Goal: Task Accomplishment & Management: Manage account settings

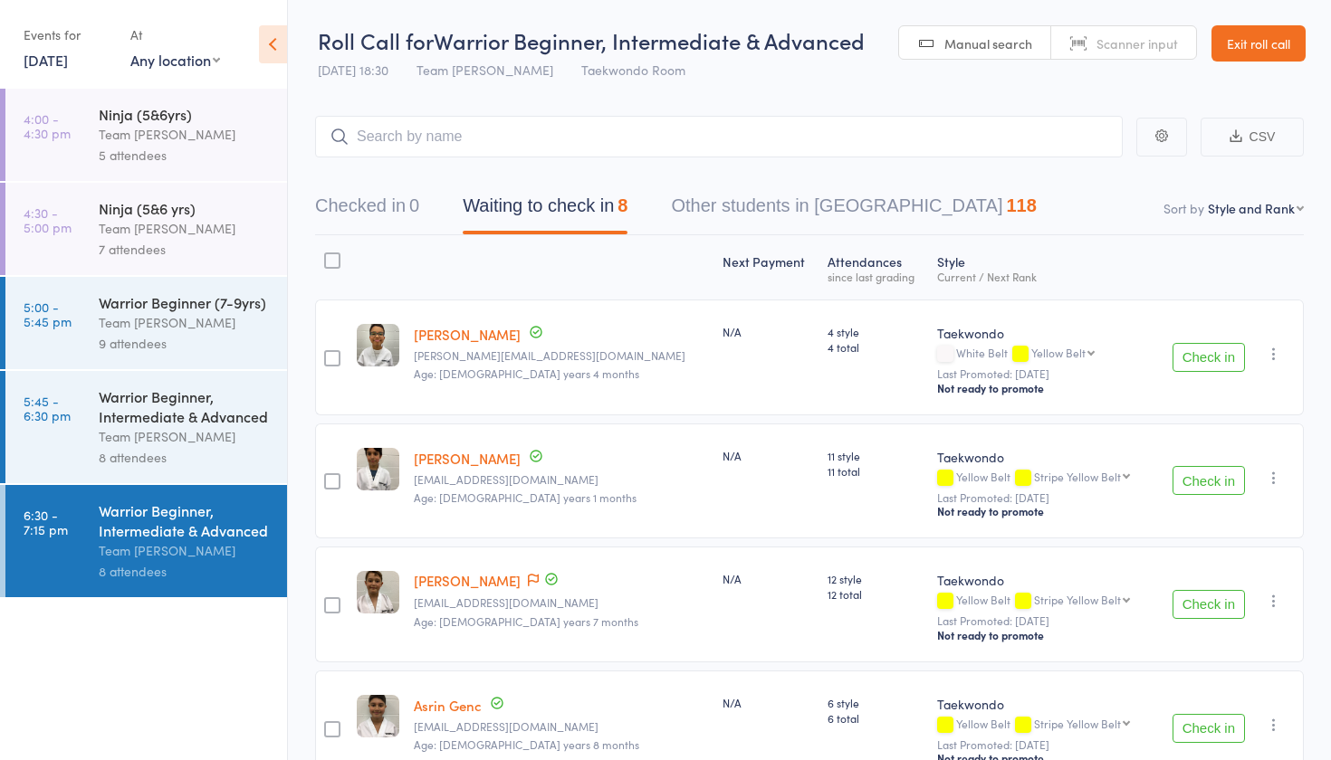
click at [1264, 48] on link "Exit roll call" at bounding box center [1258, 43] width 94 height 36
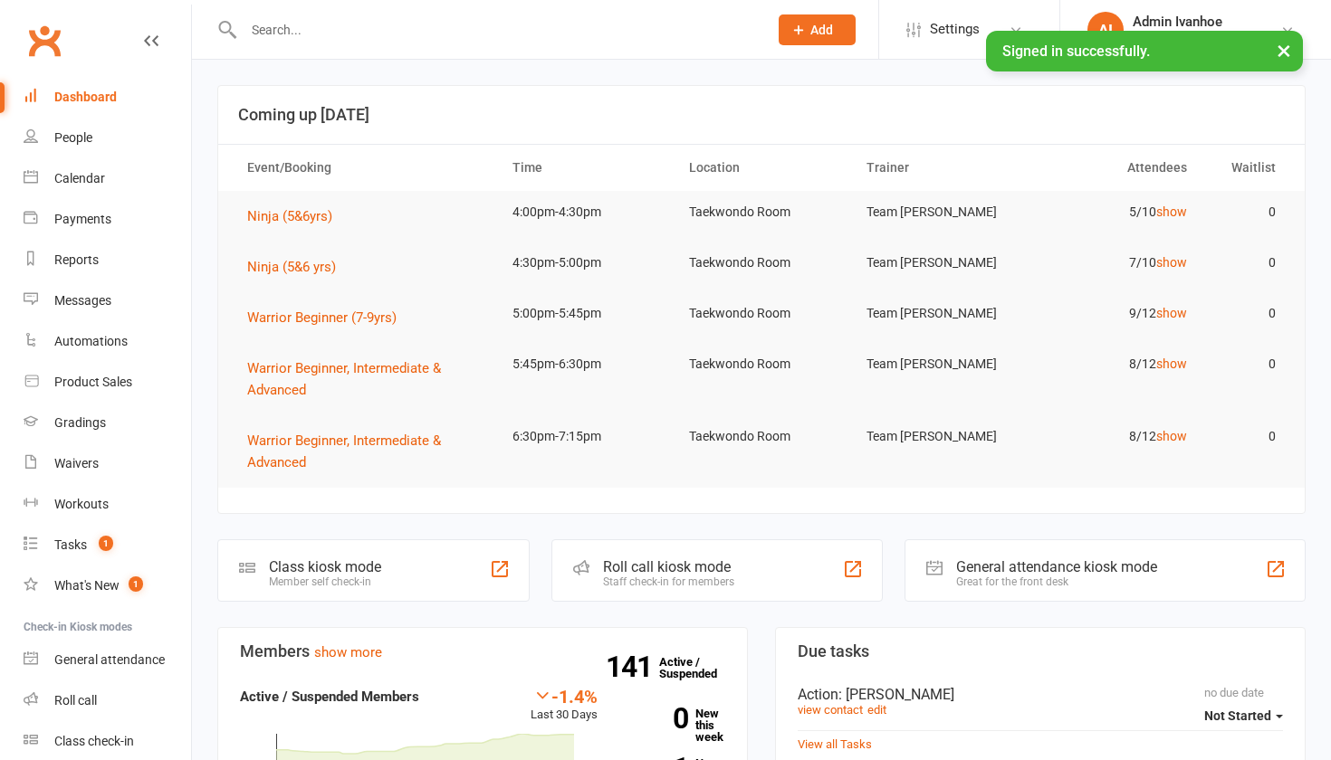
drag, startPoint x: 0, startPoint y: 0, endPoint x: 391, endPoint y: 40, distance: 393.0
click at [391, 40] on input "text" at bounding box center [496, 29] width 517 height 25
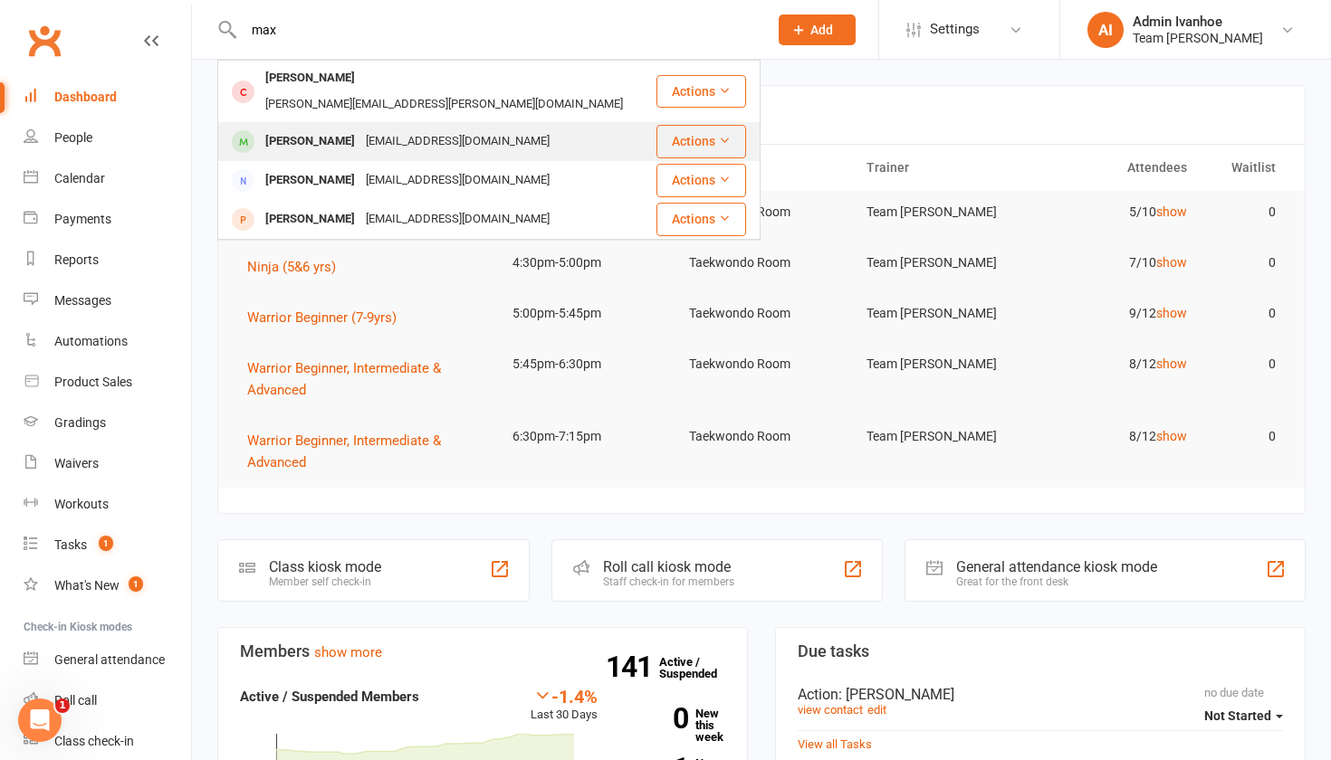
type input "max"
click at [360, 129] on div "fionatineo@gmail.com" at bounding box center [457, 142] width 195 height 26
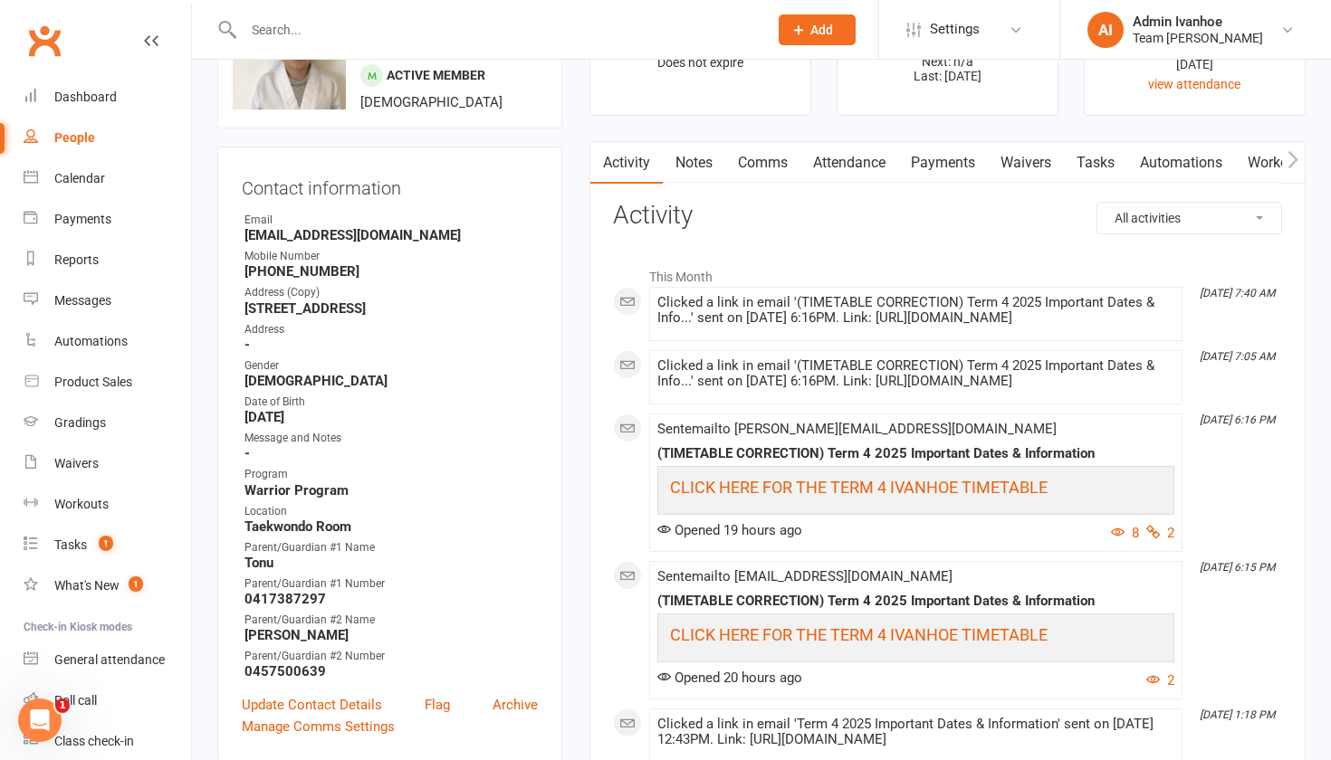
scroll to position [108, 0]
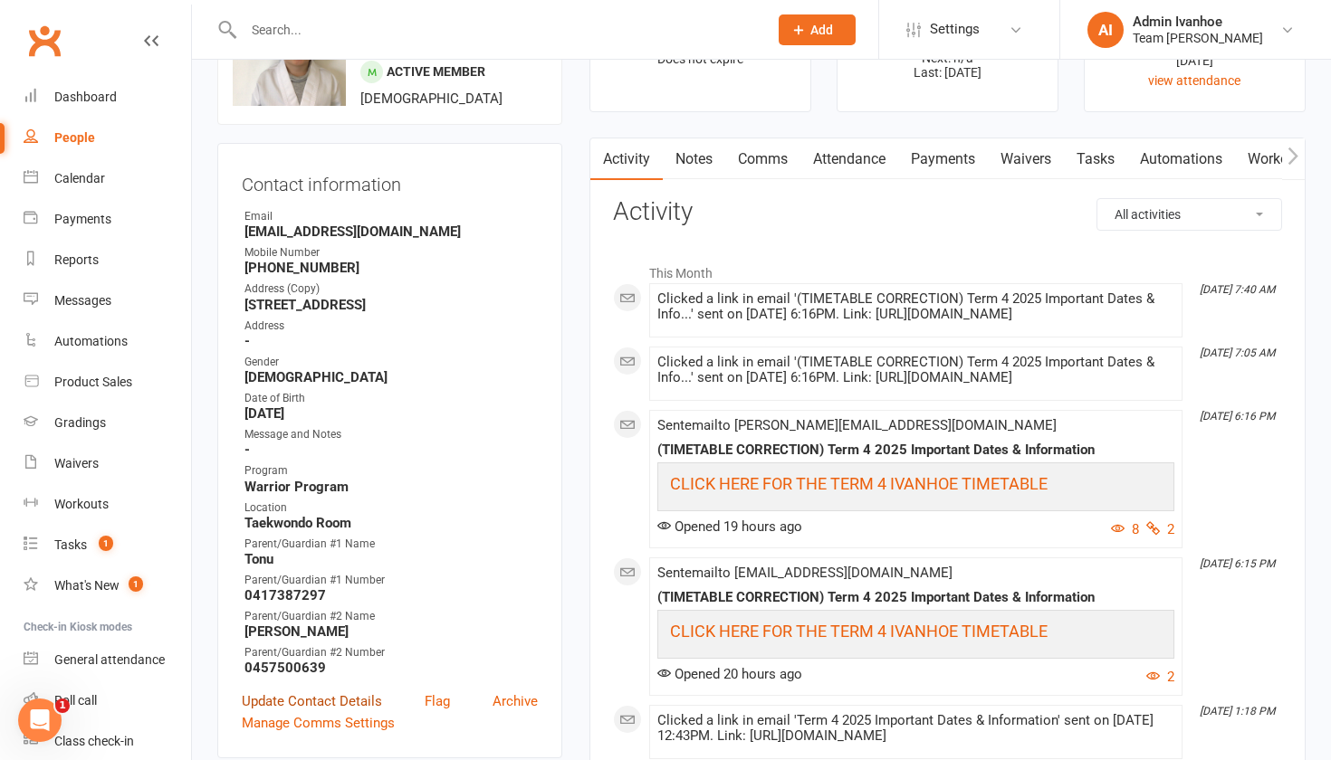
click at [352, 702] on link "Update Contact Details" at bounding box center [312, 702] width 140 height 22
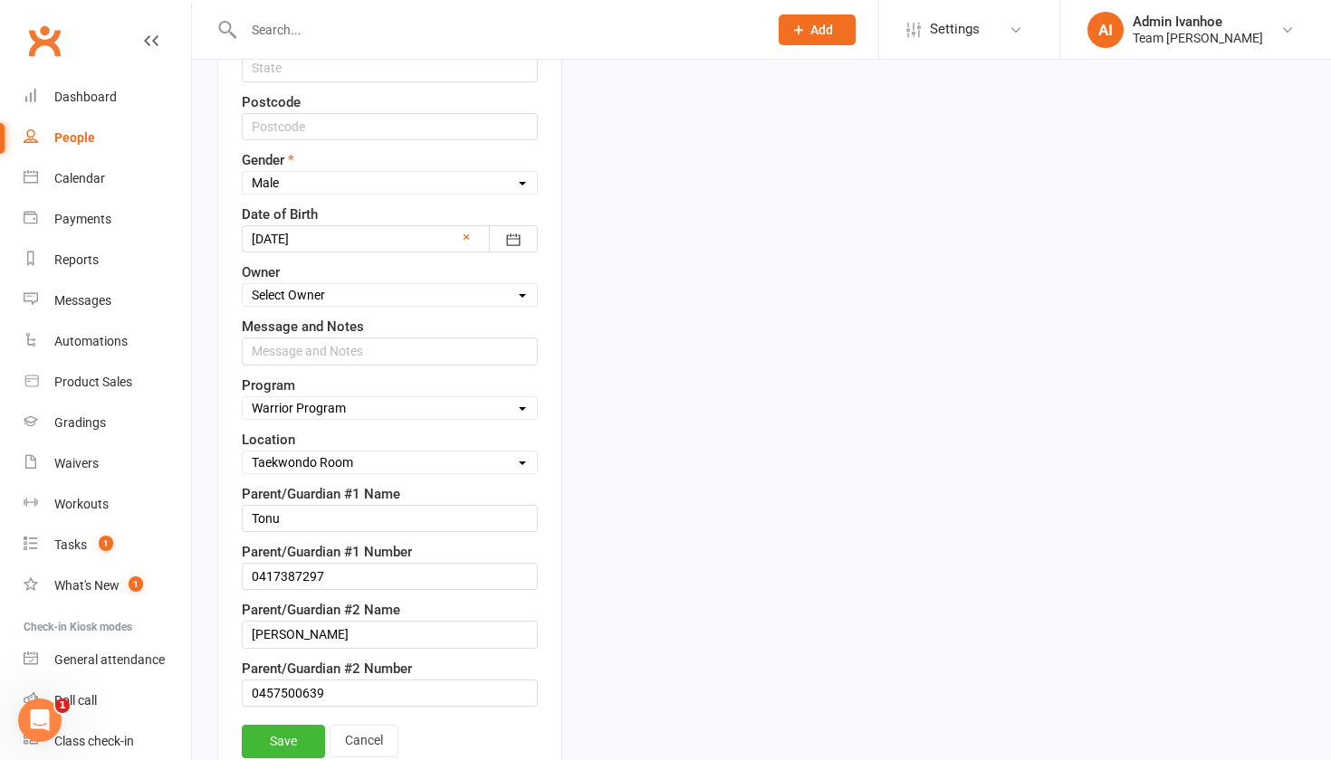
scroll to position [743, 0]
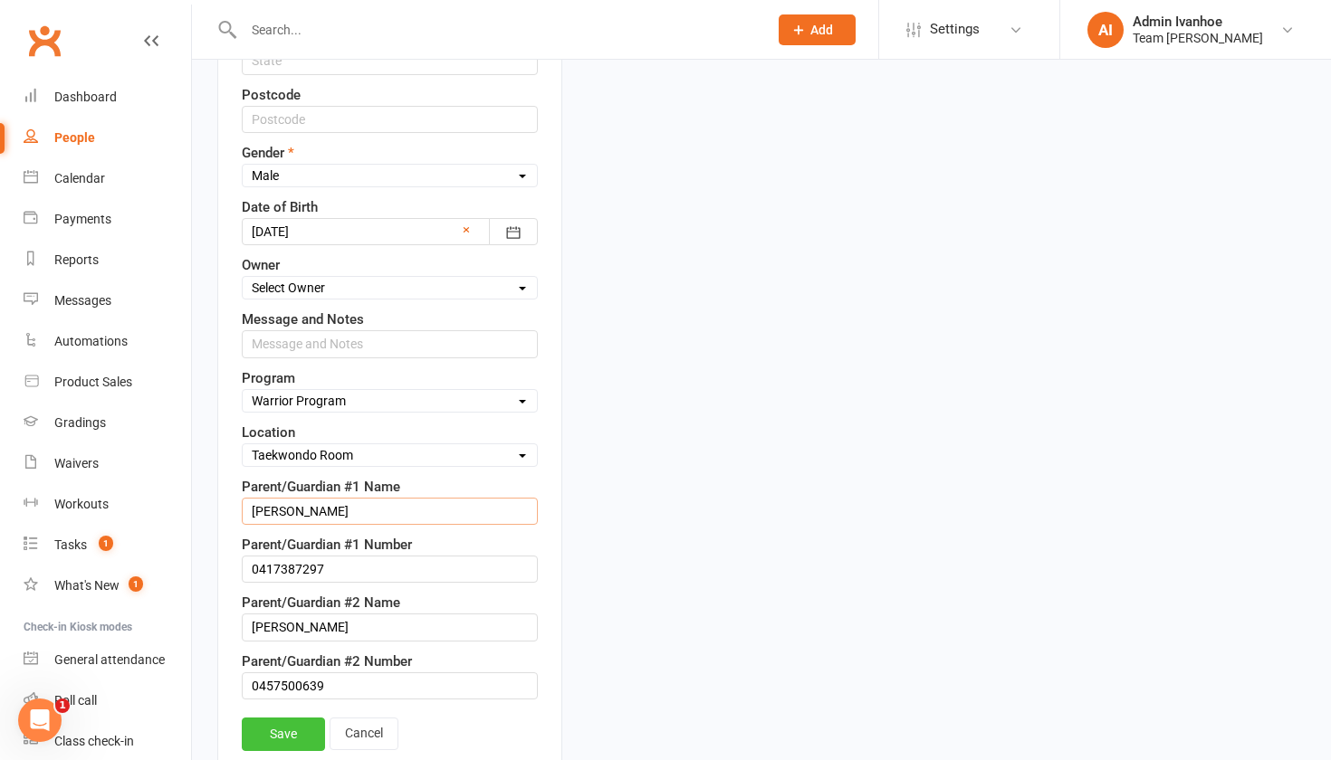
type input "Tony"
click at [258, 735] on link "Save" at bounding box center [283, 734] width 83 height 33
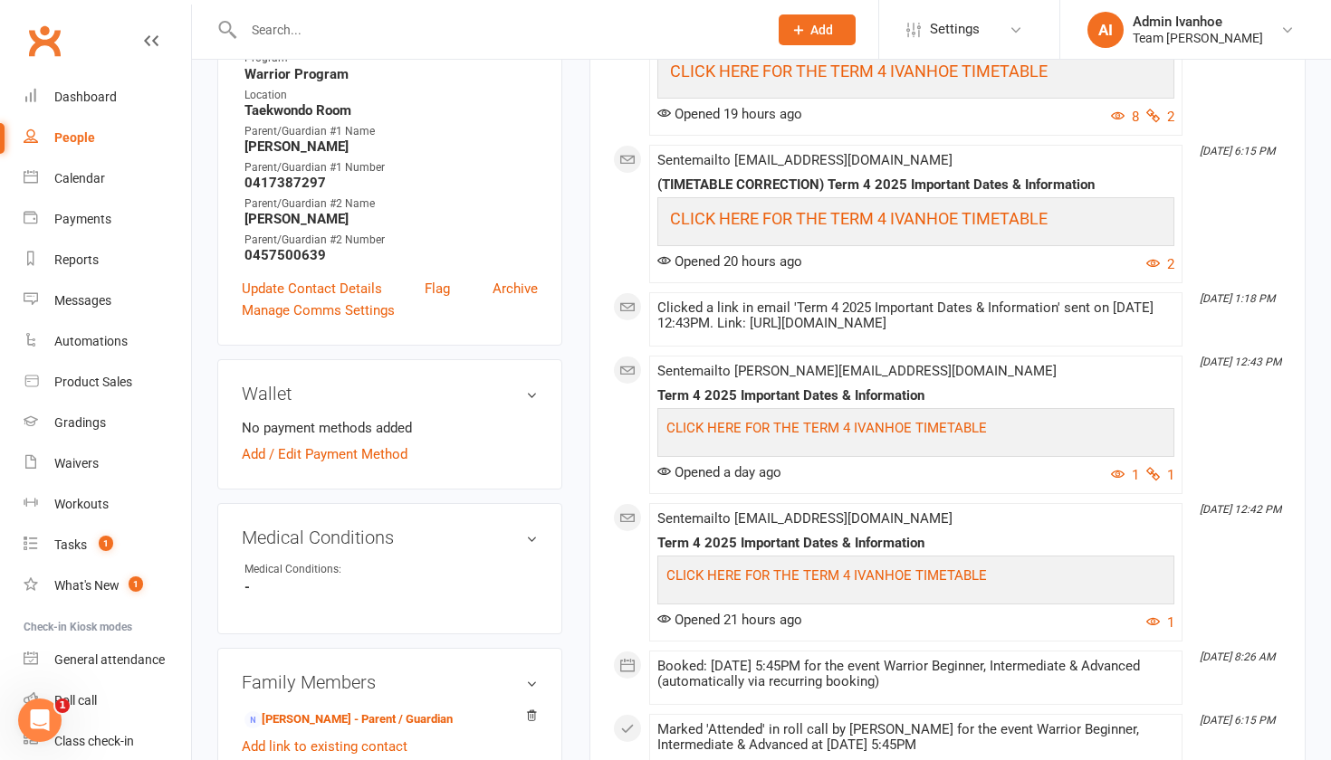
scroll to position [520, 0]
click at [109, 105] on link "Dashboard" at bounding box center [107, 97] width 167 height 41
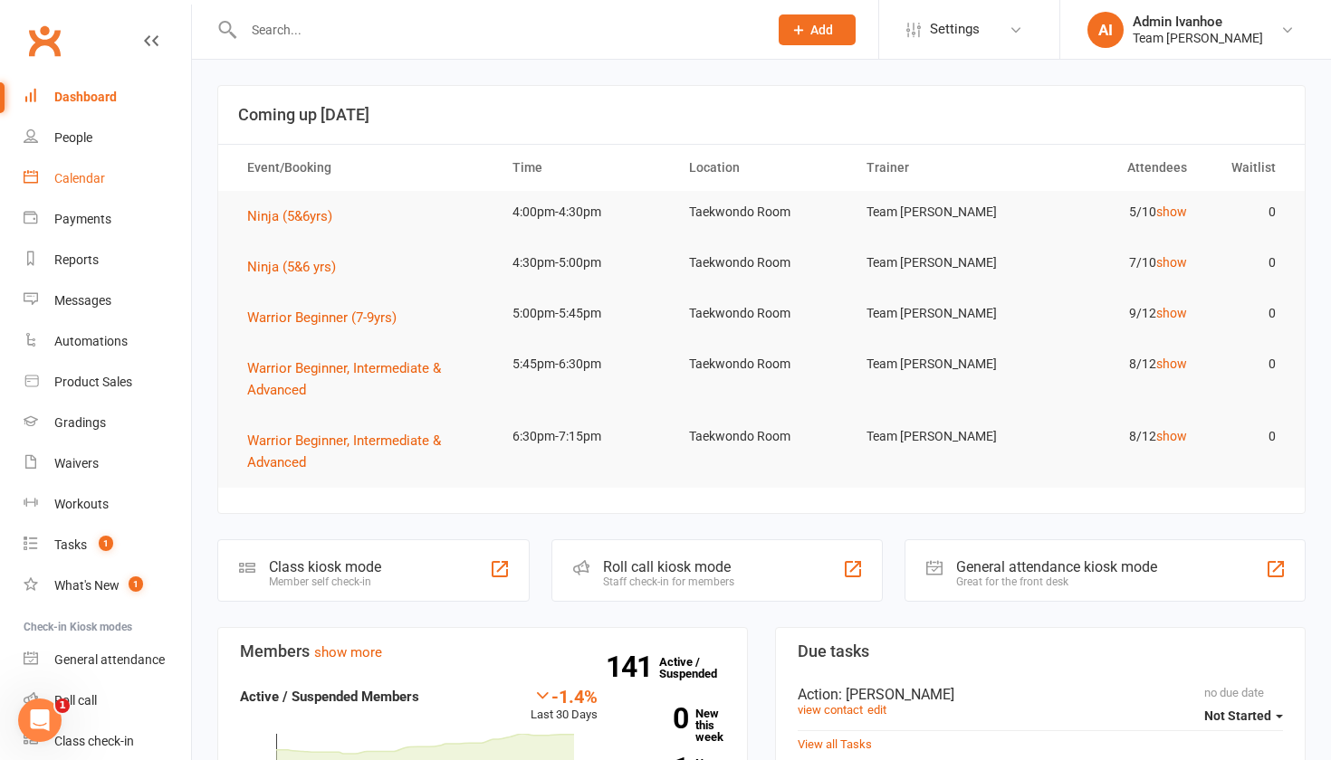
click at [80, 171] on div "Calendar" at bounding box center [79, 178] width 51 height 14
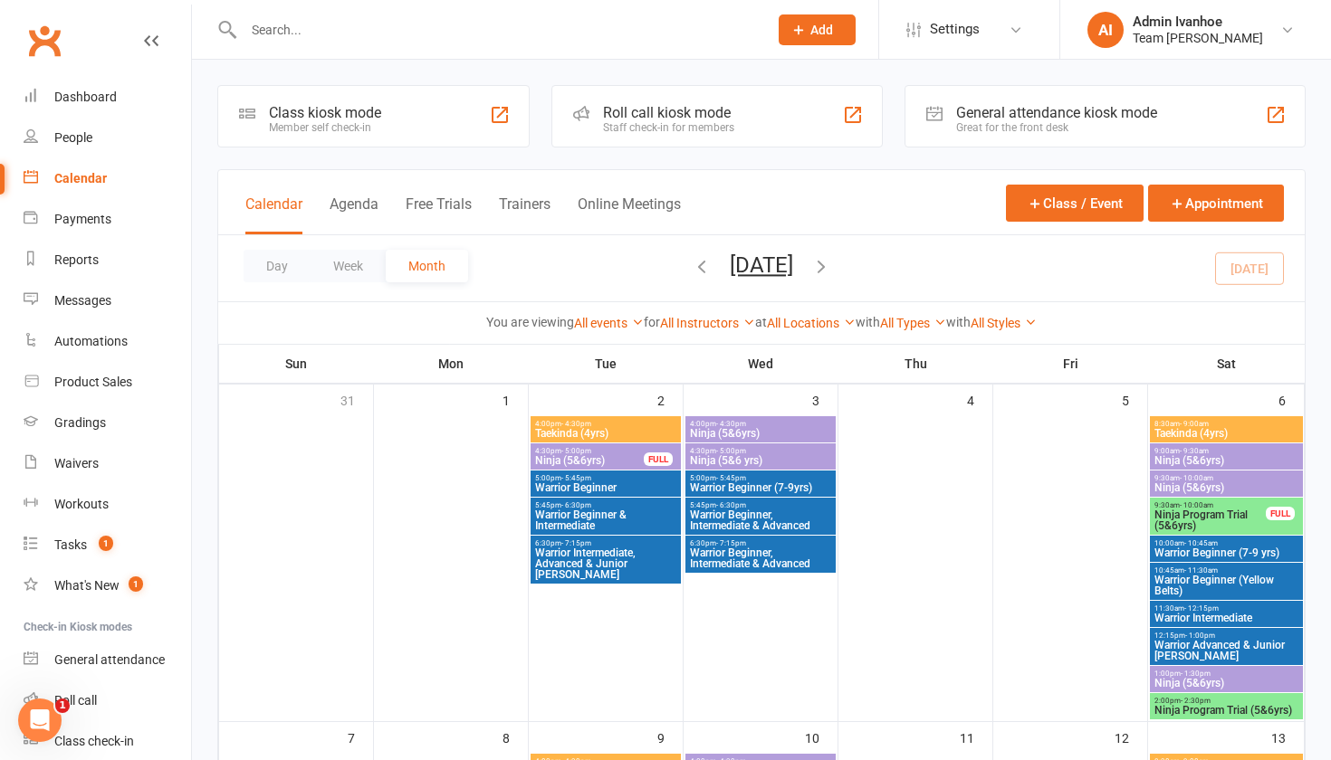
drag, startPoint x: 35, startPoint y: 755, endPoint x: 7, endPoint y: 759, distance: 28.4
click at [7, 759] on nav "Clubworx Dashboard People Calendar Payments Reports Messages Automations Produc…" at bounding box center [96, 385] width 192 height 760
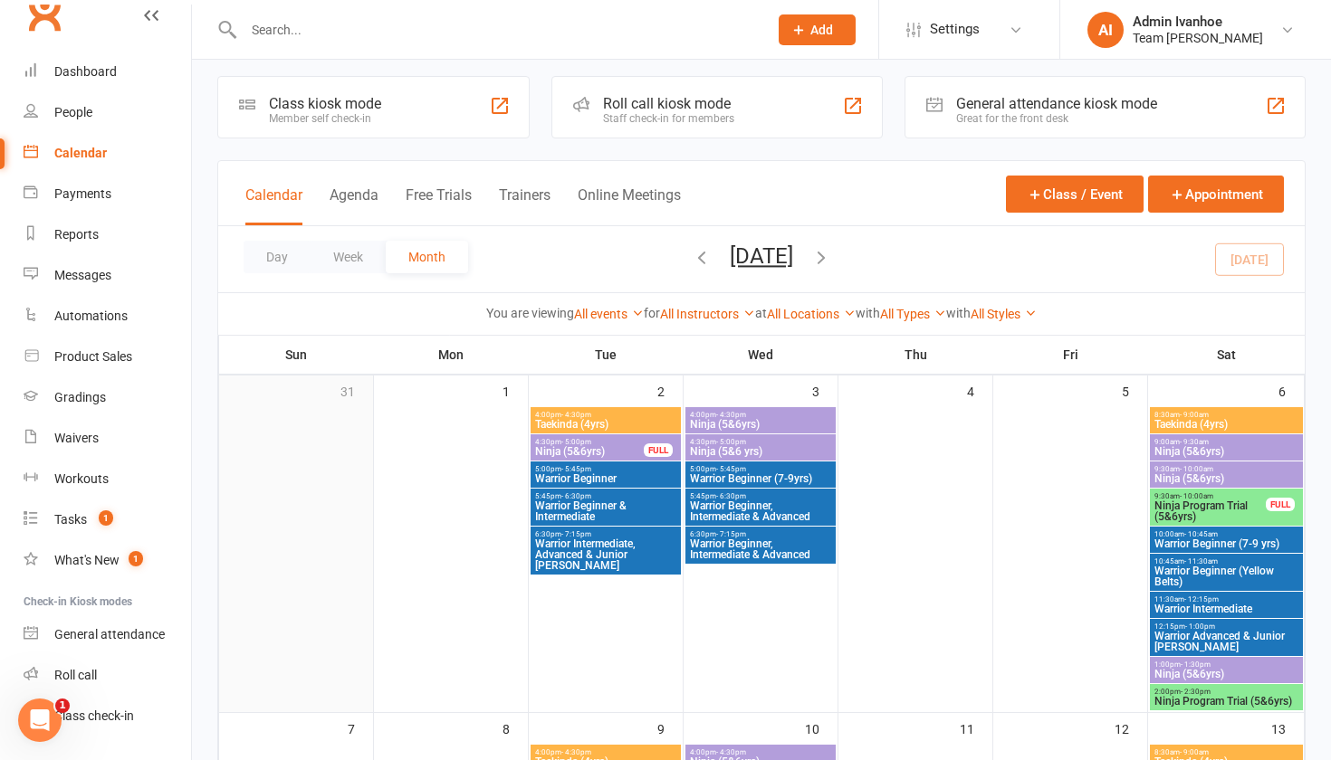
click at [341, 442] on div at bounding box center [296, 559] width 150 height 304
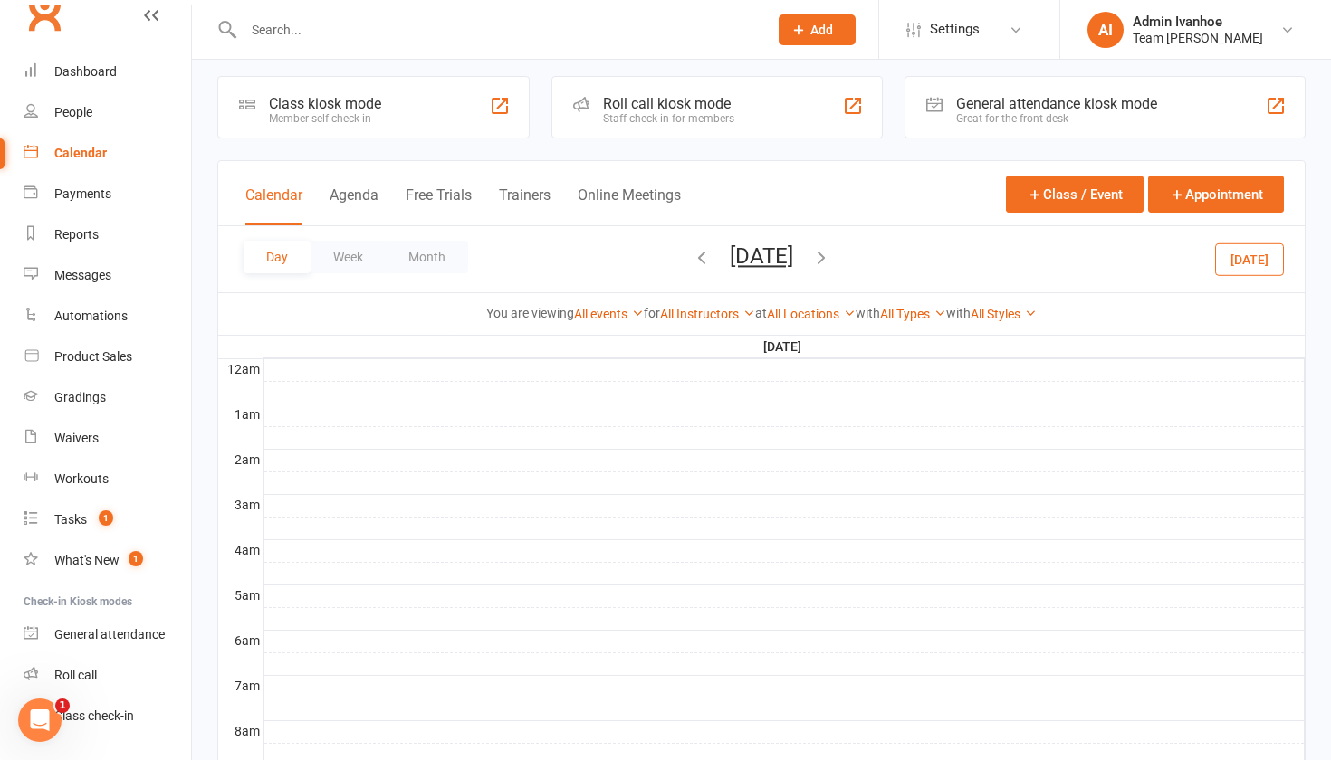
scroll to position [0, 0]
click at [91, 162] on link "Calendar" at bounding box center [107, 153] width 167 height 41
click at [85, 154] on div "Calendar" at bounding box center [80, 153] width 52 height 14
click at [76, 162] on link "Calendar" at bounding box center [107, 153] width 167 height 41
click at [76, 151] on div "Calendar" at bounding box center [80, 153] width 52 height 14
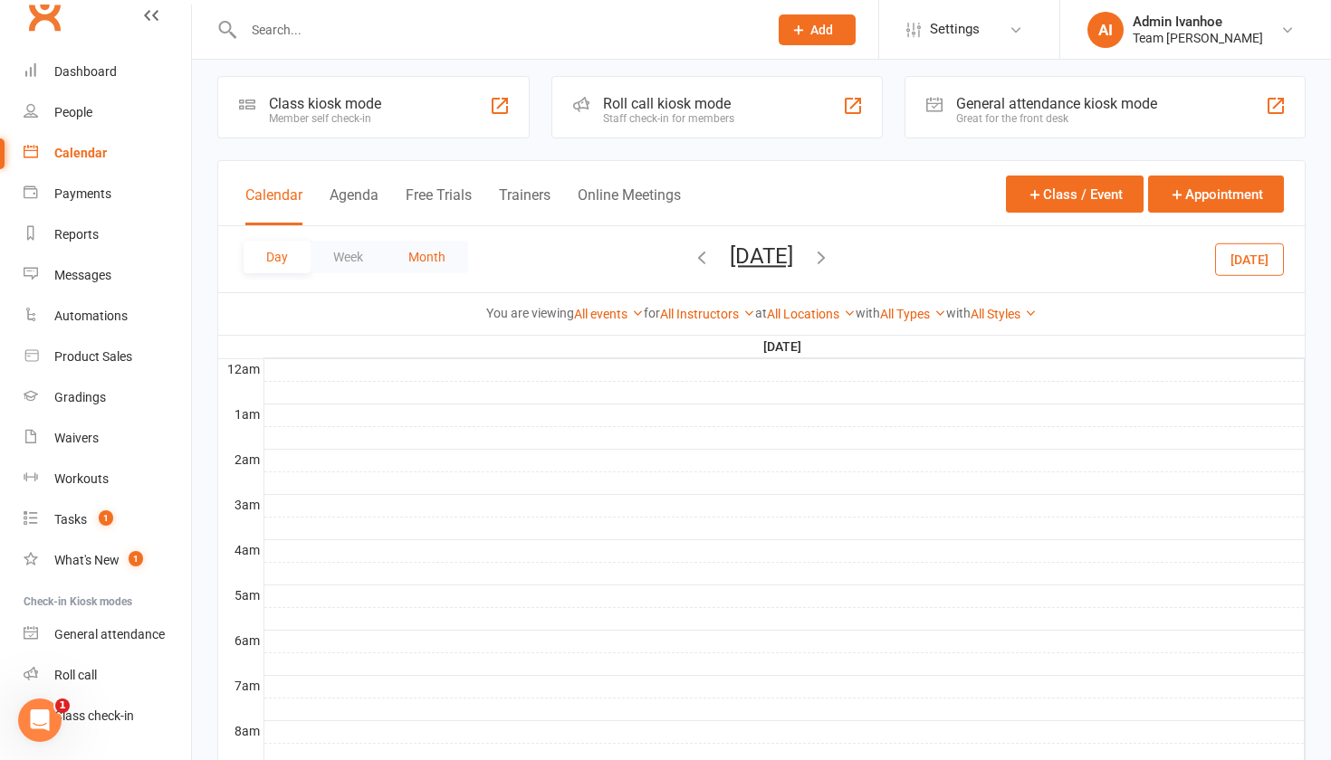
click at [435, 268] on button "Month" at bounding box center [427, 257] width 82 height 33
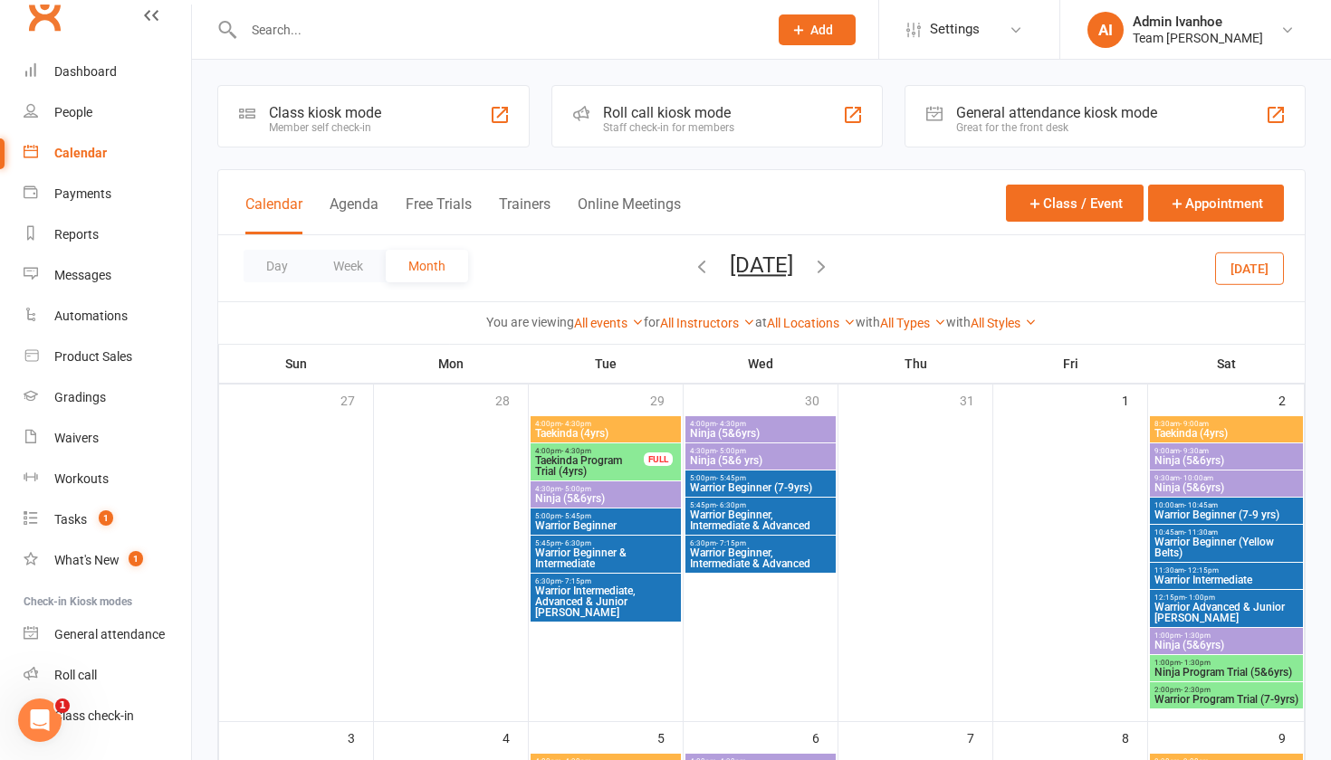
click at [831, 261] on icon "button" at bounding box center [821, 266] width 20 height 20
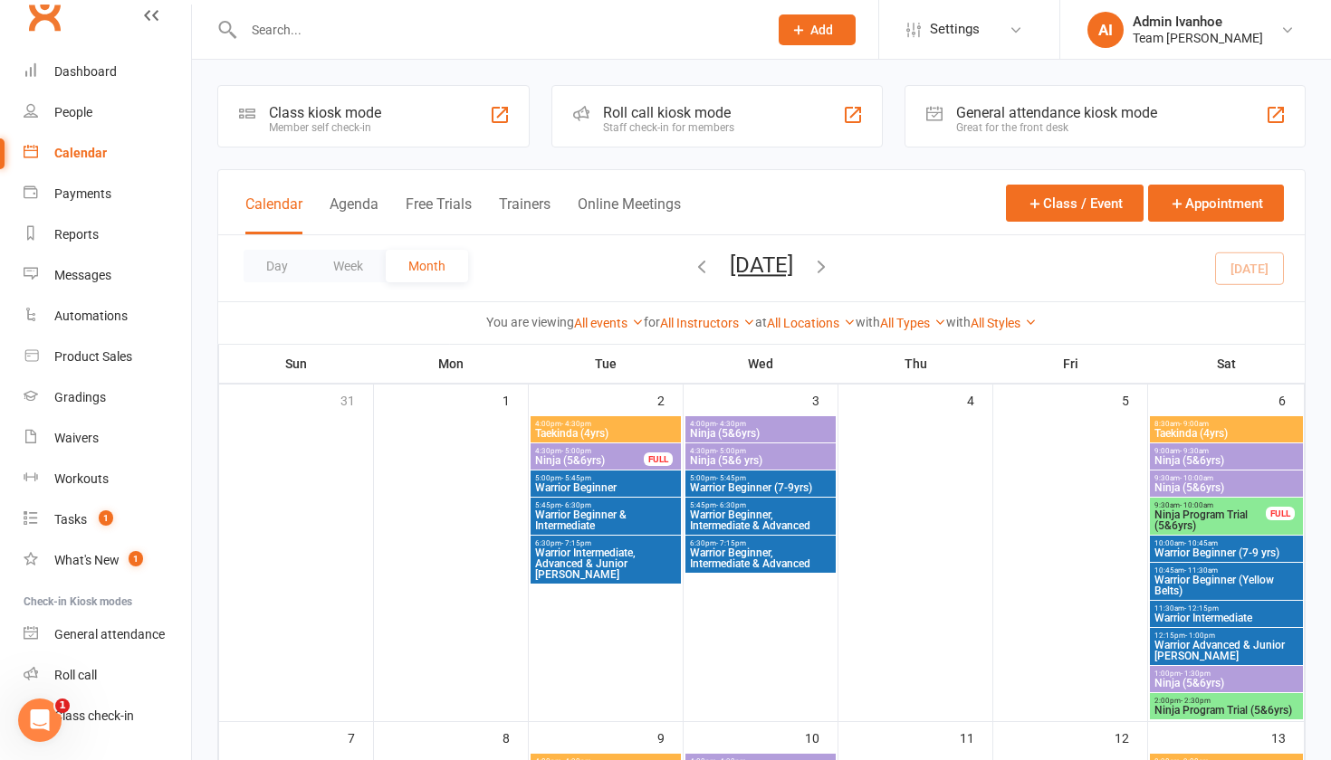
click at [811, 262] on span "September 2025 September 2025 Sun Mon Tue Wed Thu Fri Sat 31 01 02 03 04 05 06 …" at bounding box center [761, 269] width 100 height 32
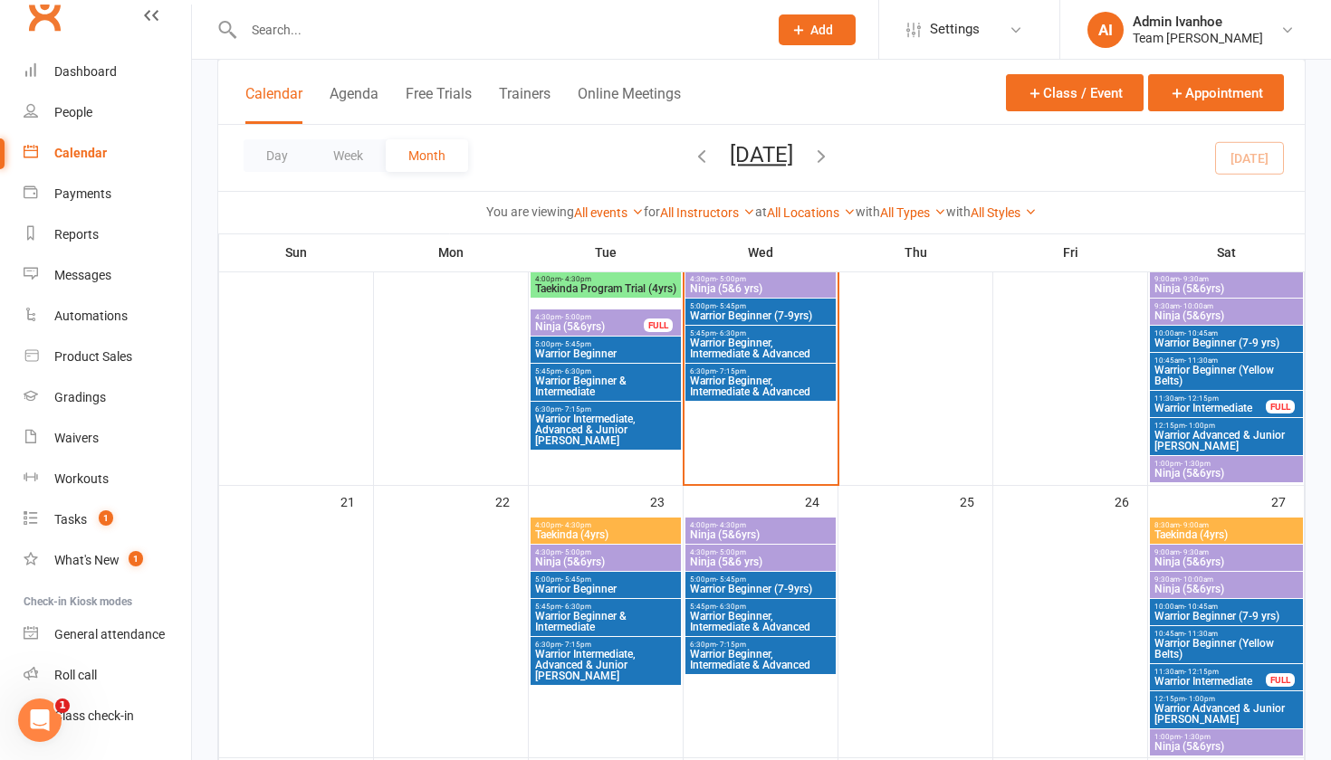
scroll to position [821, 0]
click at [1196, 342] on span "Warrior Beginner (7-9 yrs)" at bounding box center [1226, 343] width 146 height 11
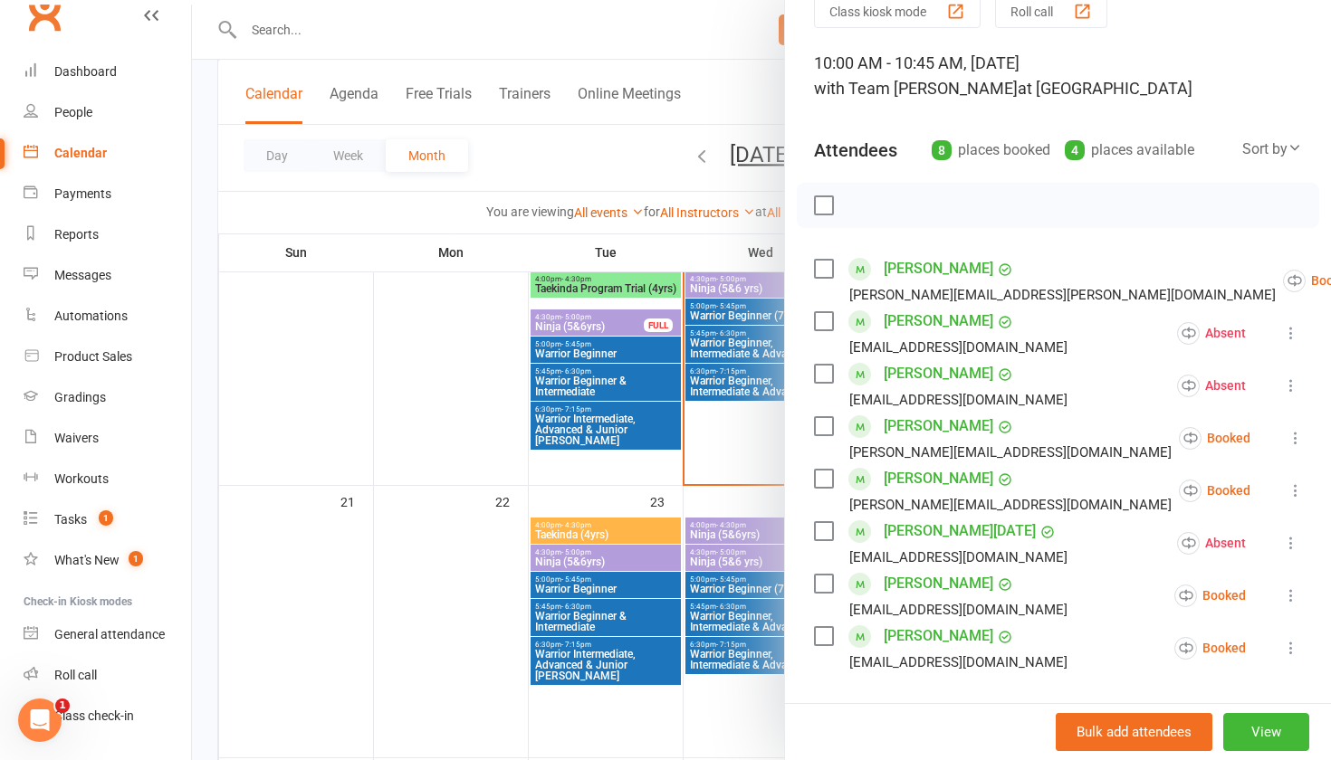
scroll to position [97, 0]
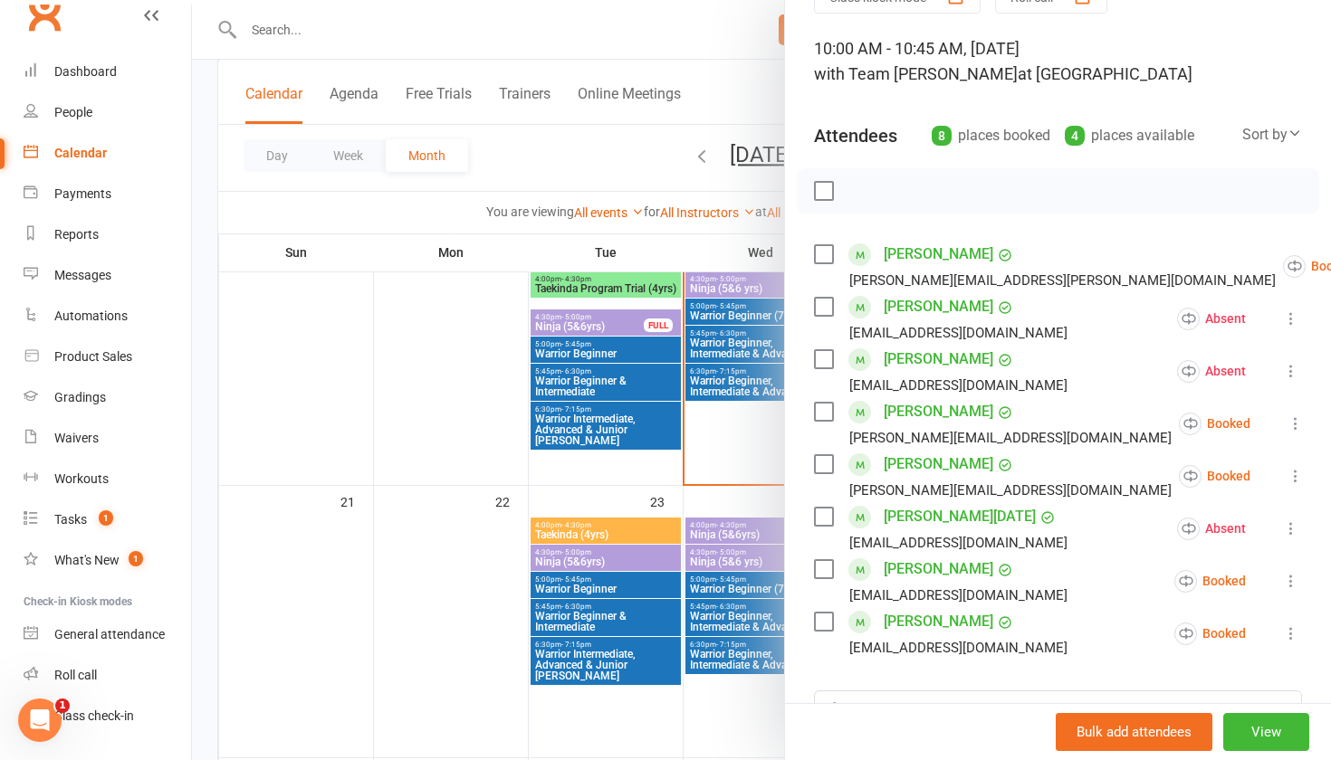
click at [1280, 634] on button at bounding box center [1291, 634] width 22 height 22
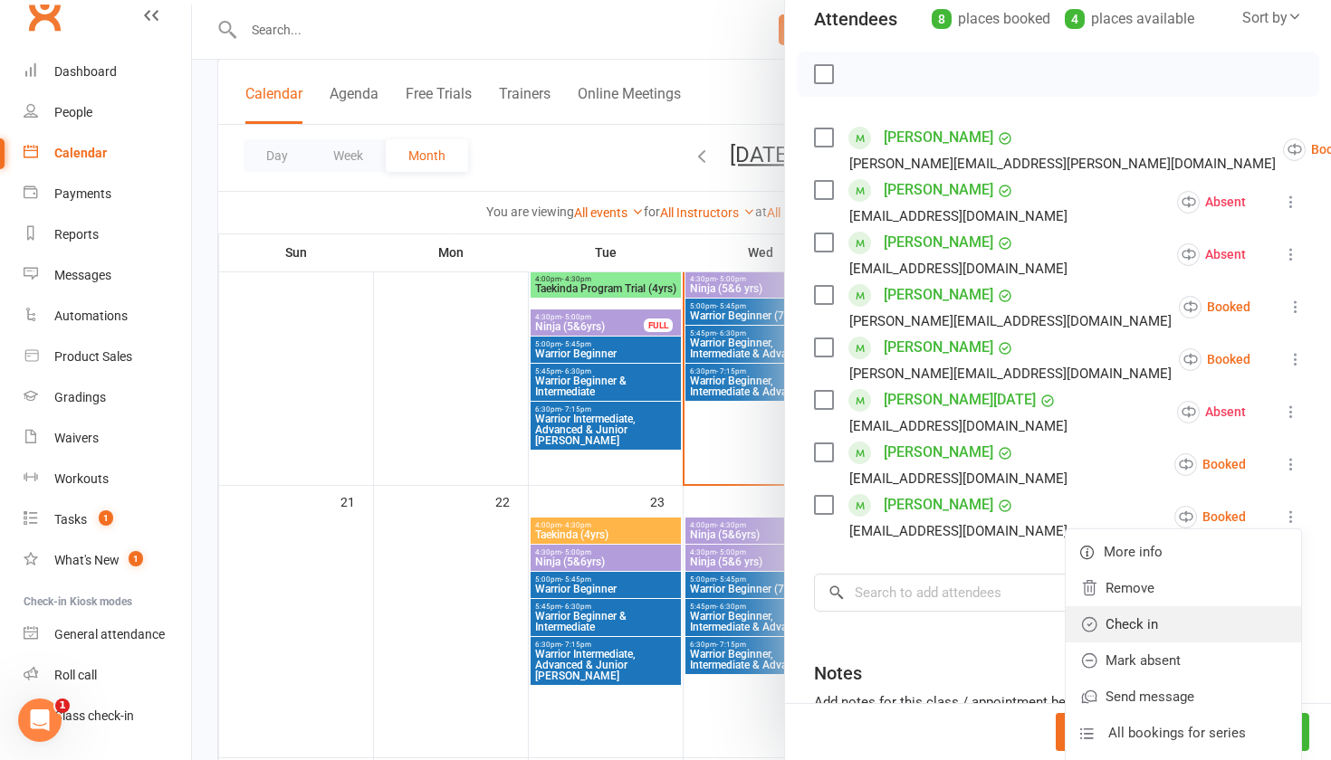
scroll to position [215, 0]
click at [1186, 653] on link "Mark absent" at bounding box center [1182, 660] width 235 height 36
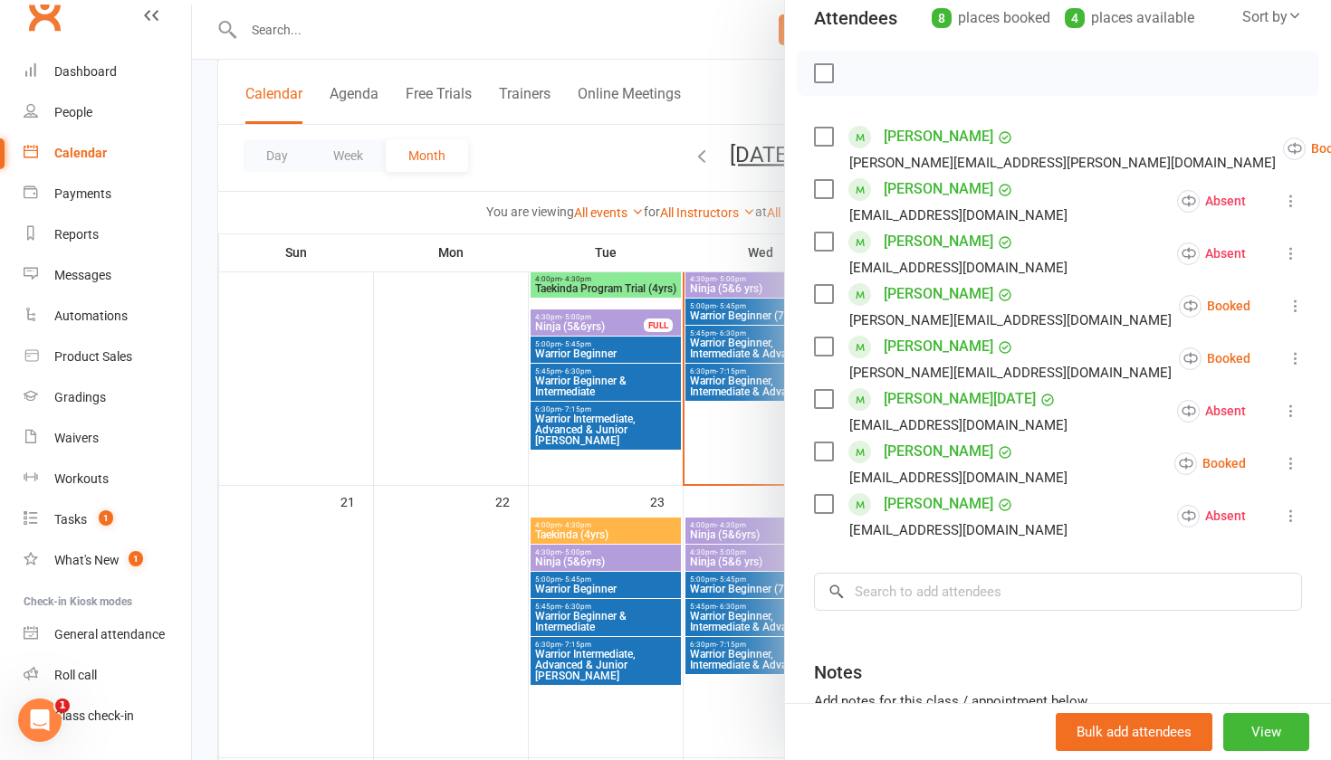
click at [339, 463] on div at bounding box center [761, 380] width 1139 height 760
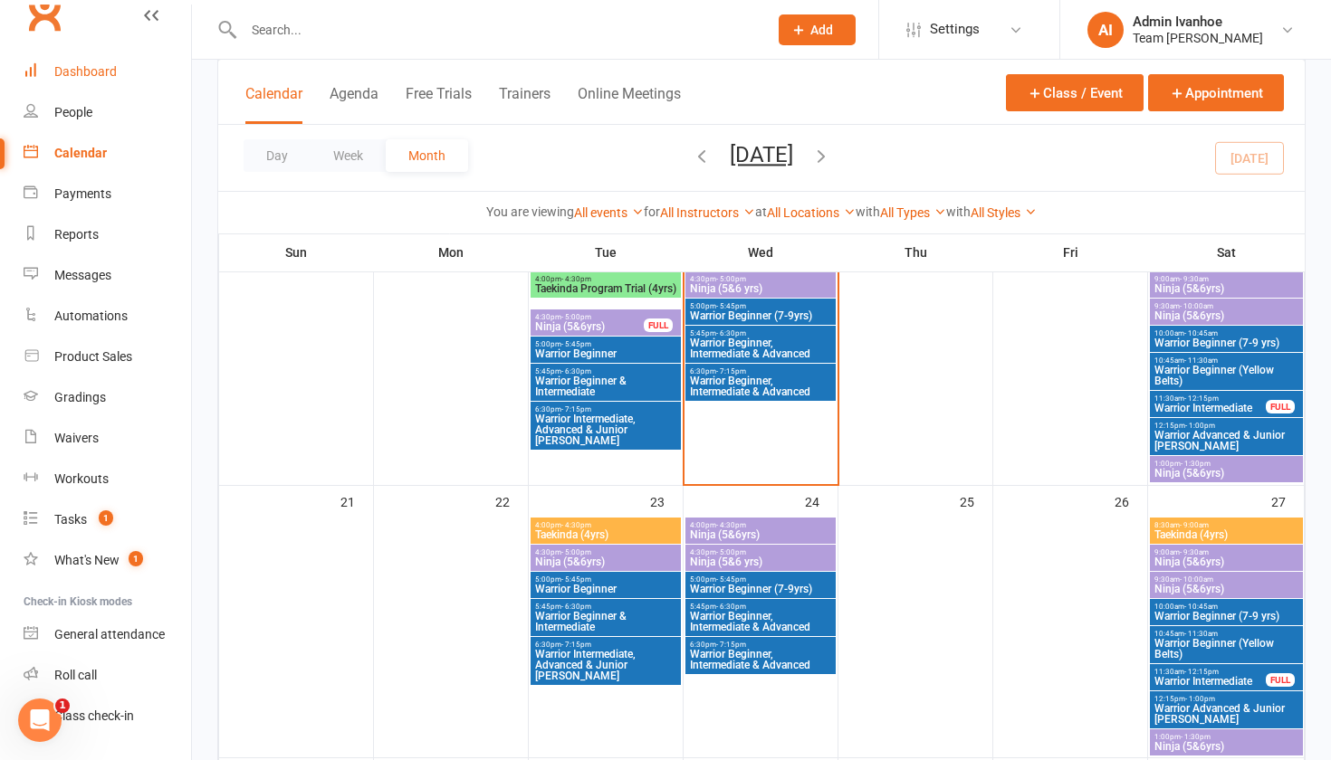
click at [98, 57] on link "Dashboard" at bounding box center [107, 72] width 167 height 41
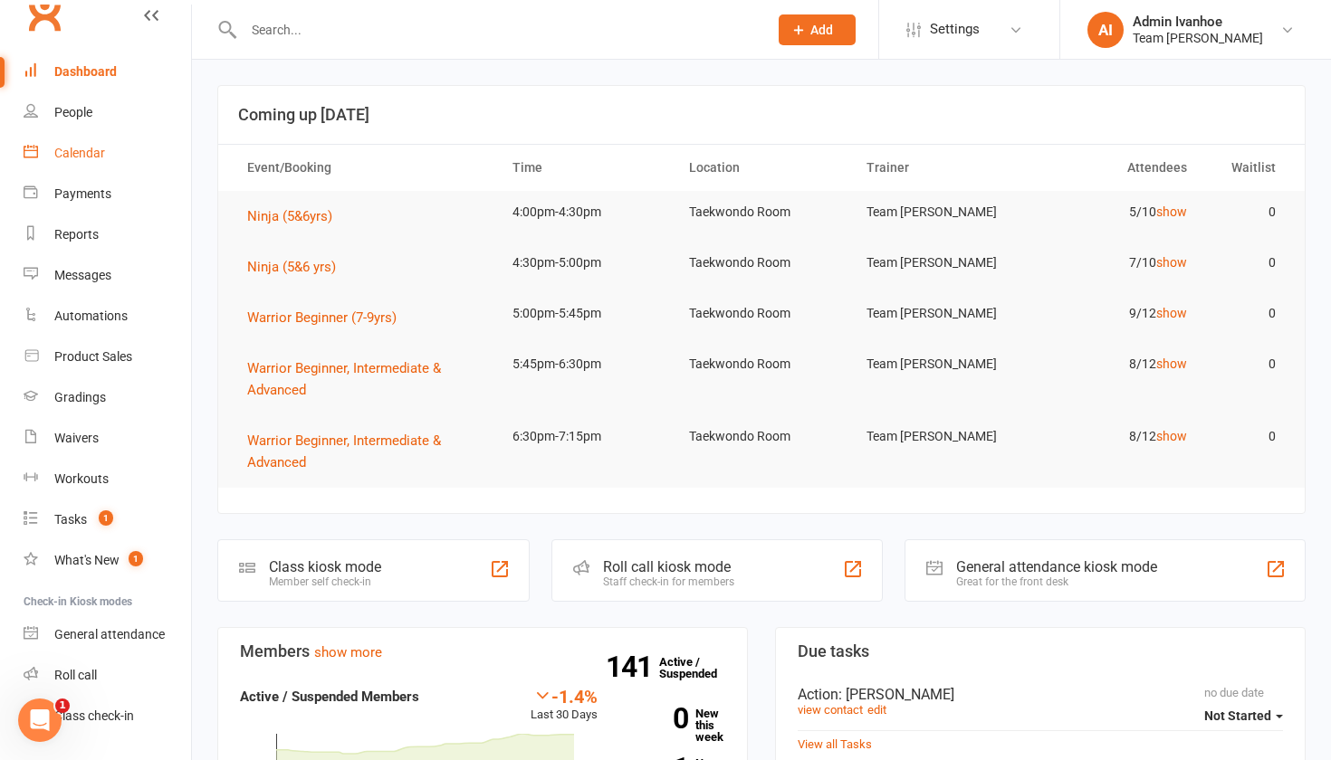
click at [85, 154] on div "Calendar" at bounding box center [79, 153] width 51 height 14
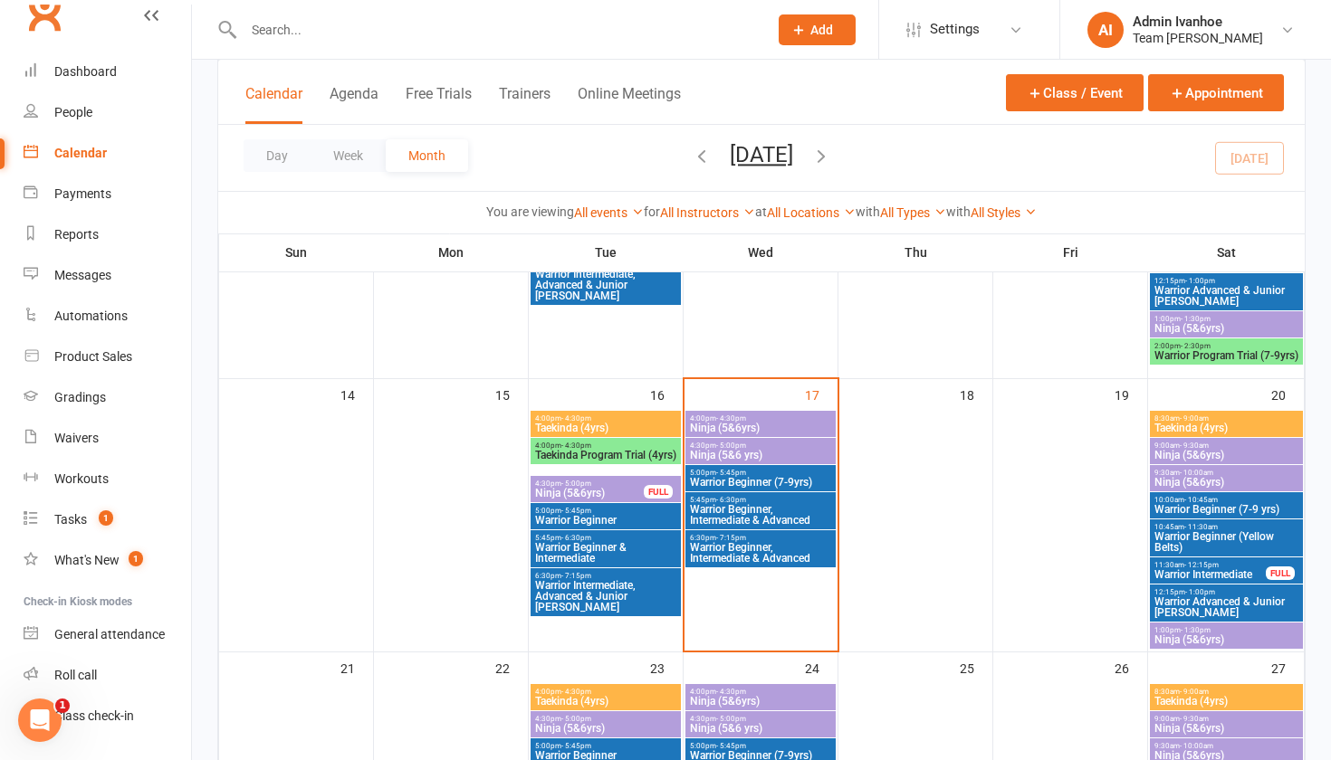
scroll to position [661, 0]
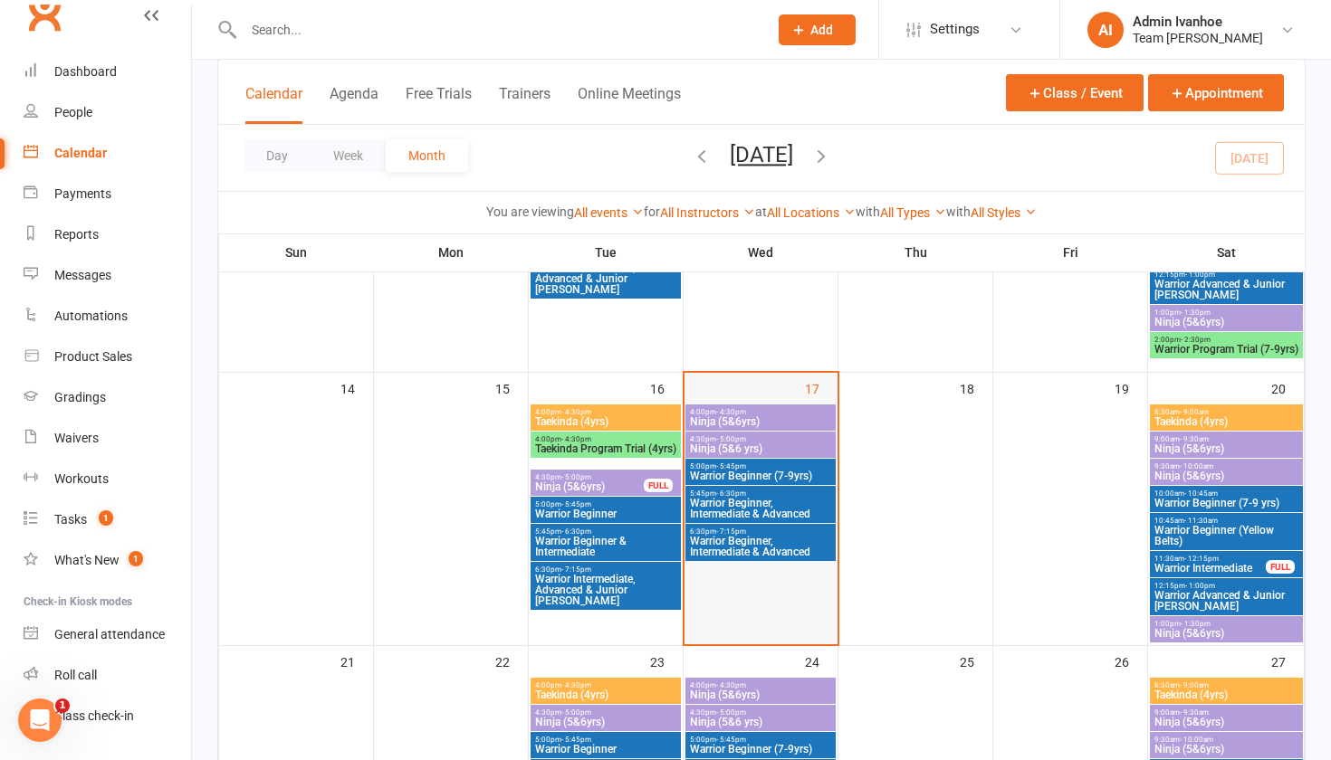
click at [753, 400] on div "17" at bounding box center [760, 509] width 153 height 272
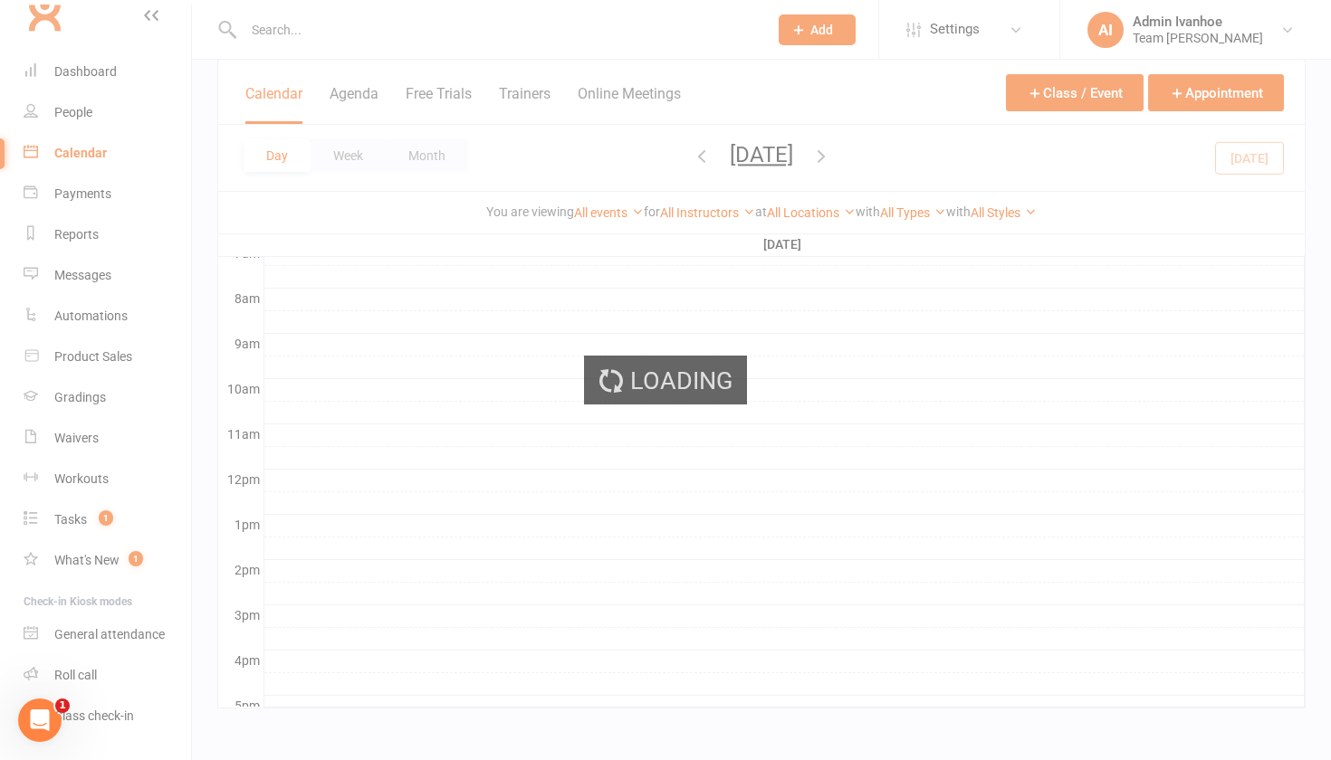
scroll to position [0, 0]
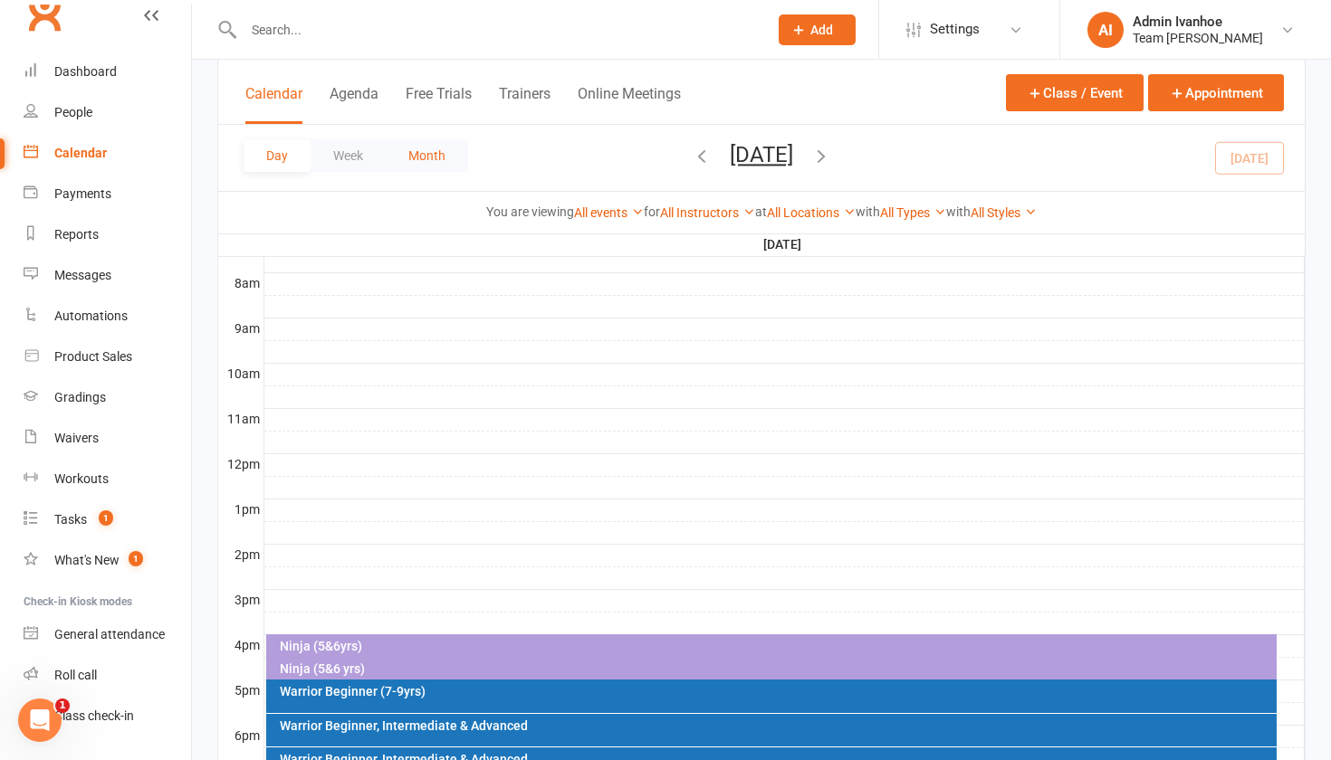
click at [456, 155] on button "Month" at bounding box center [427, 155] width 82 height 33
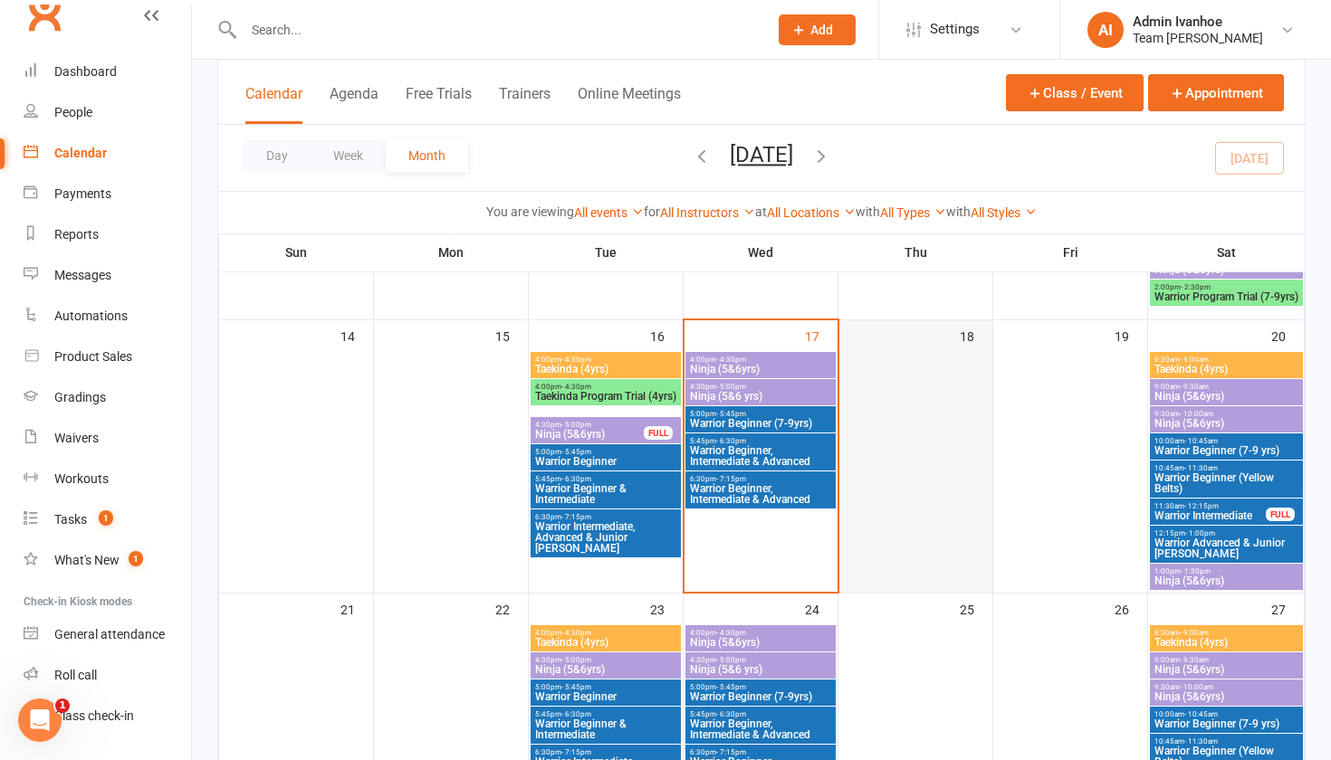
scroll to position [714, 0]
click at [1145, 30] on div "Team [PERSON_NAME]" at bounding box center [1197, 38] width 130 height 16
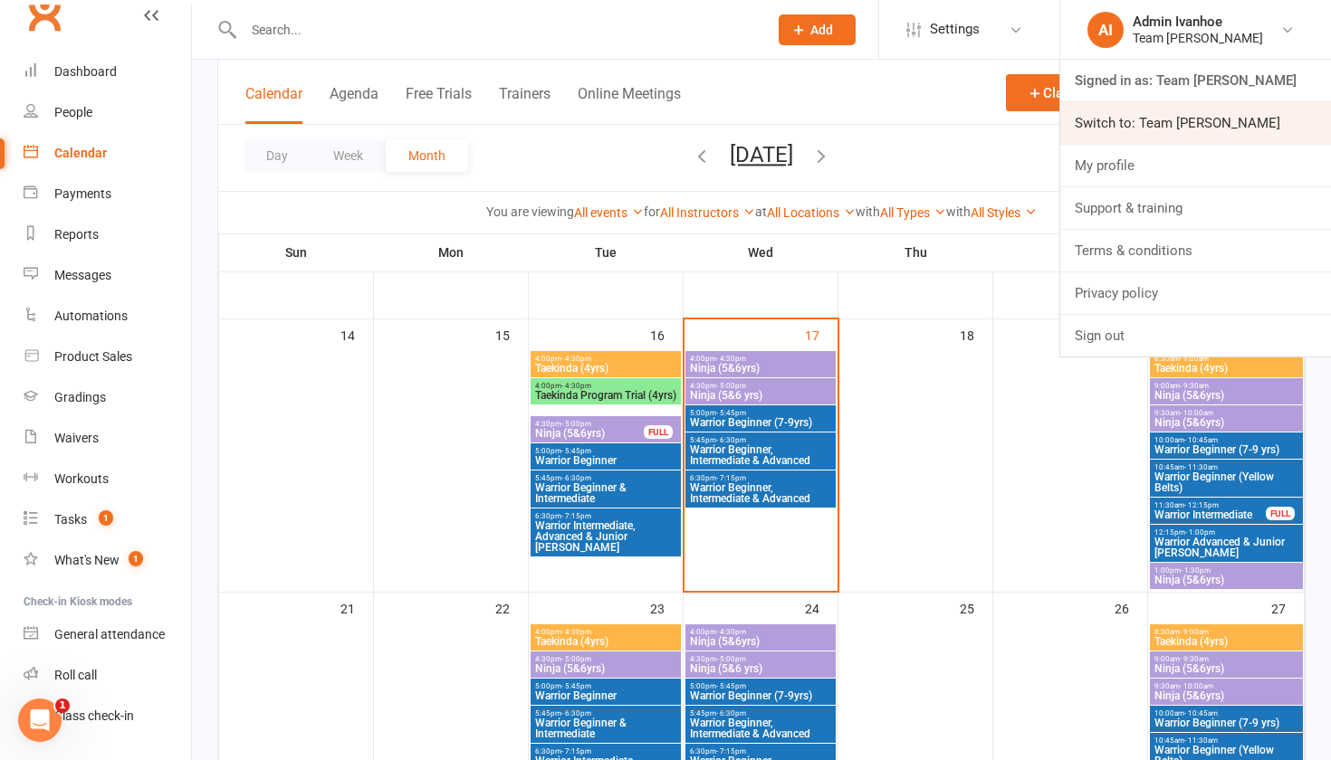
click at [1151, 125] on link "Switch to: Team Carlo Preston" at bounding box center [1195, 123] width 271 height 42
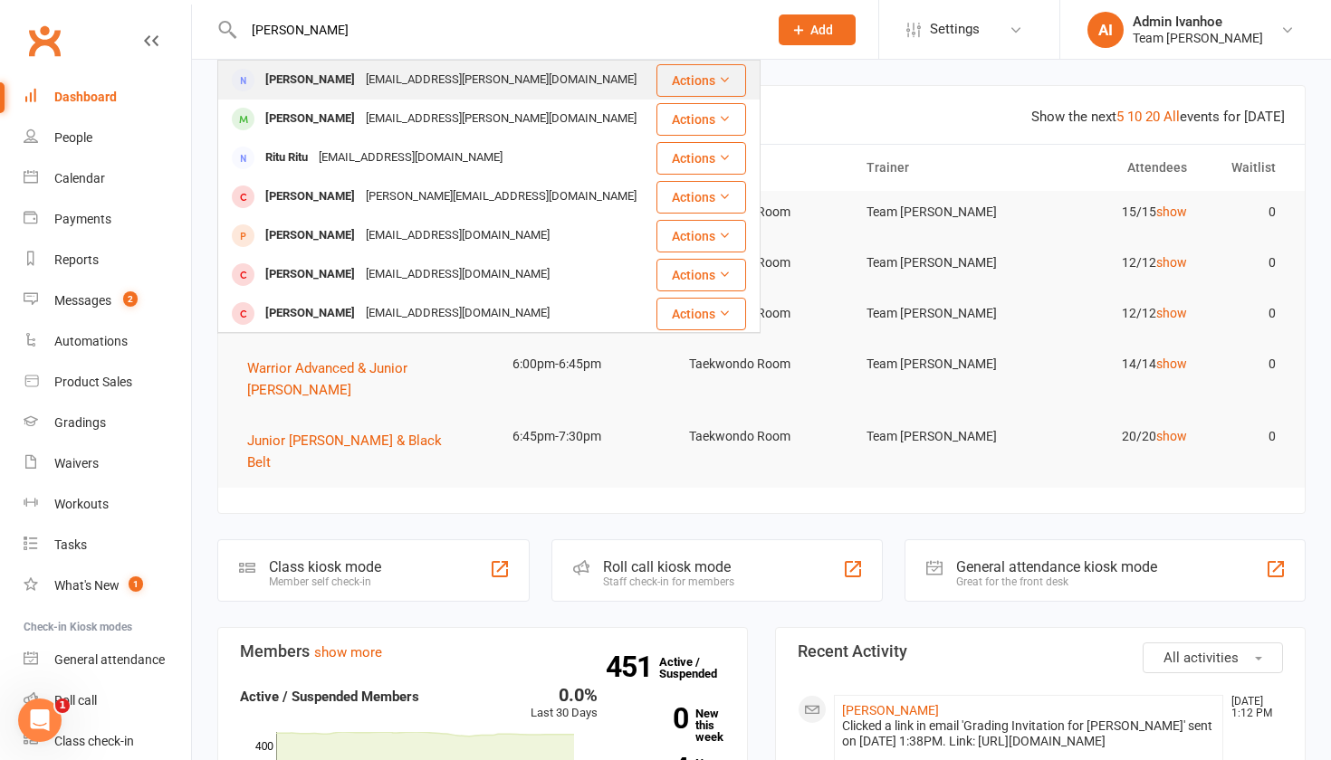
type input "riordan"
click at [302, 88] on div "Leonie Riordan" at bounding box center [310, 80] width 100 height 26
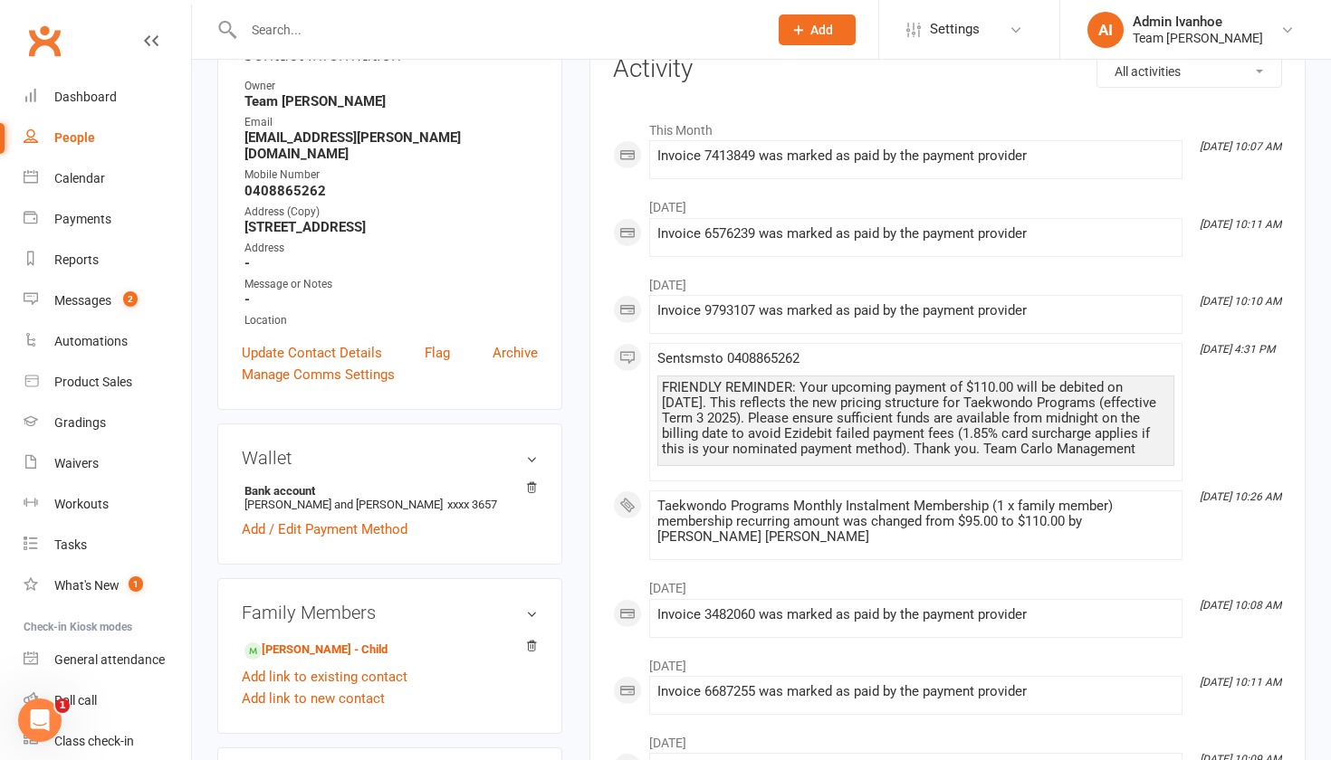
scroll to position [236, 0]
click at [313, 639] on link "Quinn Riordan - Child" at bounding box center [315, 648] width 143 height 19
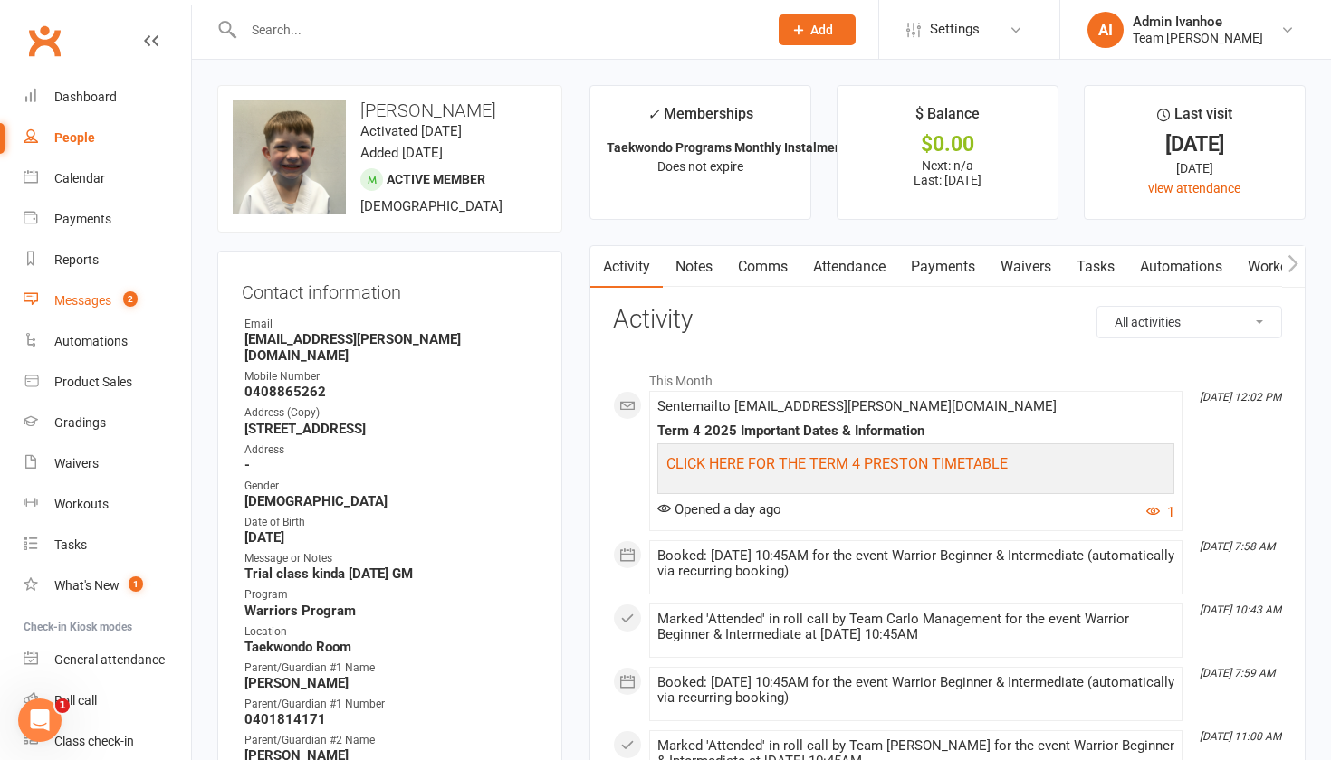
click at [133, 298] on span "2" at bounding box center [130, 298] width 14 height 15
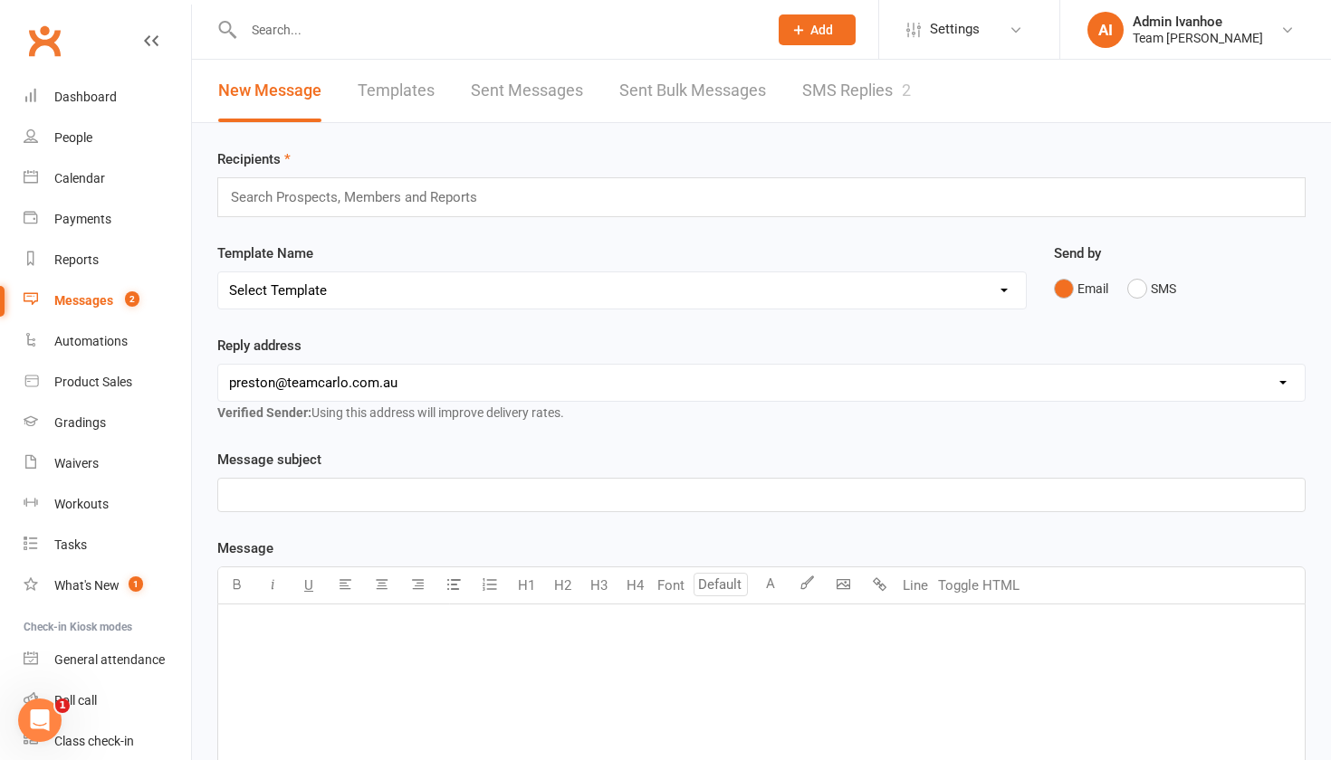
click at [873, 76] on link "SMS Replies 2" at bounding box center [856, 91] width 109 height 62
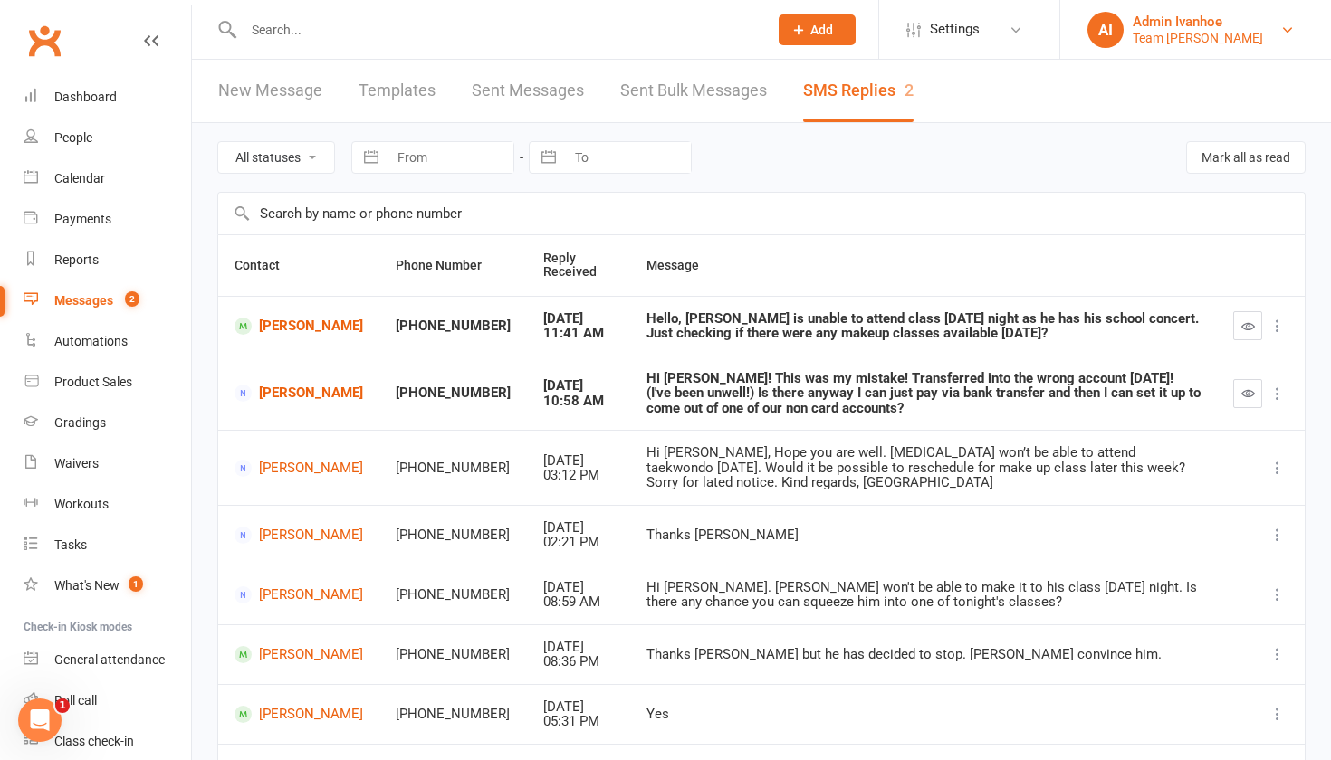
click at [1179, 43] on div "Team Carlo Preston" at bounding box center [1197, 38] width 130 height 16
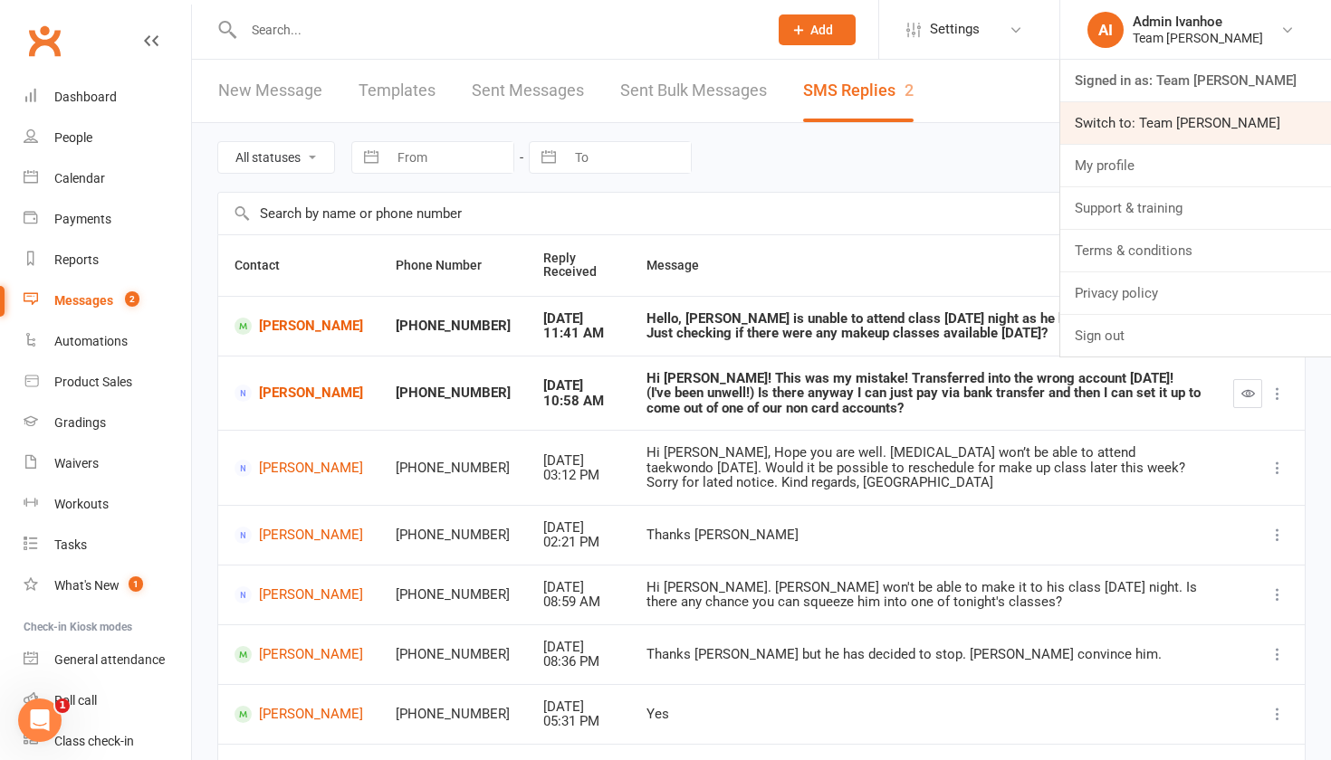
click at [1145, 107] on link "Switch to: Team Carlo Ivanhoe" at bounding box center [1195, 123] width 271 height 42
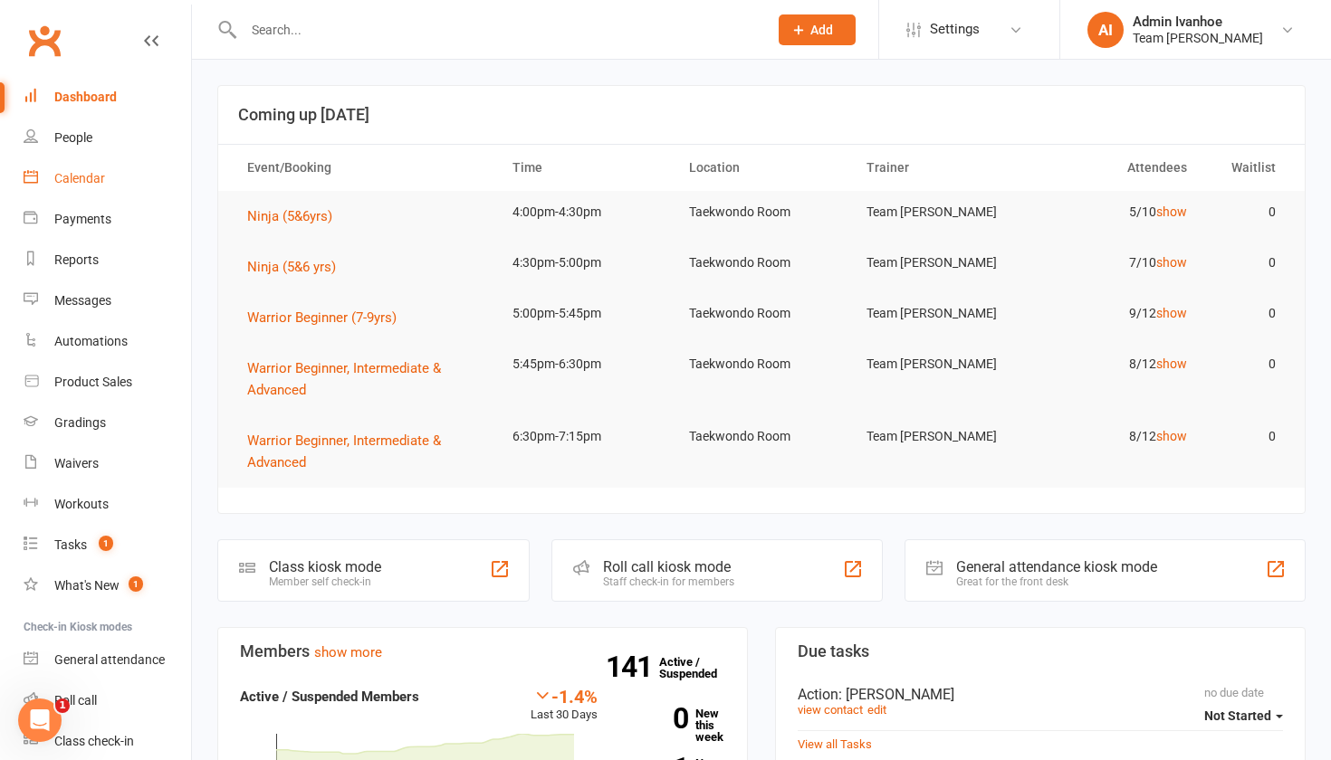
click at [99, 170] on link "Calendar" at bounding box center [107, 178] width 167 height 41
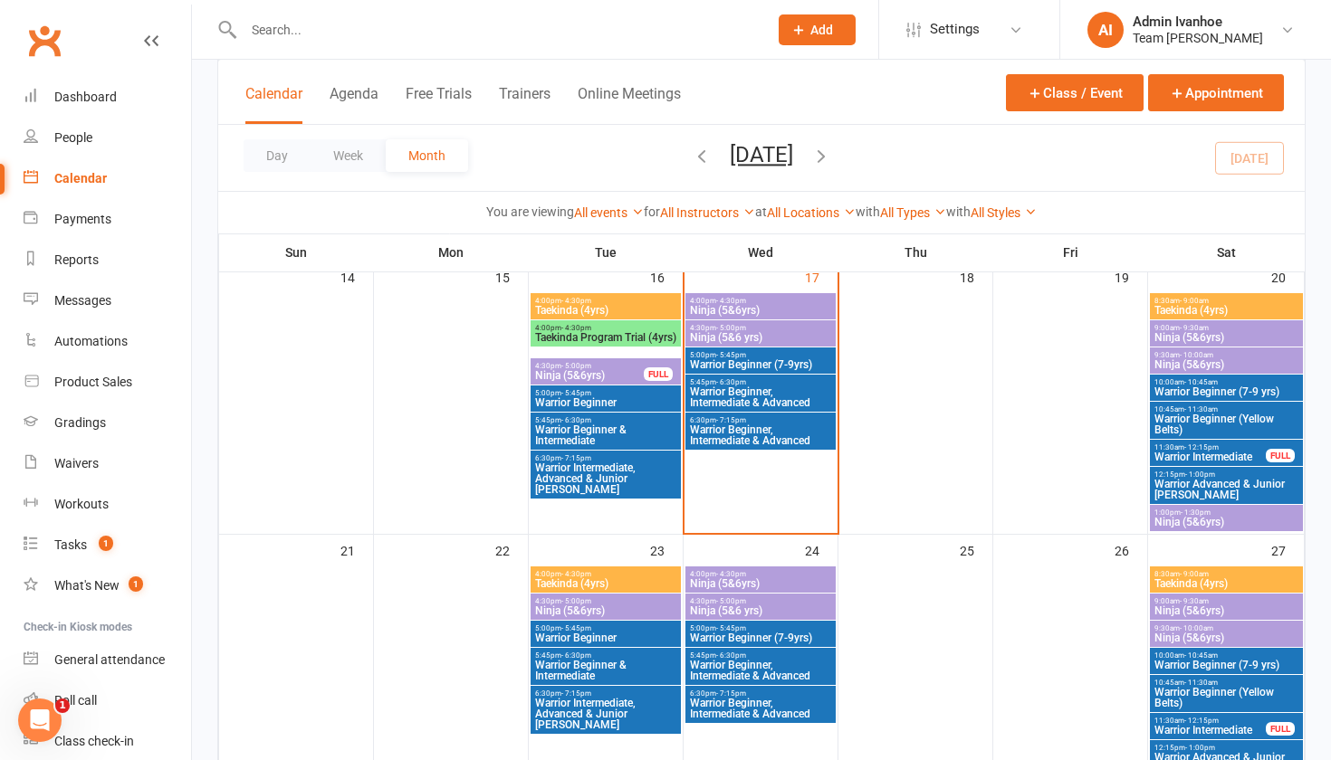
scroll to position [775, 0]
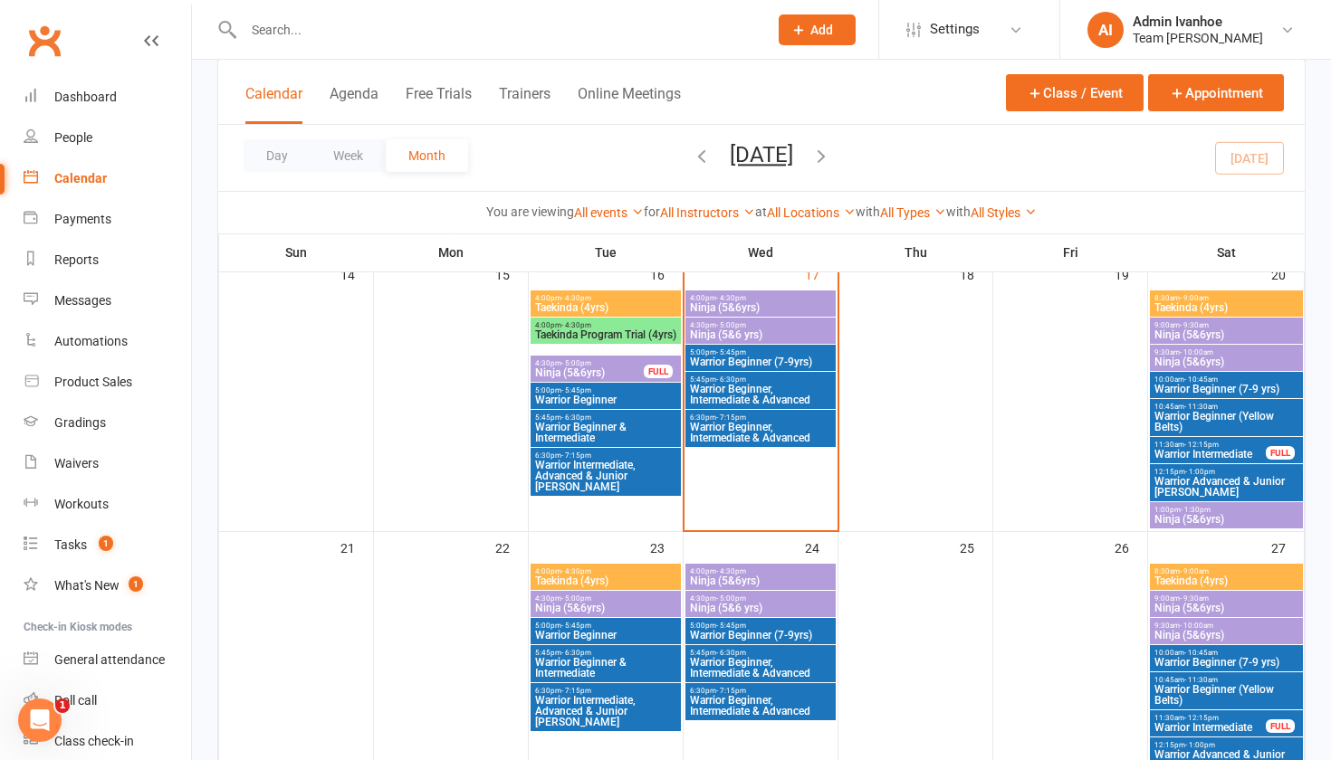
click at [1193, 449] on span "Warrior Intermediate" at bounding box center [1209, 454] width 113 height 11
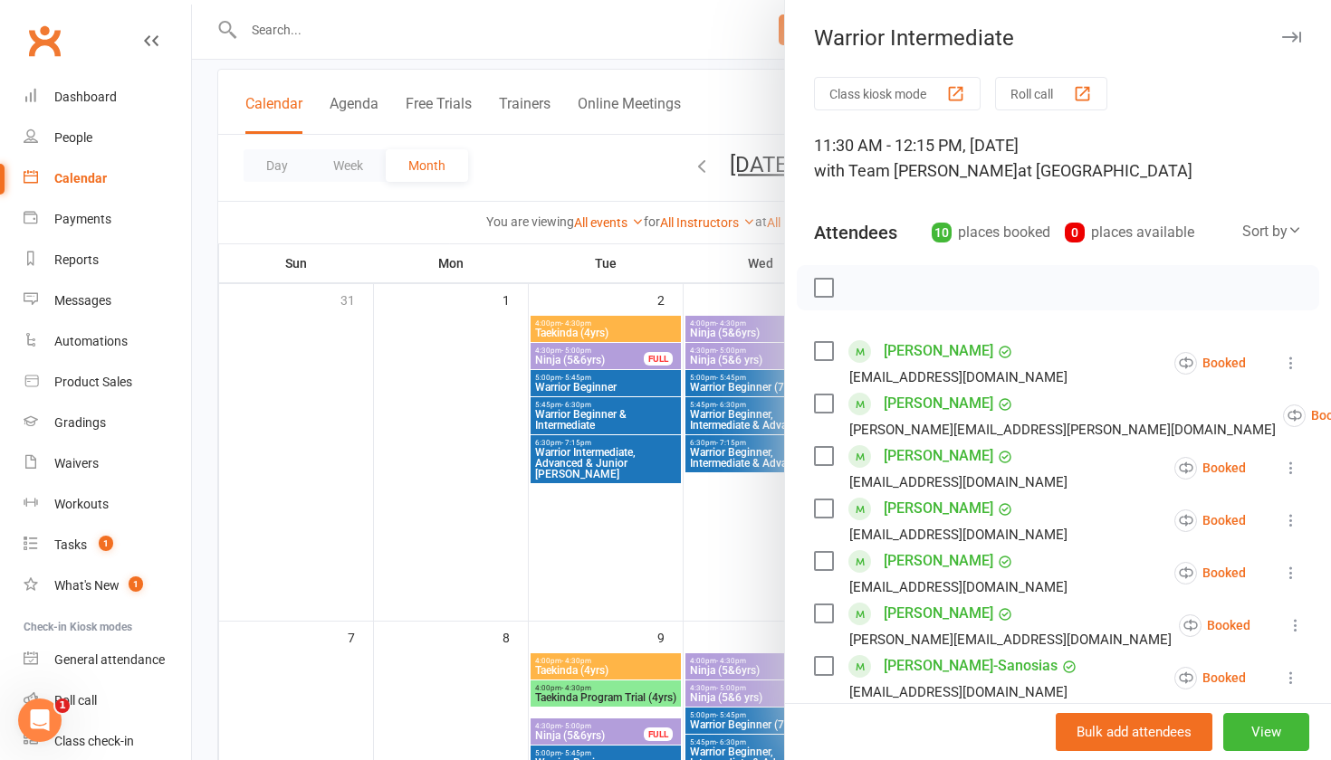
scroll to position [0, 0]
click at [1284, 33] on icon "button" at bounding box center [1291, 37] width 19 height 11
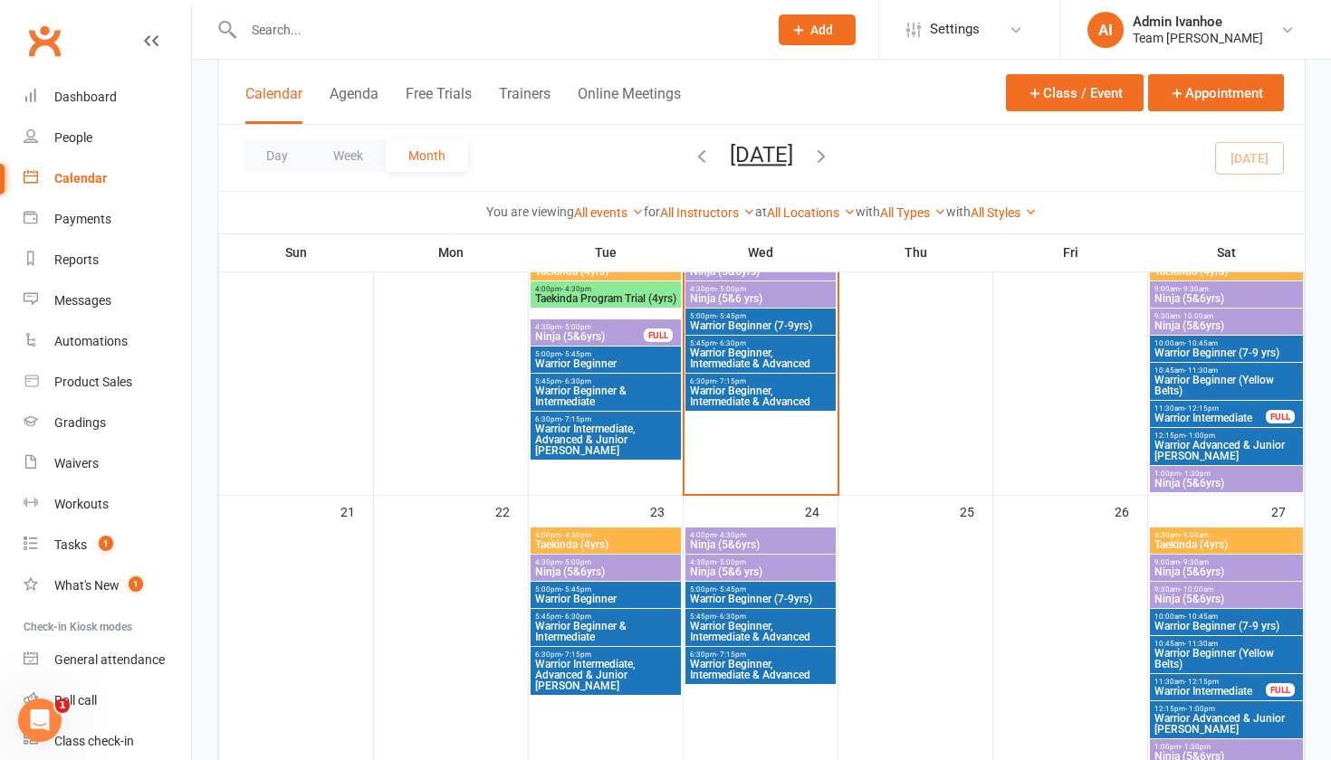
scroll to position [980, 0]
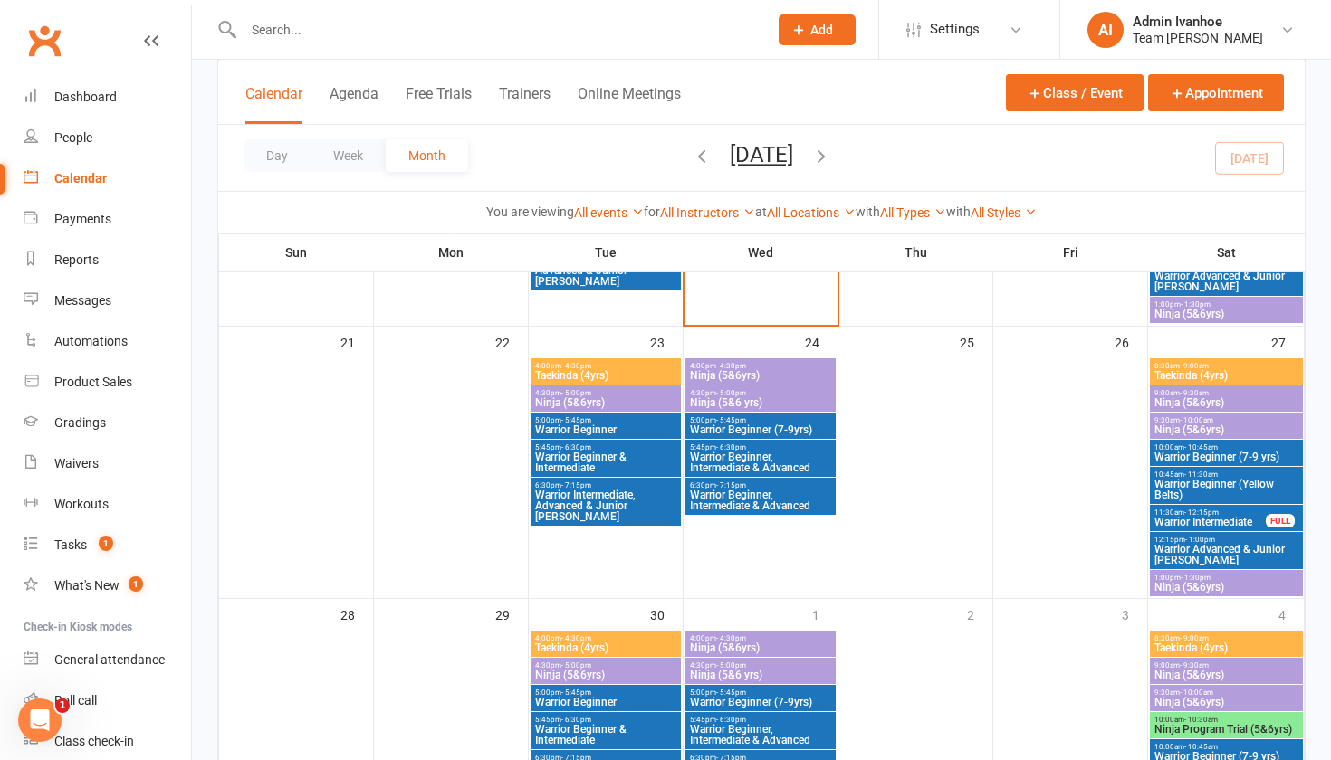
click at [595, 454] on span "Warrior Beginner & Intermediate" at bounding box center [605, 463] width 143 height 22
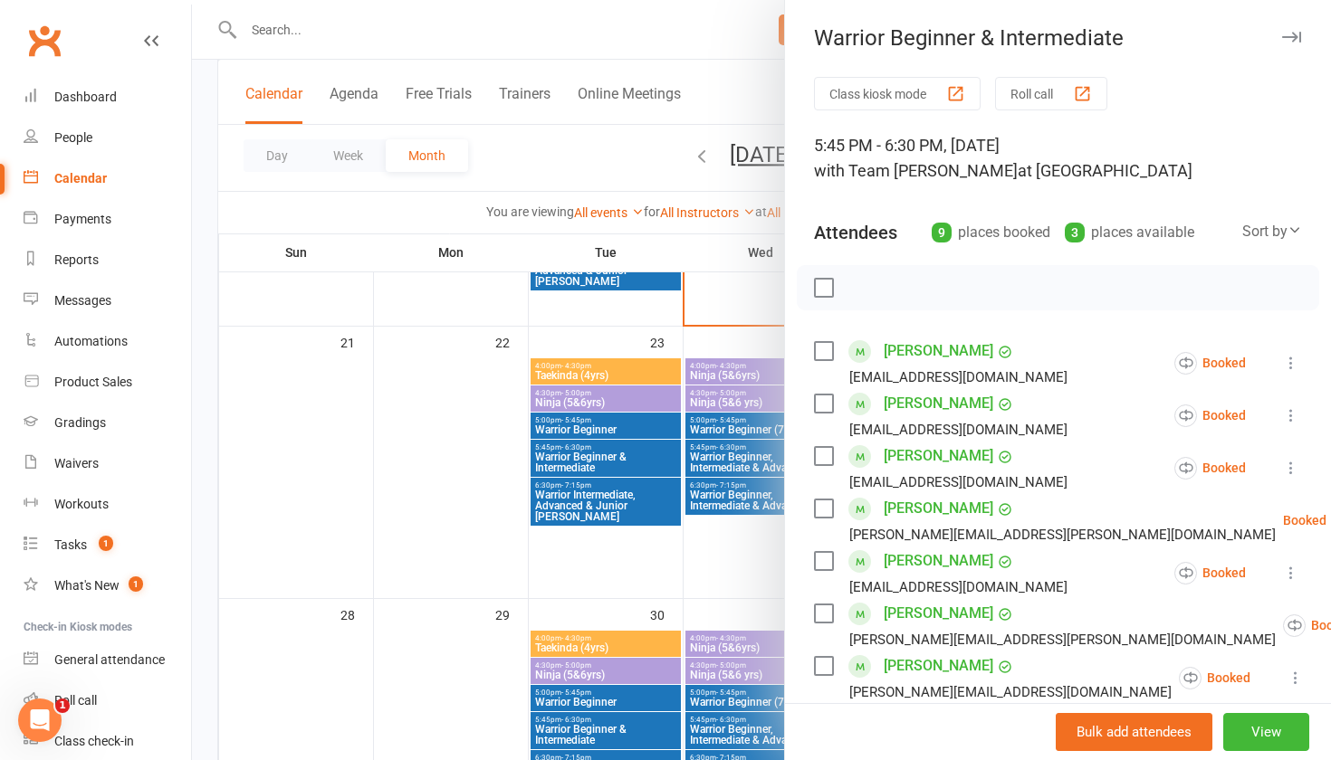
click at [1295, 41] on icon "button" at bounding box center [1291, 37] width 19 height 11
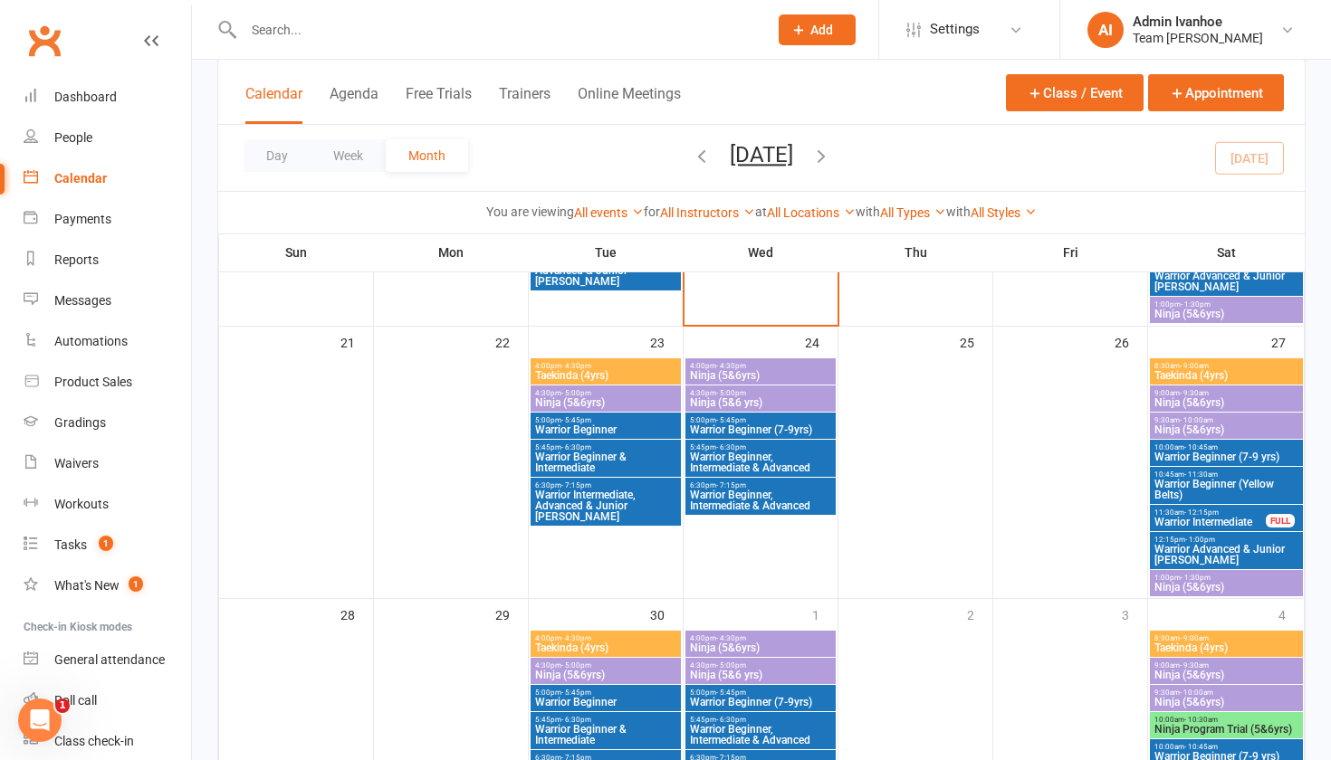
click at [327, 29] on input "text" at bounding box center [496, 29] width 517 height 25
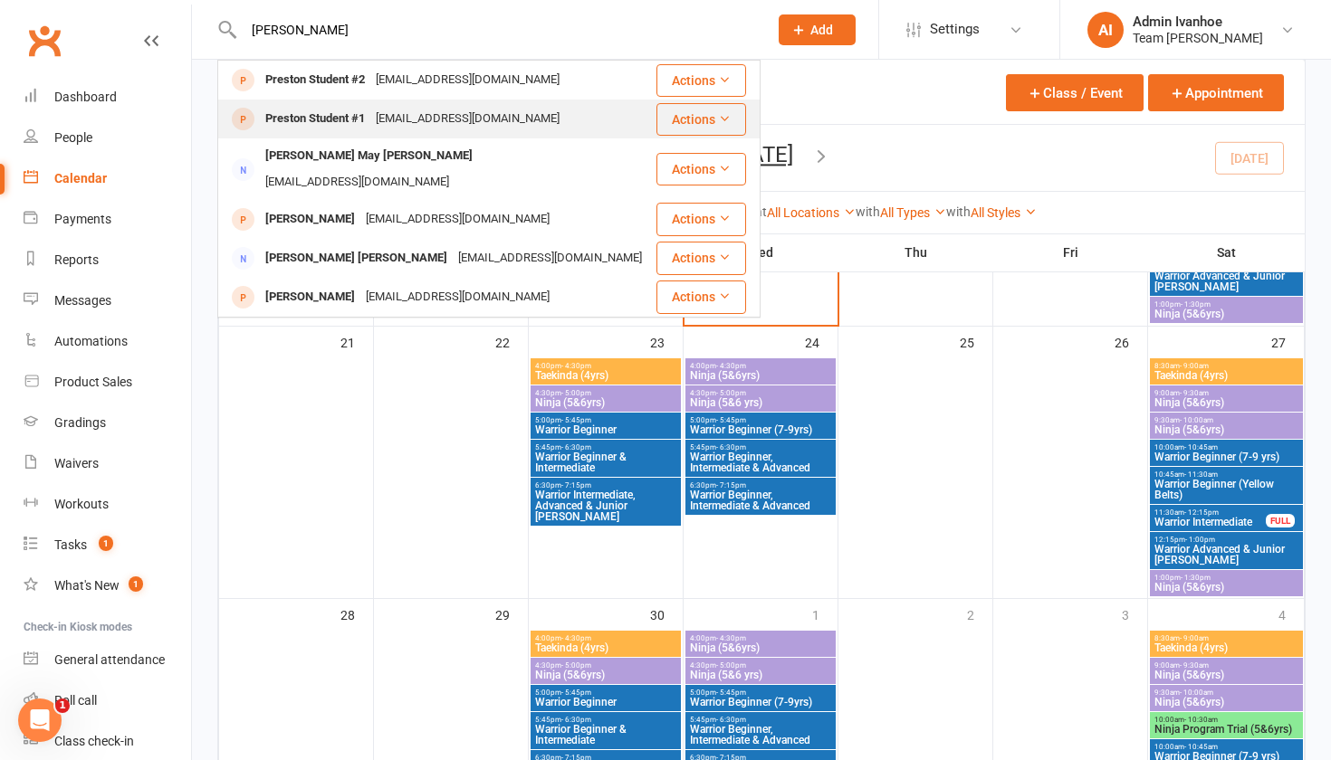
type input "Preston"
click at [291, 123] on div "Preston Student #1" at bounding box center [315, 119] width 110 height 26
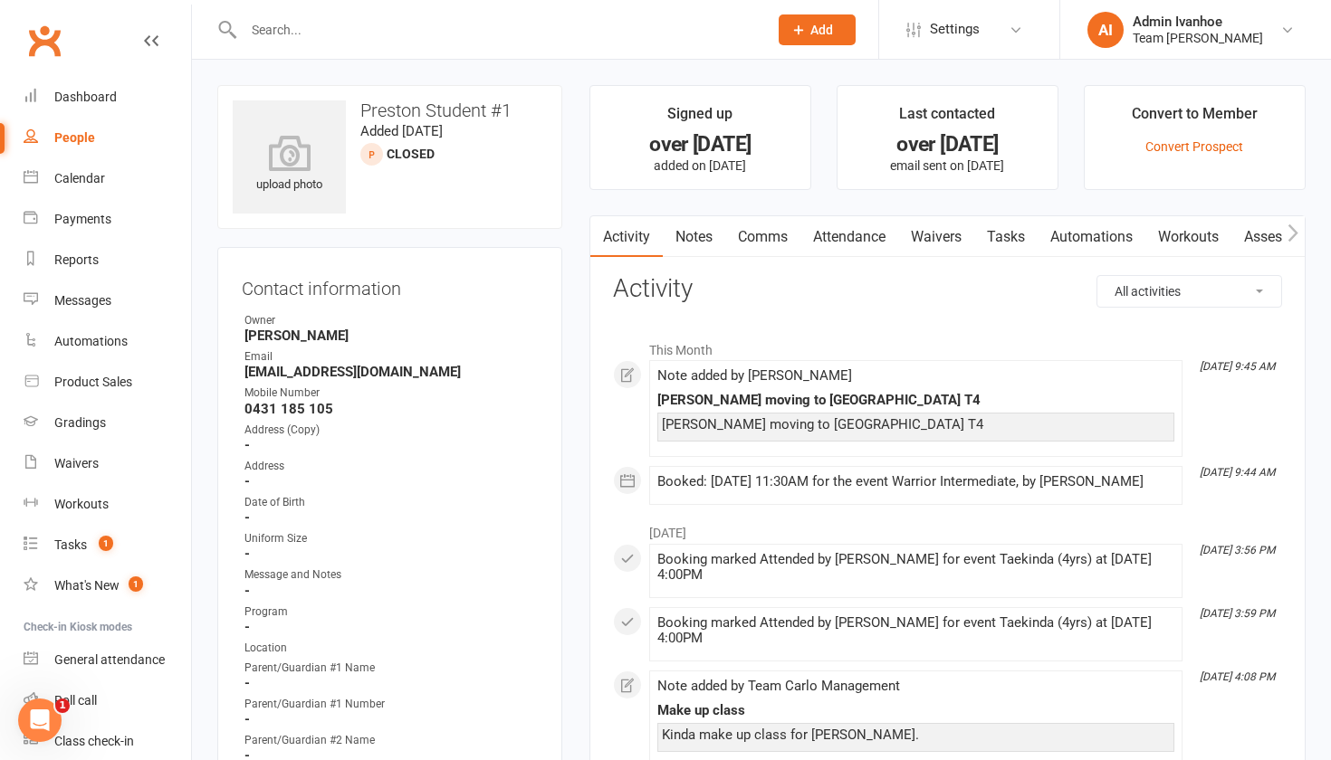
click at [870, 230] on link "Attendance" at bounding box center [849, 237] width 98 height 42
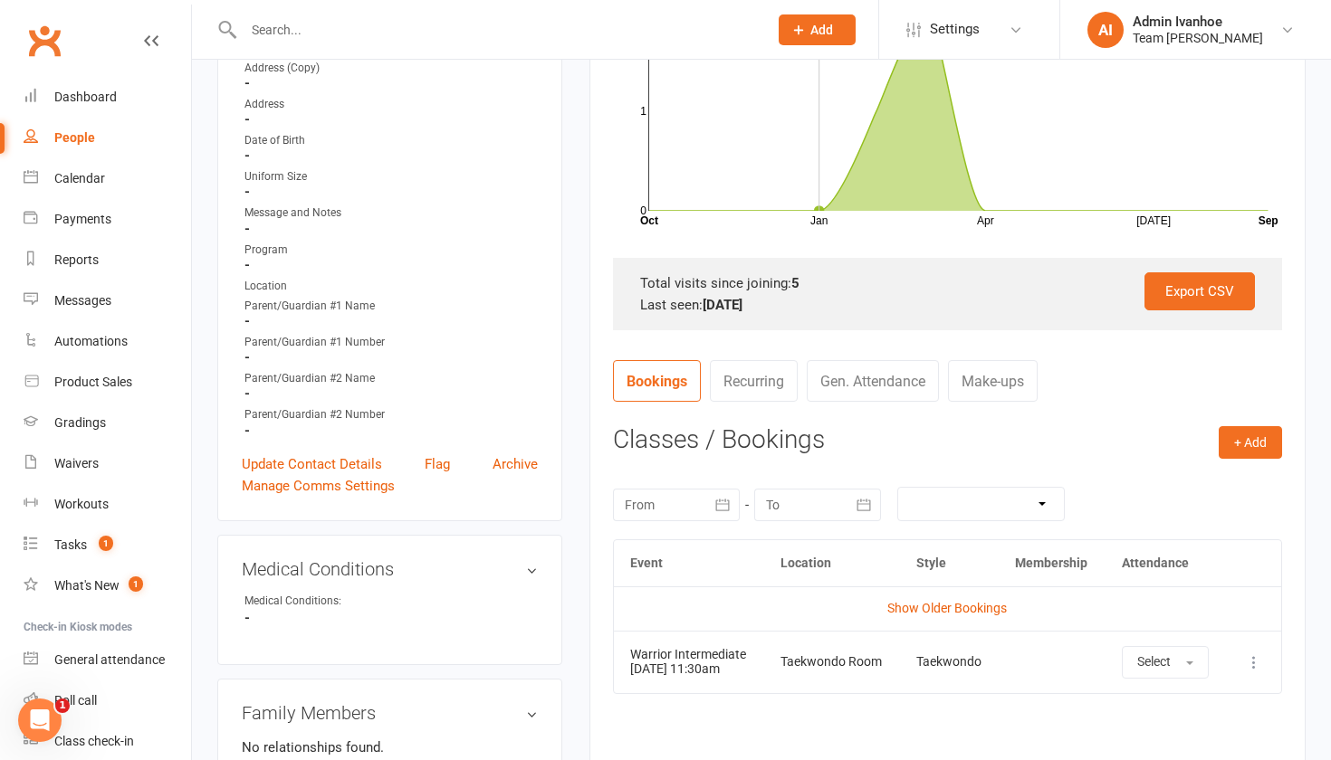
scroll to position [386, 0]
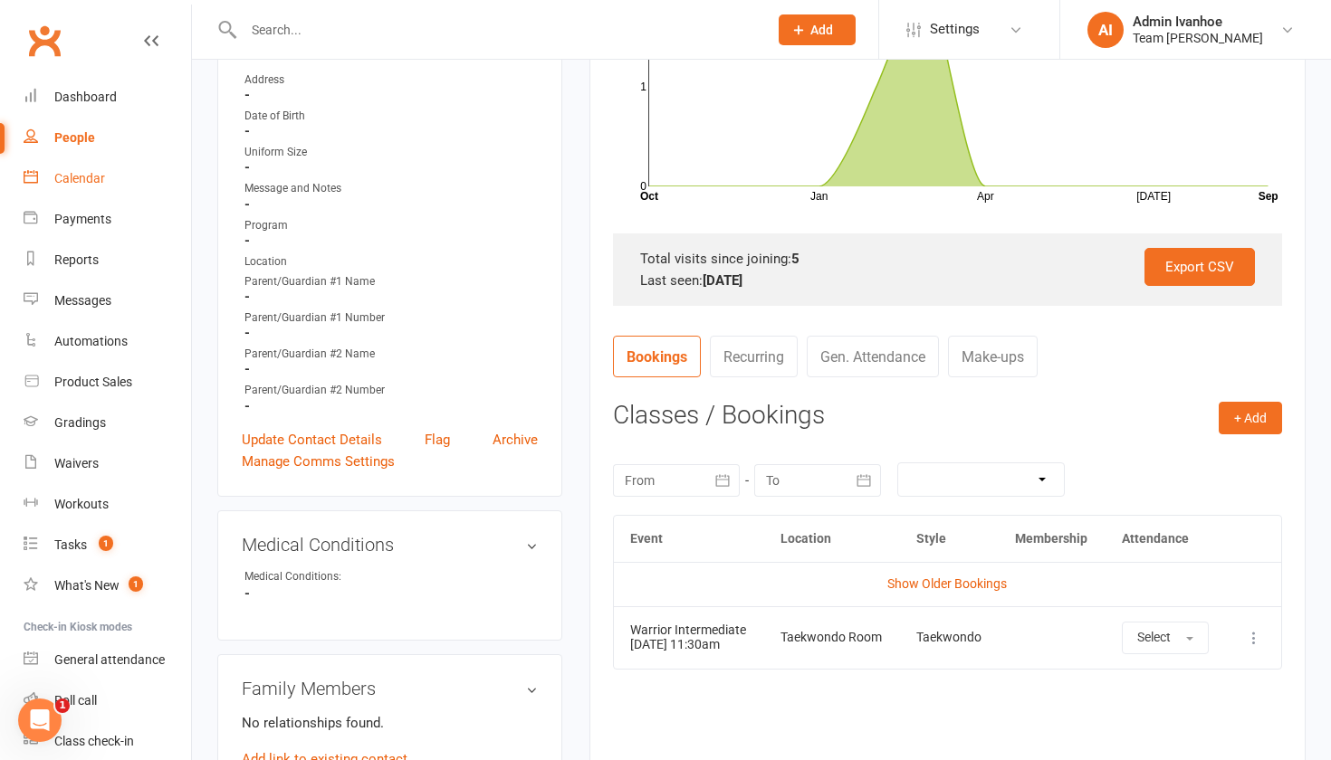
click at [63, 177] on div "Calendar" at bounding box center [79, 178] width 51 height 14
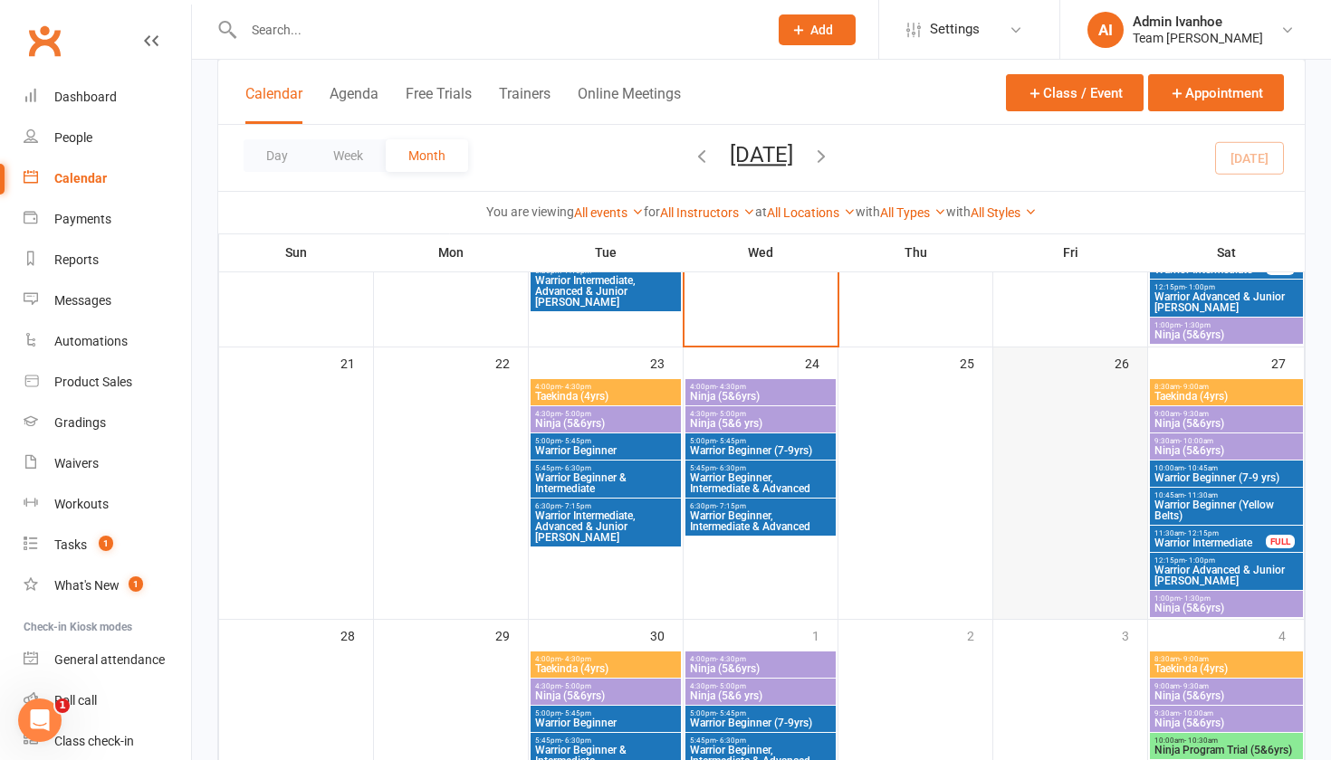
scroll to position [957, 0]
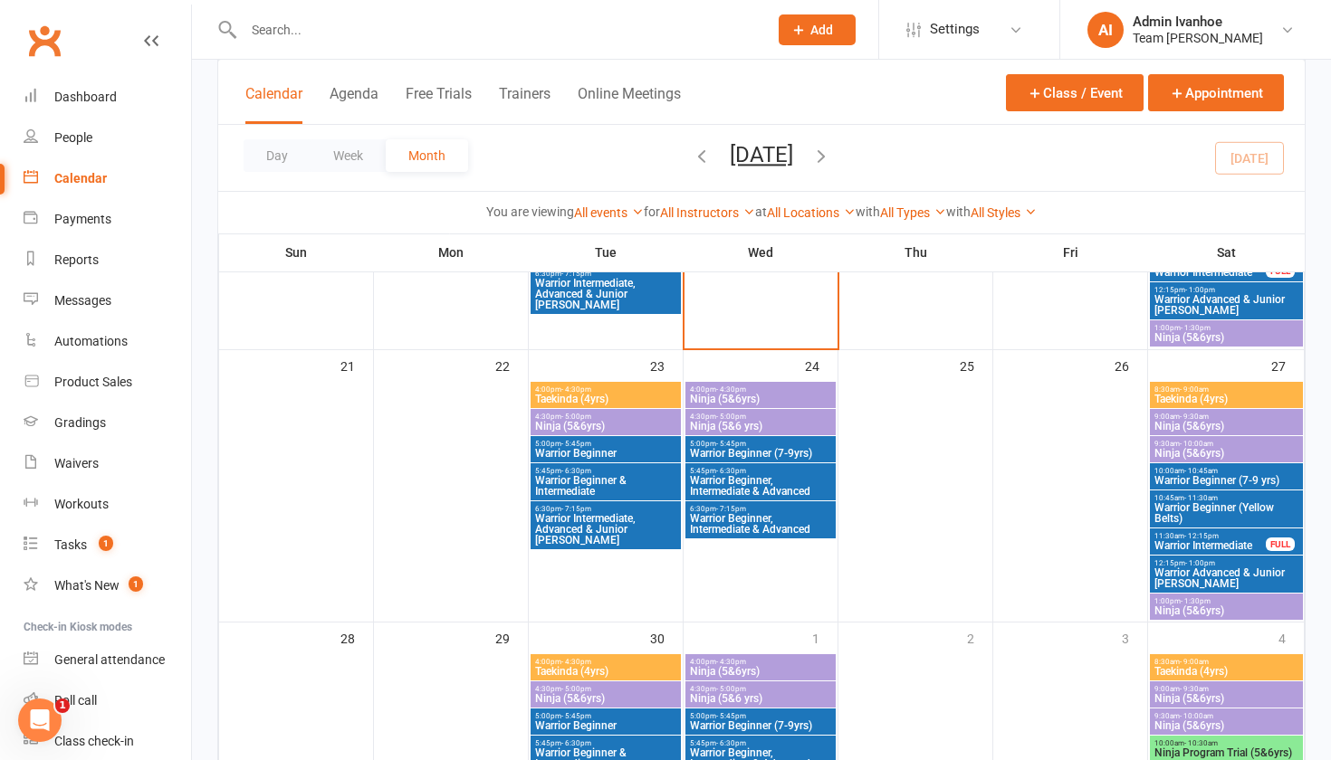
click at [1178, 532] on span "11:30am - 12:15pm" at bounding box center [1209, 536] width 113 height 8
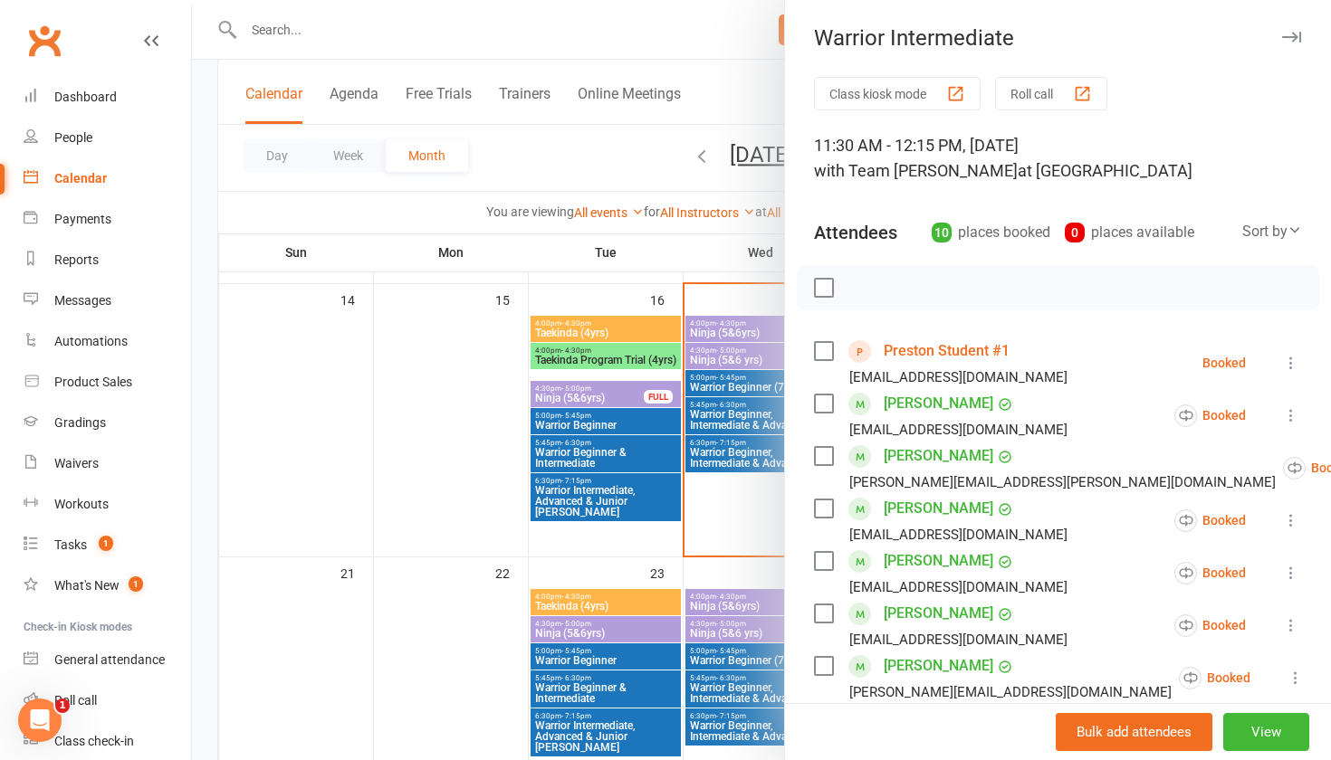
scroll to position [743, 0]
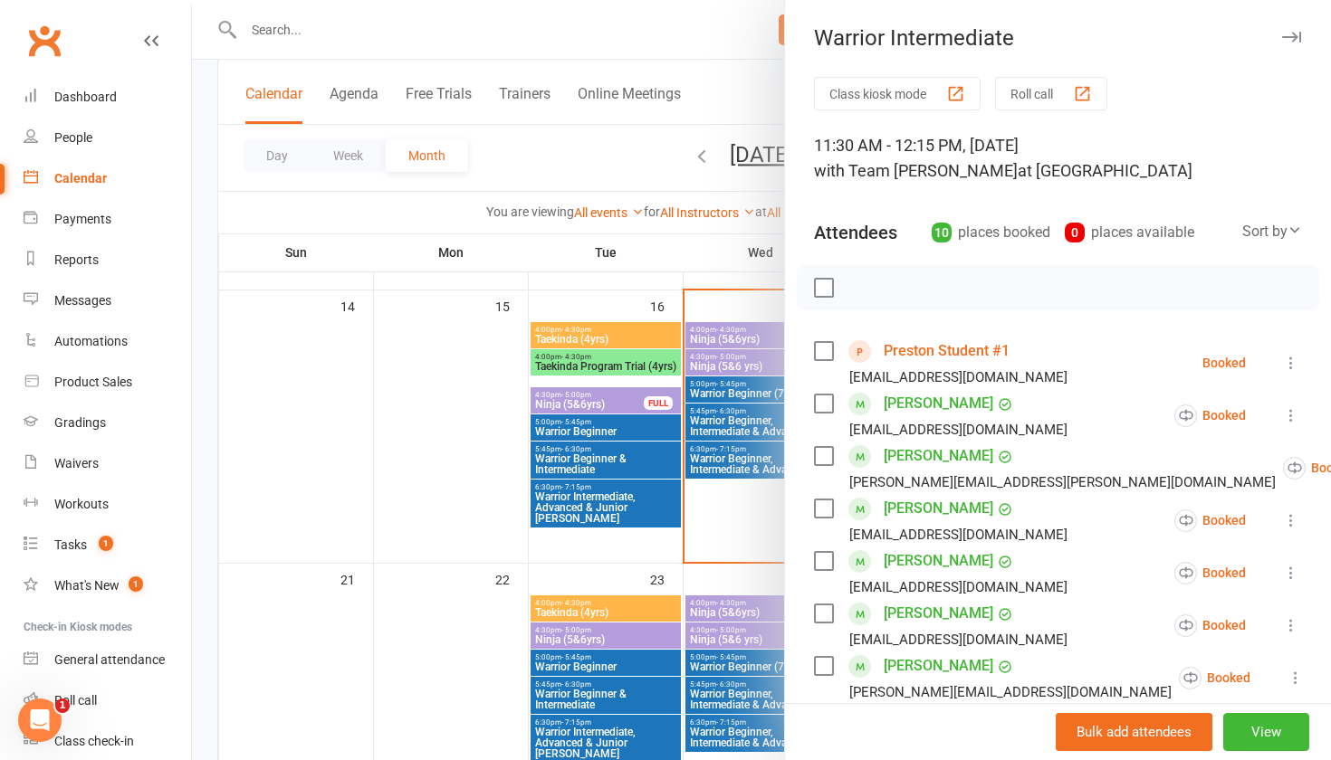
click at [1298, 36] on icon "button" at bounding box center [1291, 37] width 19 height 11
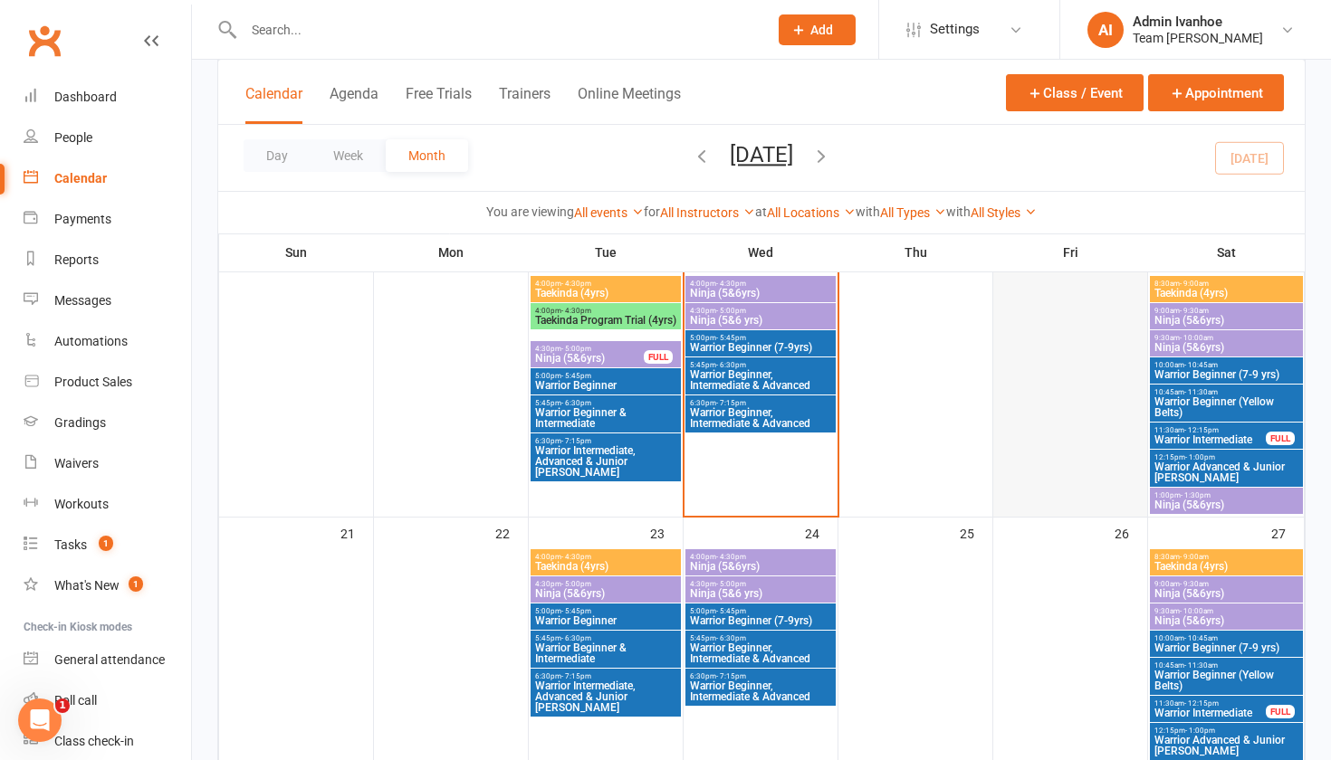
scroll to position [789, 0]
click at [1208, 704] on span "- 12:15pm" at bounding box center [1201, 704] width 34 height 8
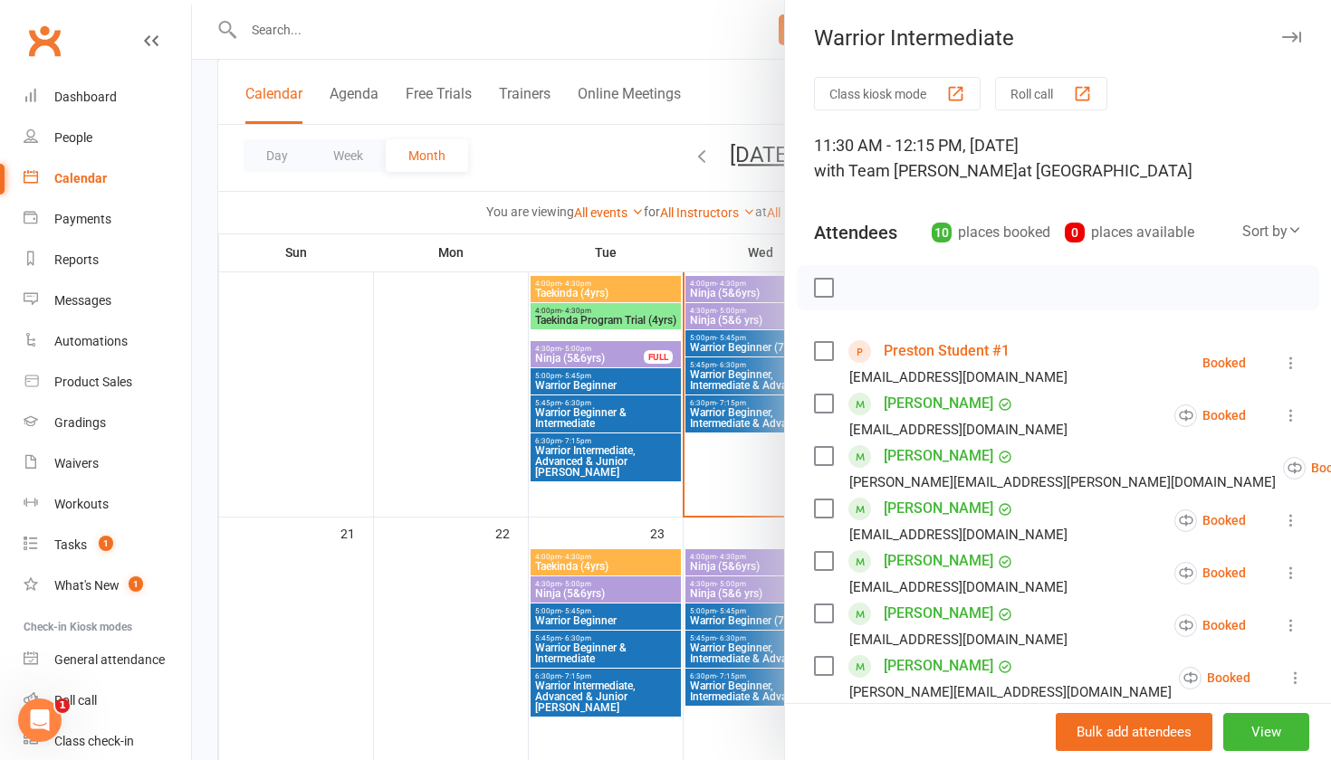
click at [1288, 356] on icon at bounding box center [1291, 363] width 18 height 18
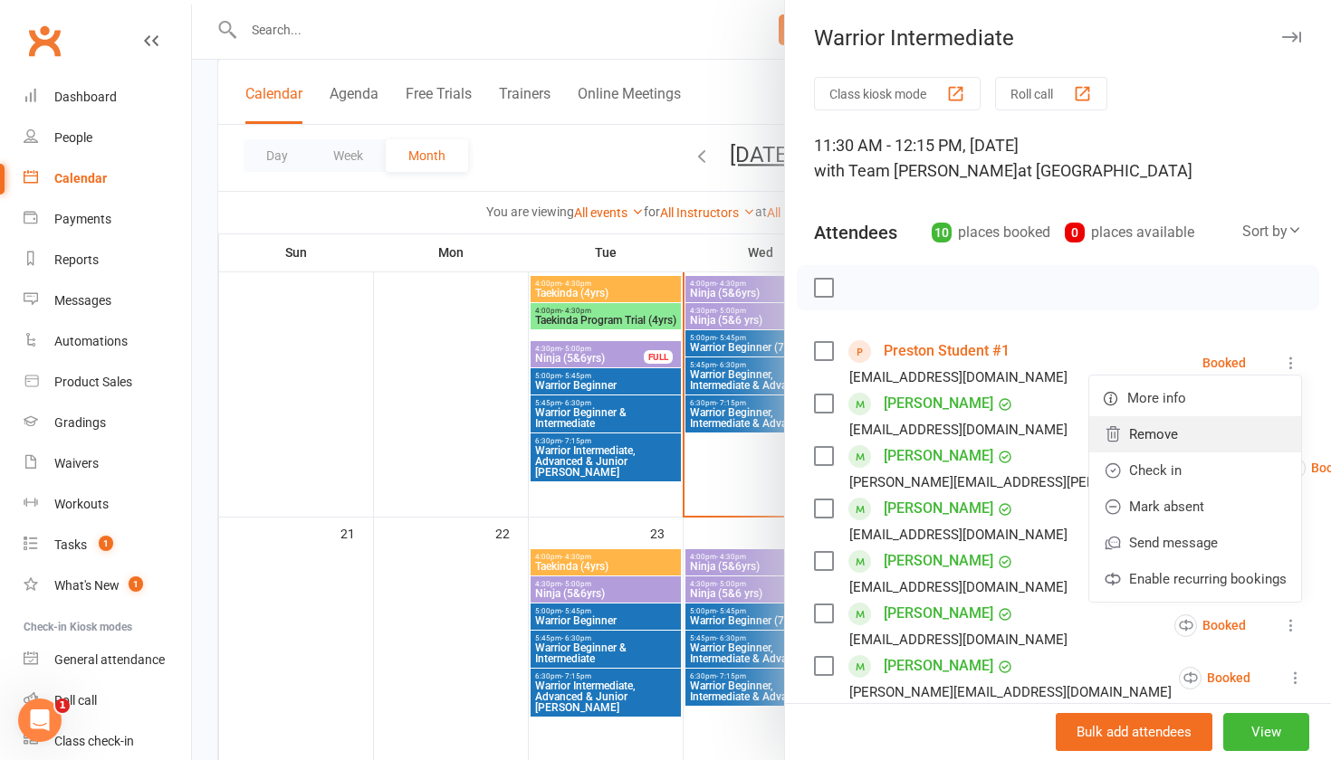
click at [1134, 429] on link "Remove" at bounding box center [1195, 434] width 212 height 36
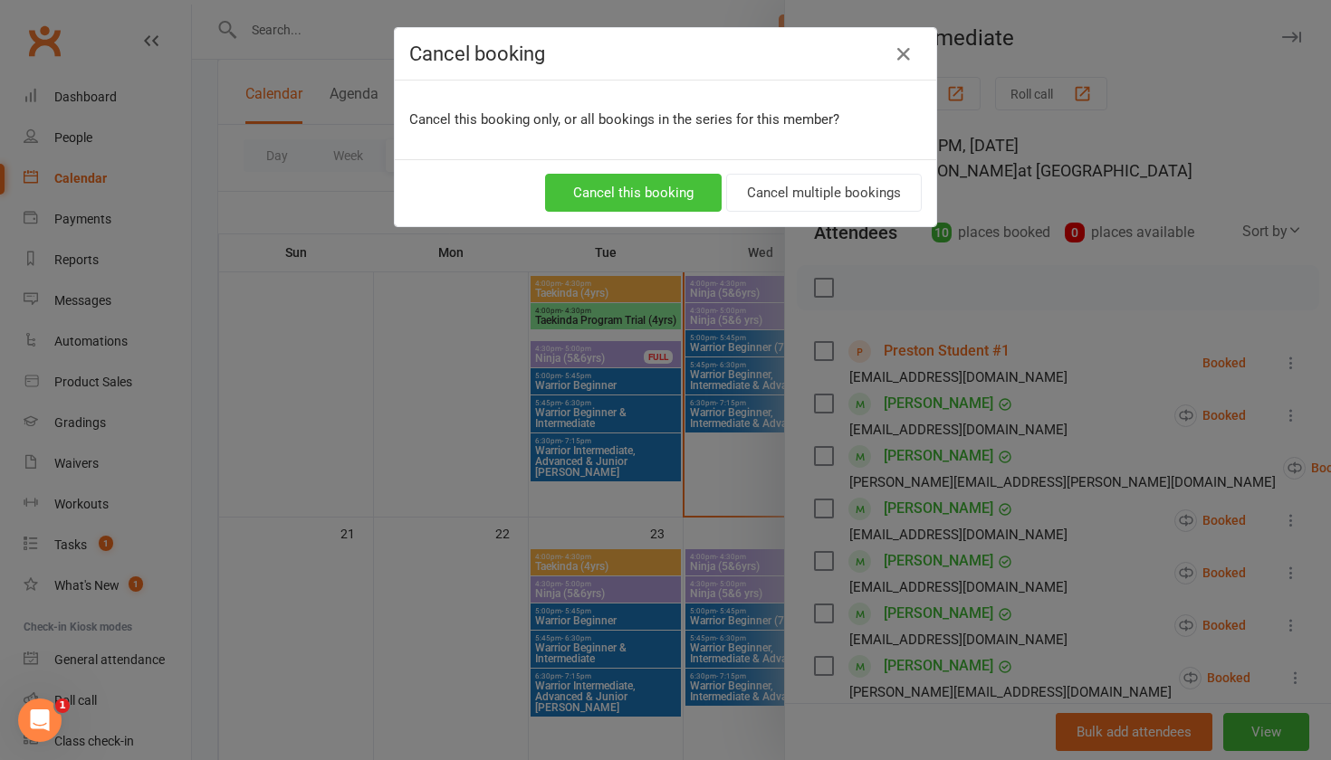
click at [619, 176] on button "Cancel this booking" at bounding box center [633, 193] width 176 height 38
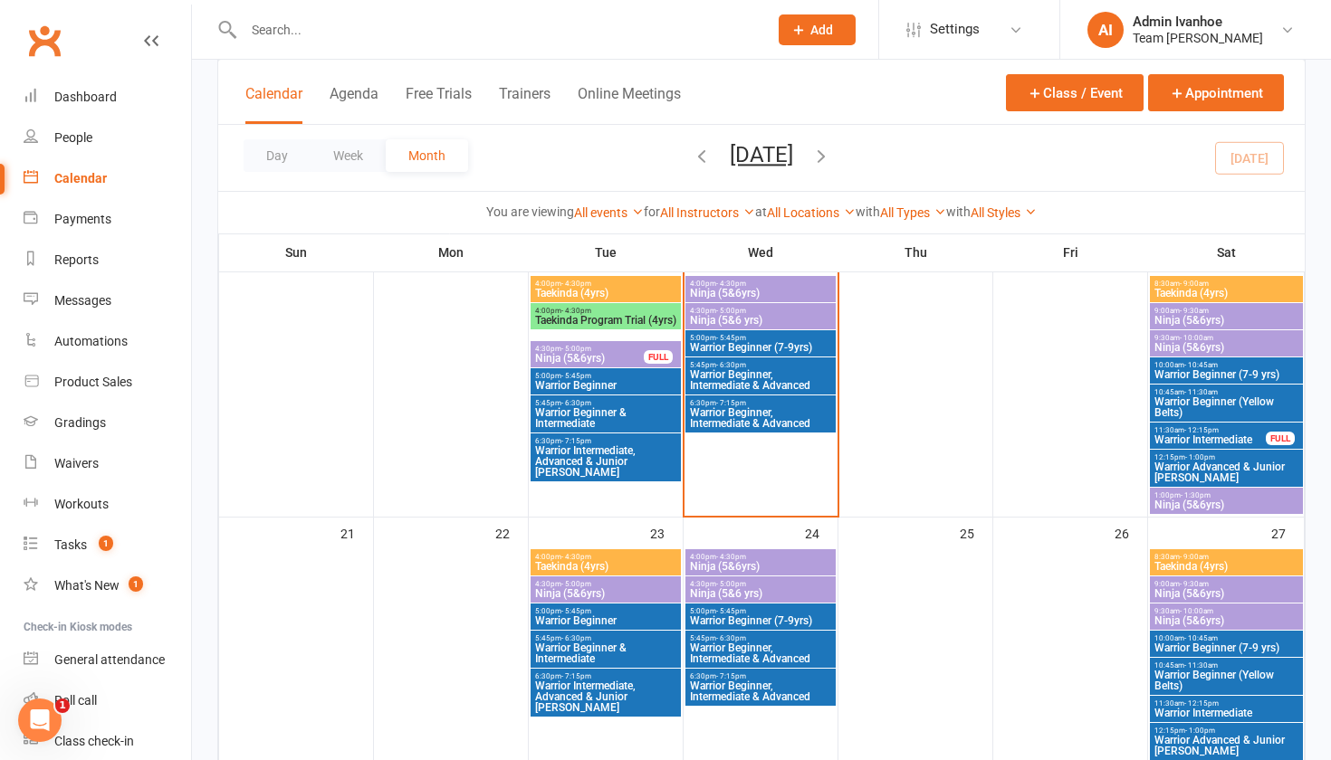
click at [433, 35] on input "text" at bounding box center [496, 29] width 517 height 25
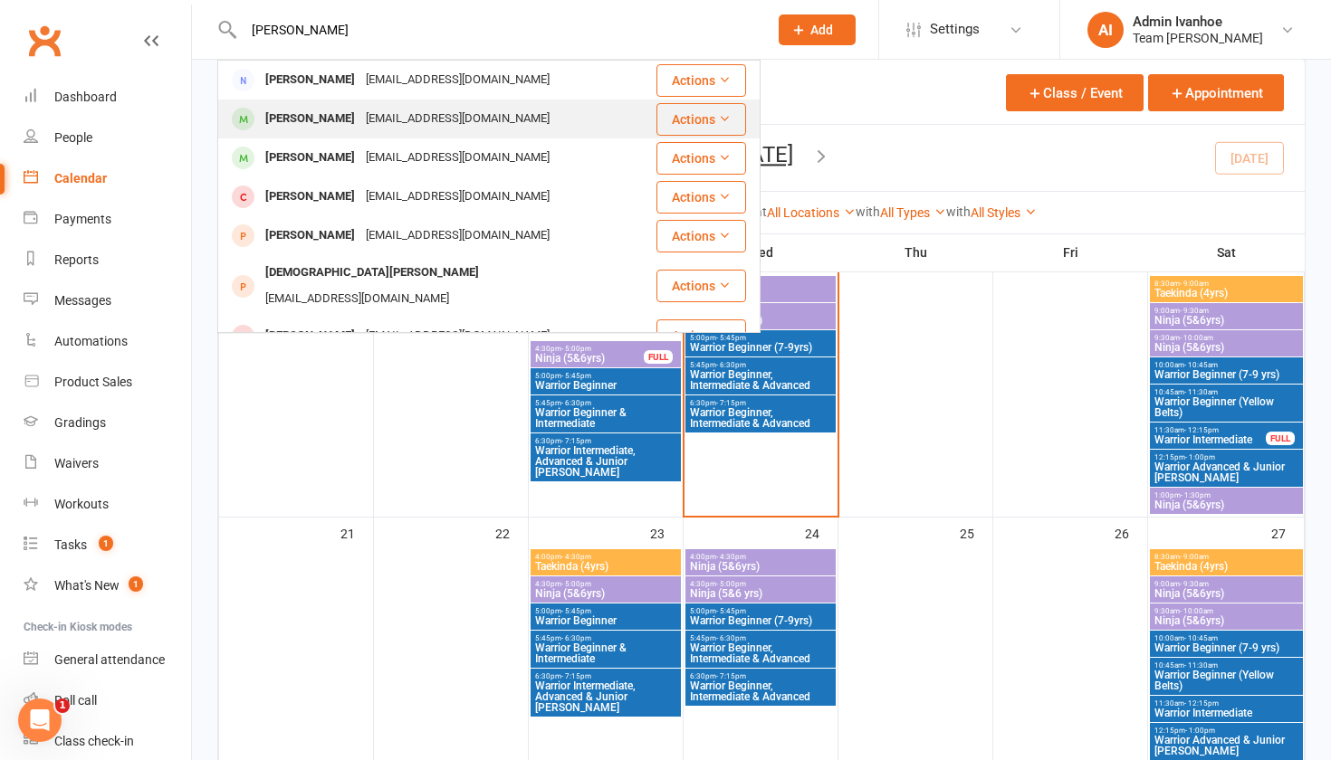
type input "mohammad"
click at [407, 116] on div "rukia2000@yahoo.com" at bounding box center [457, 119] width 195 height 26
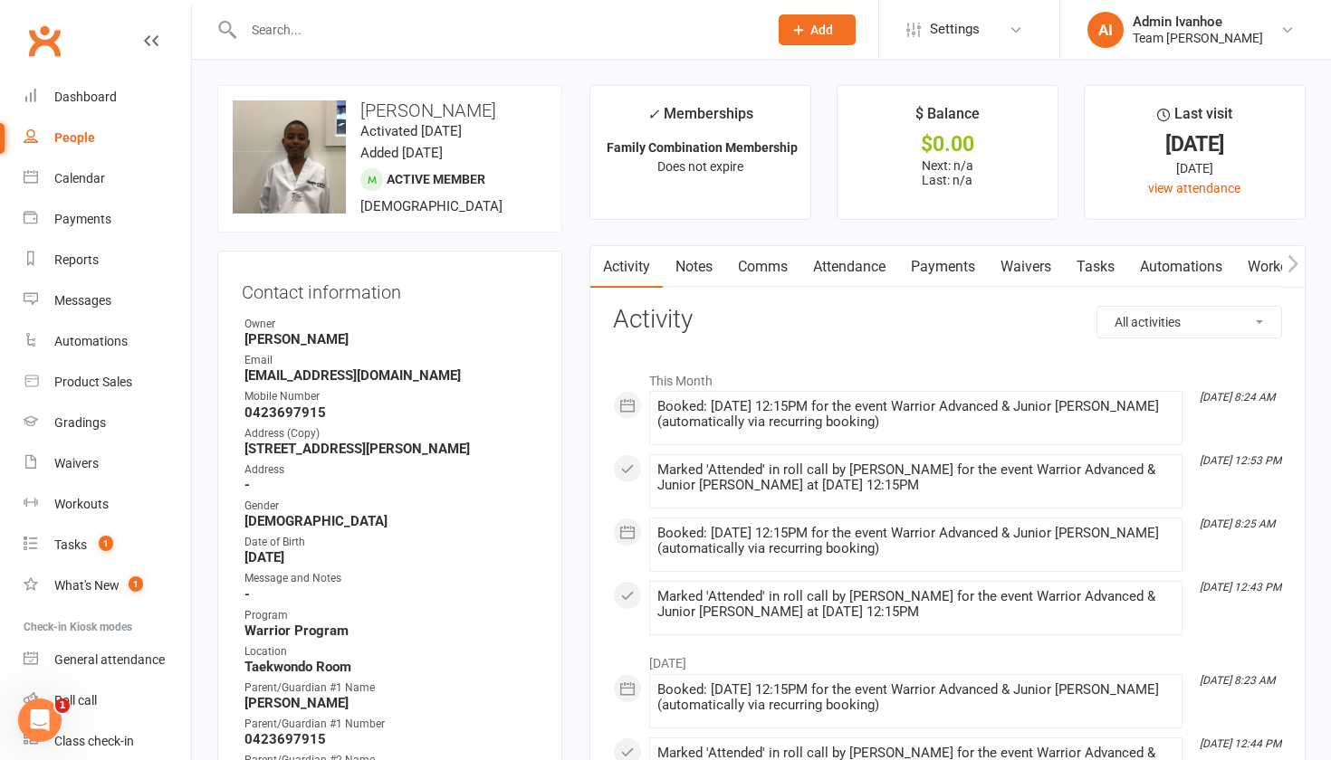
click at [975, 262] on link "Payments" at bounding box center [943, 267] width 90 height 42
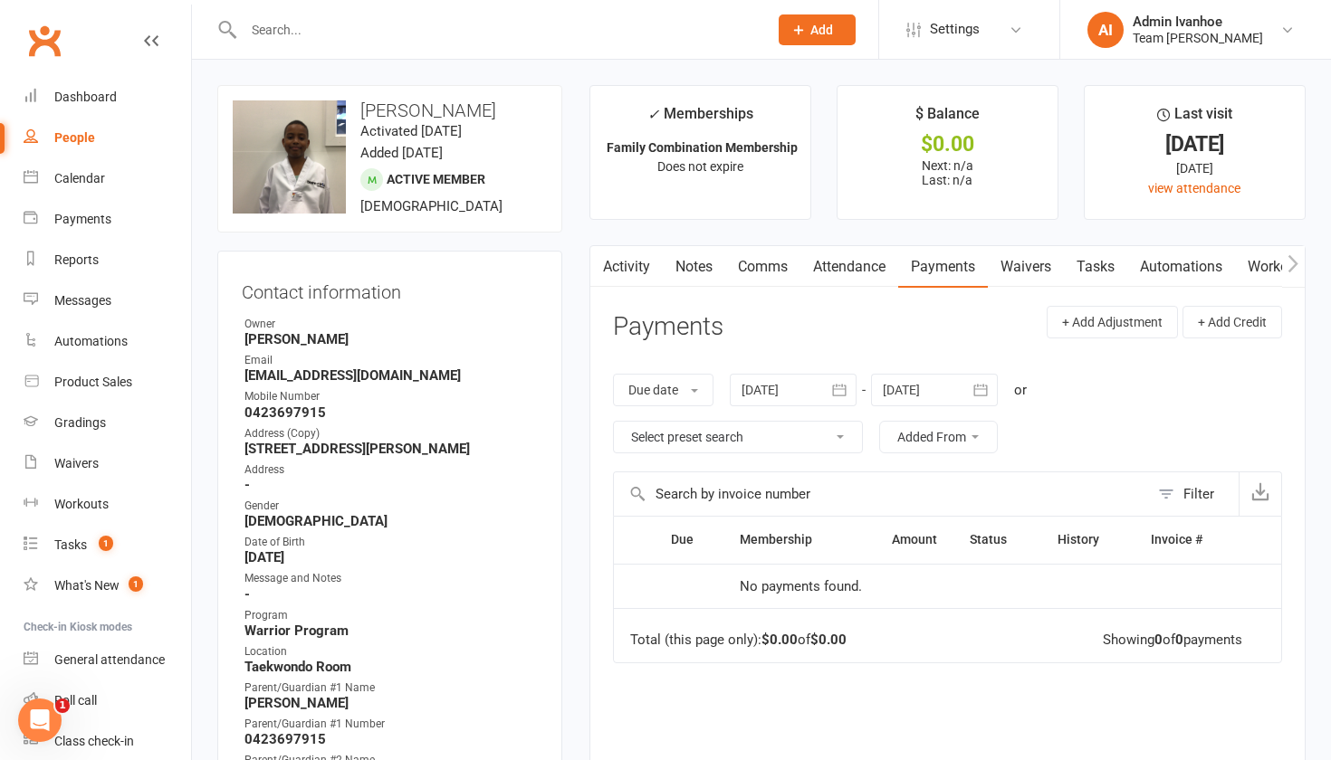
click at [502, 436] on div "Address (Copy)" at bounding box center [390, 433] width 293 height 17
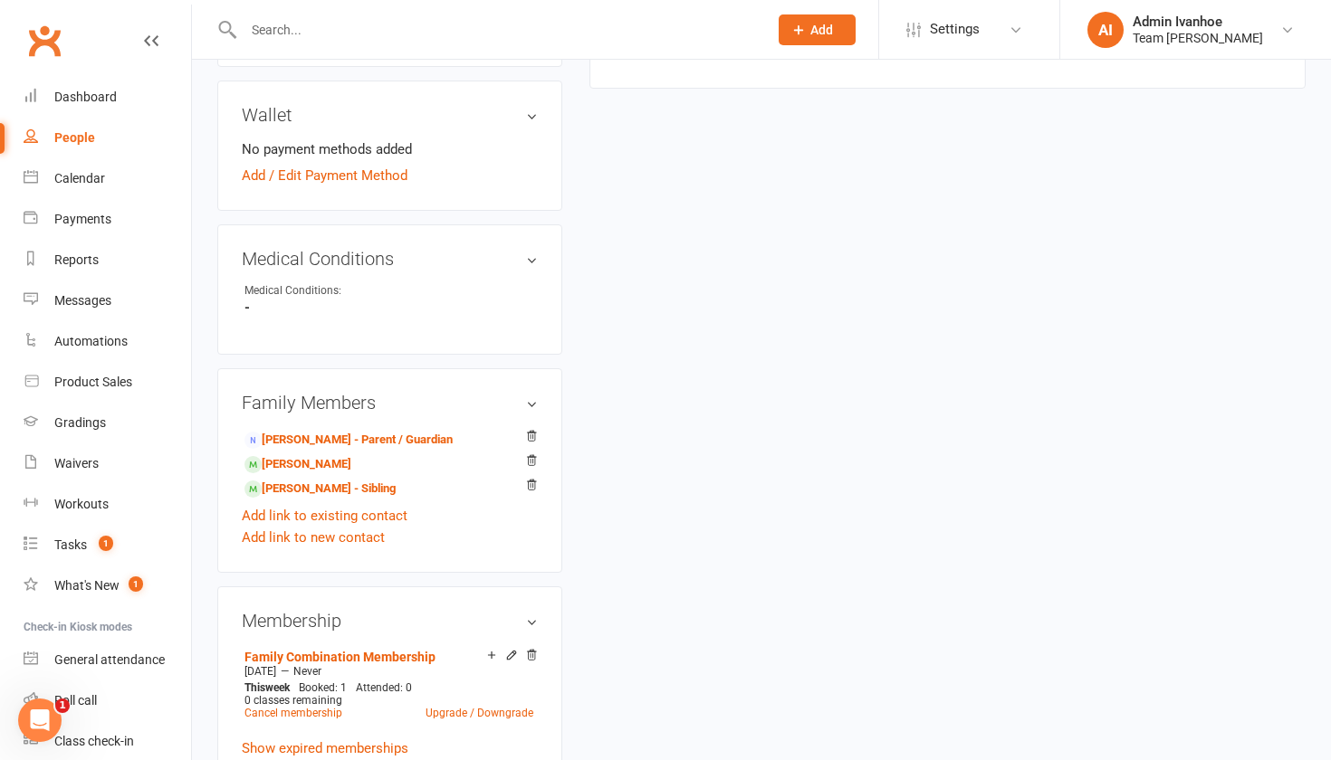
scroll to position [844, 0]
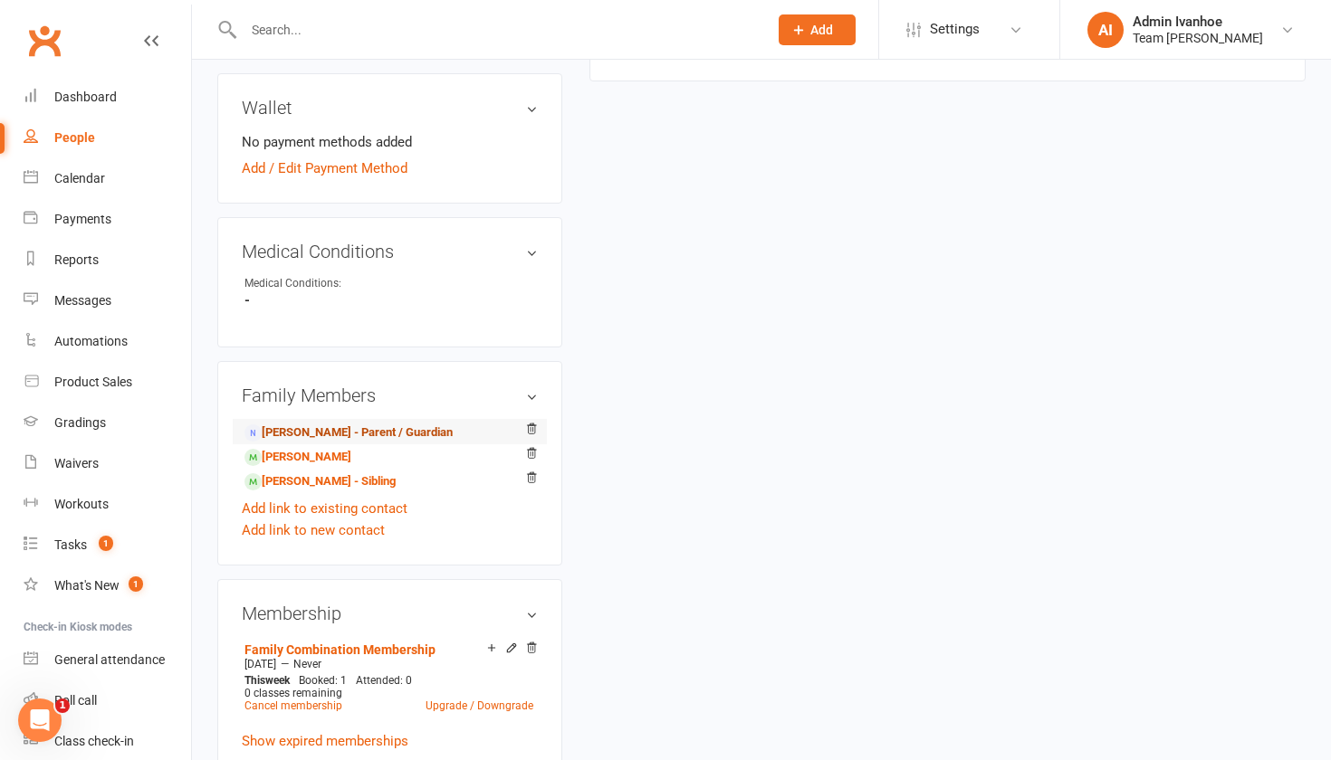
click at [416, 443] on link "Rukia Nohamed - Parent / Guardian" at bounding box center [348, 433] width 208 height 19
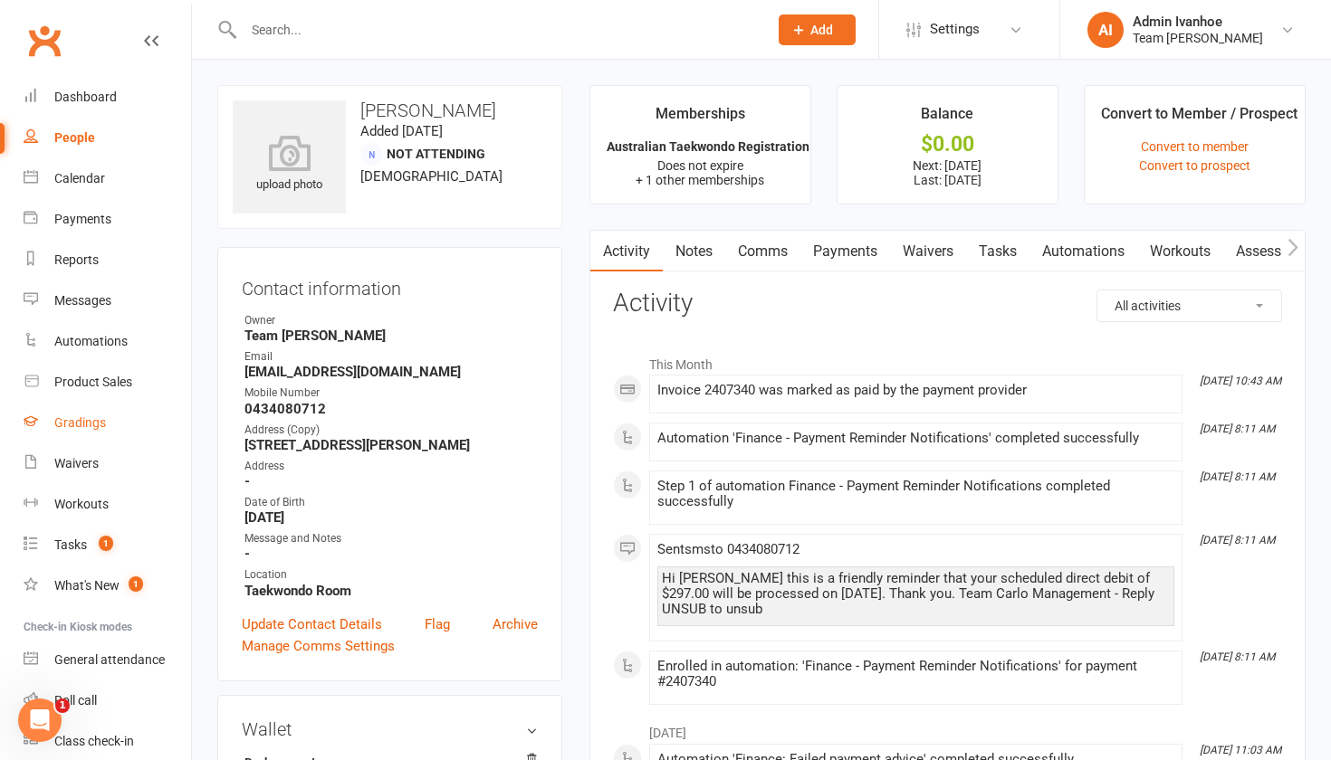
click at [75, 431] on link "Gradings" at bounding box center [107, 423] width 167 height 41
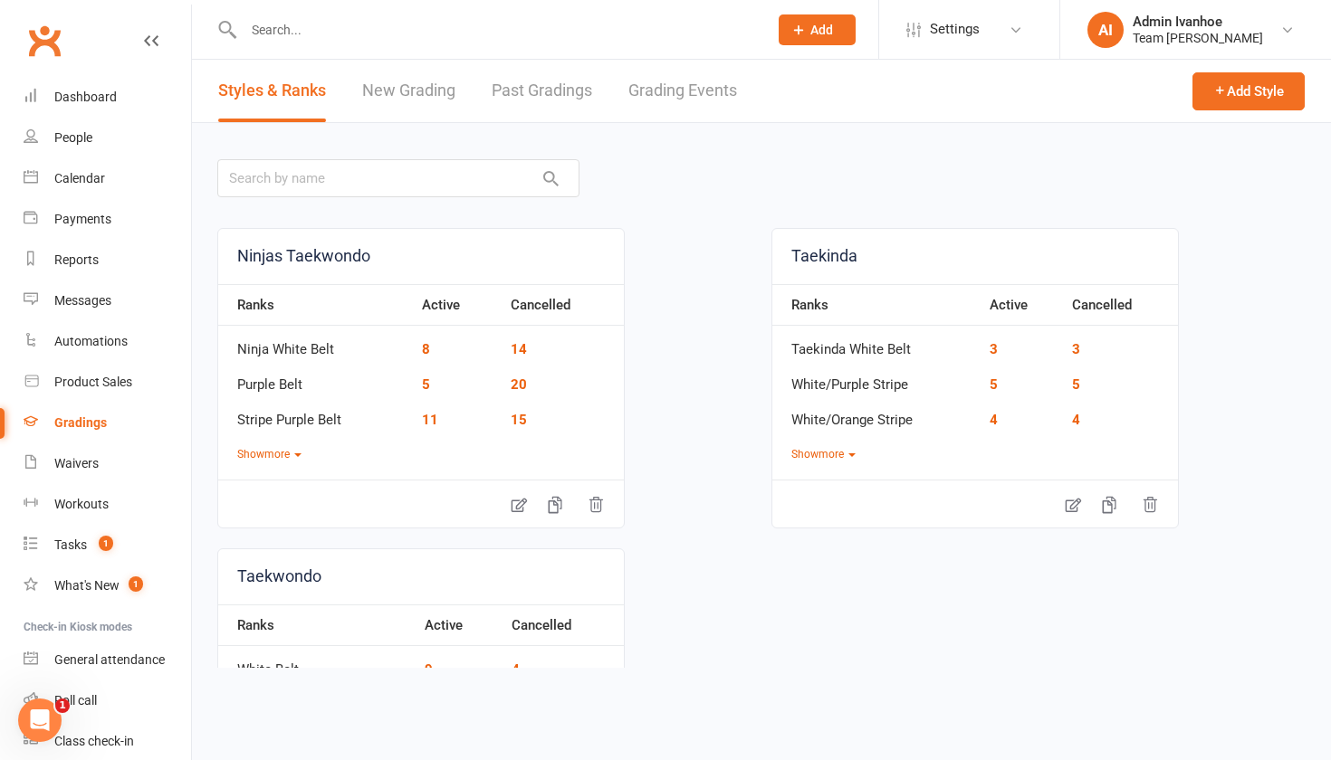
click at [680, 86] on link "Grading Events" at bounding box center [682, 91] width 109 height 62
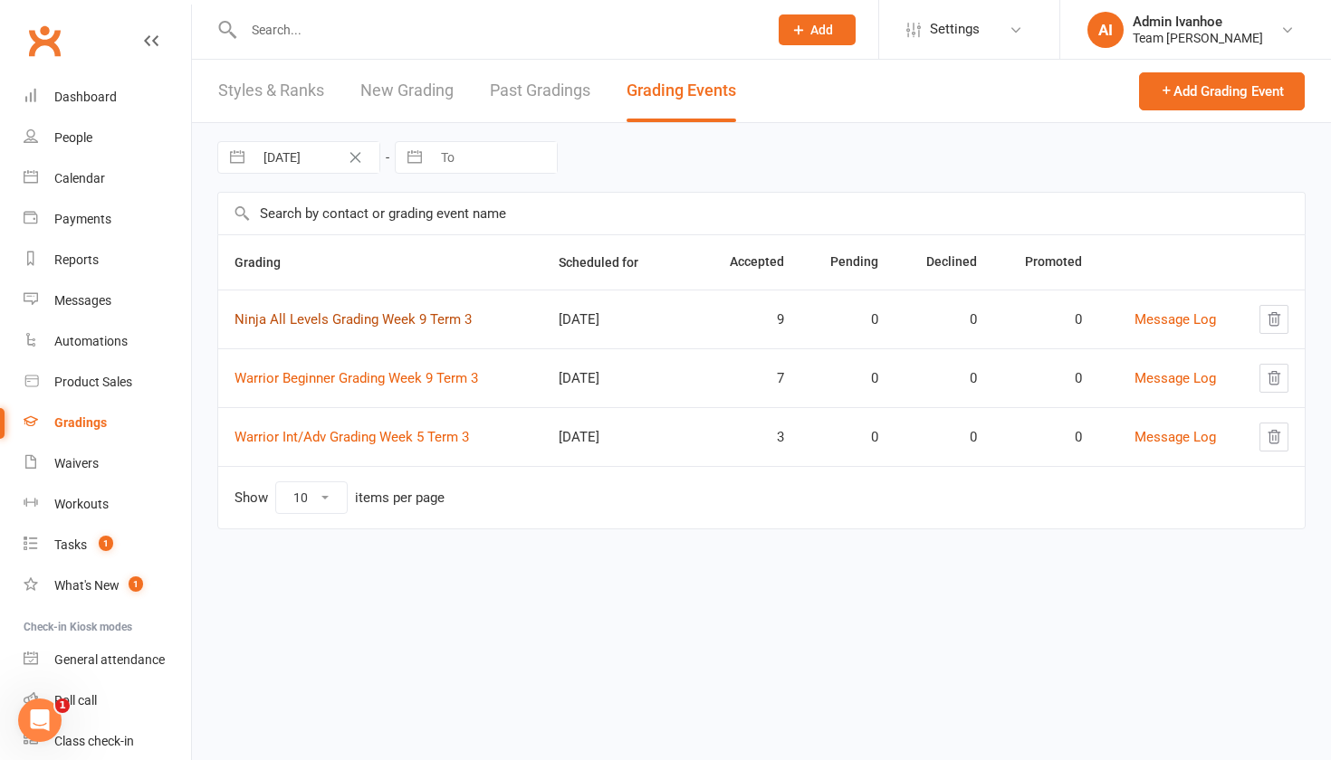
click at [328, 319] on link "Ninja All Levels Grading Week 9 Term 3" at bounding box center [352, 319] width 237 height 16
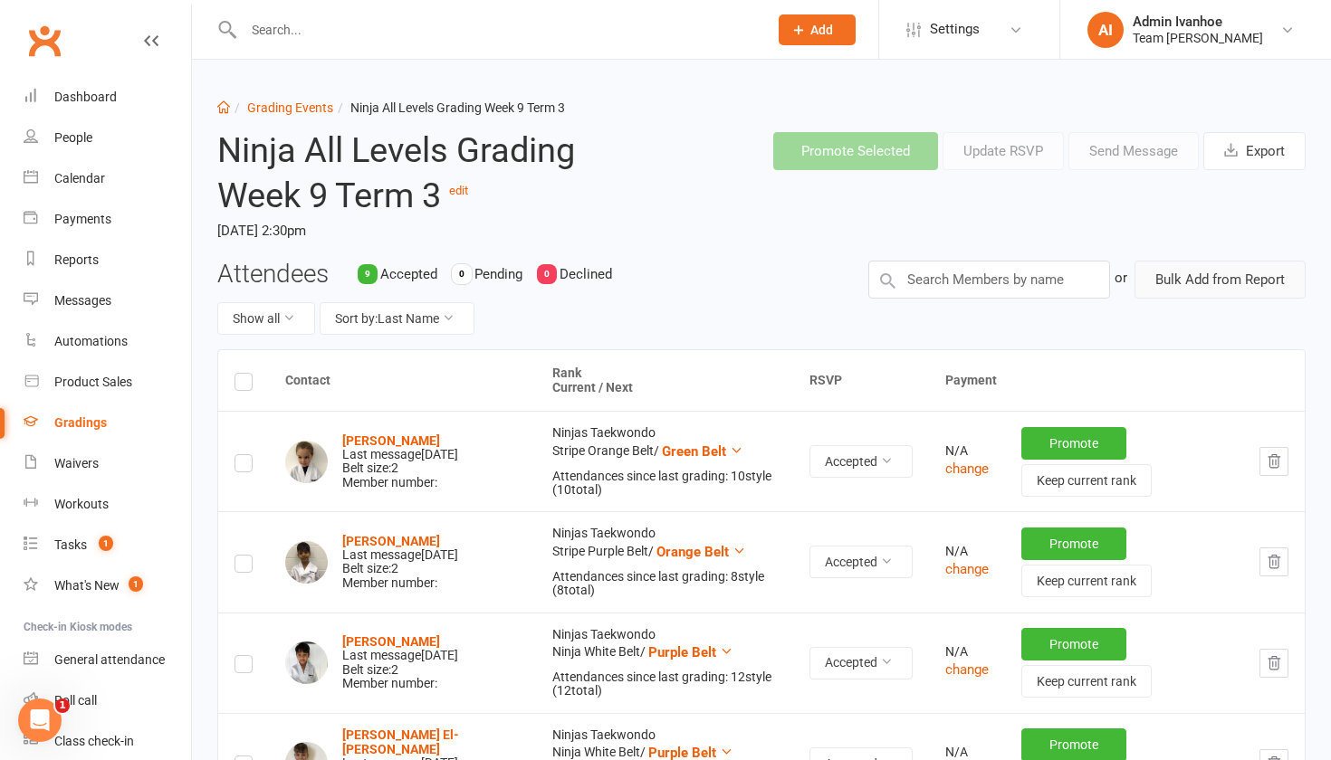
click at [1197, 283] on button "Bulk Add from Report" at bounding box center [1219, 280] width 171 height 38
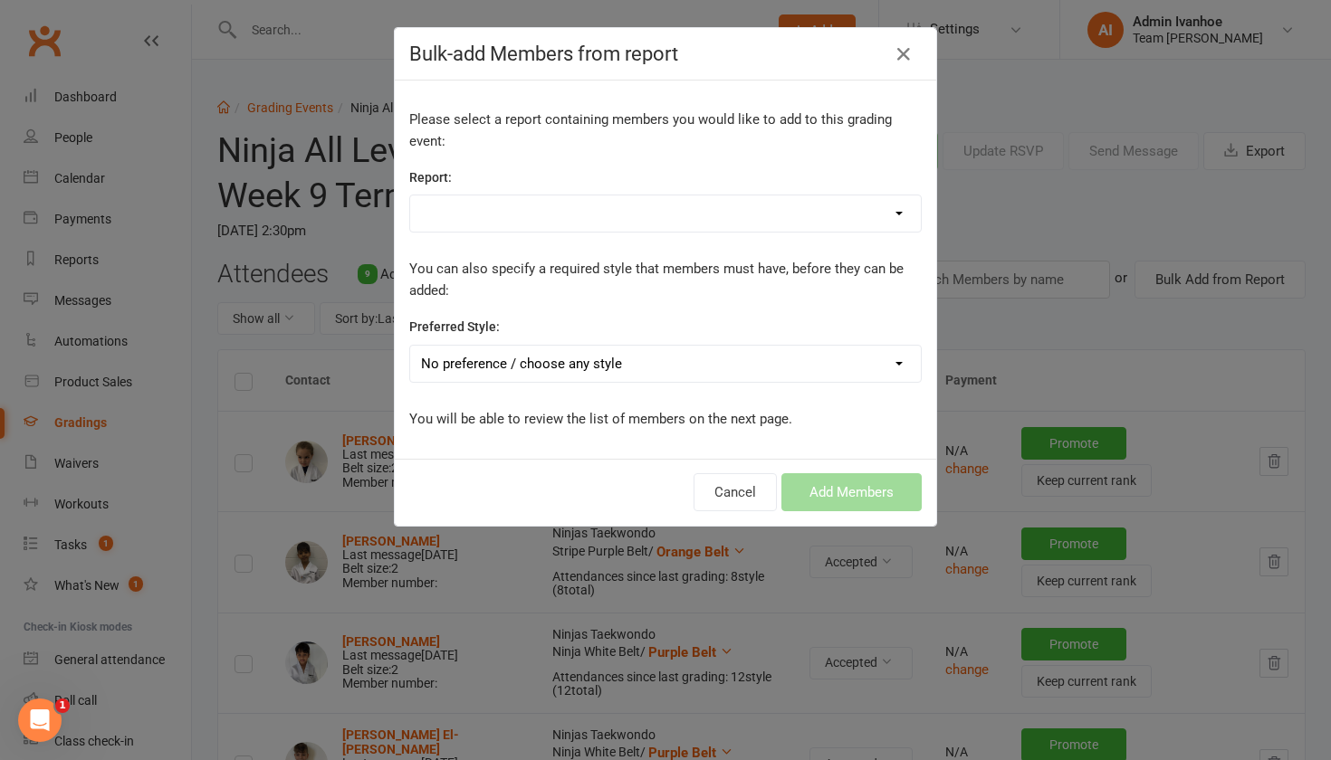
click at [1113, 199] on div "Bulk-add Members from report Please select a report containing members you woul…" at bounding box center [665, 380] width 1331 height 760
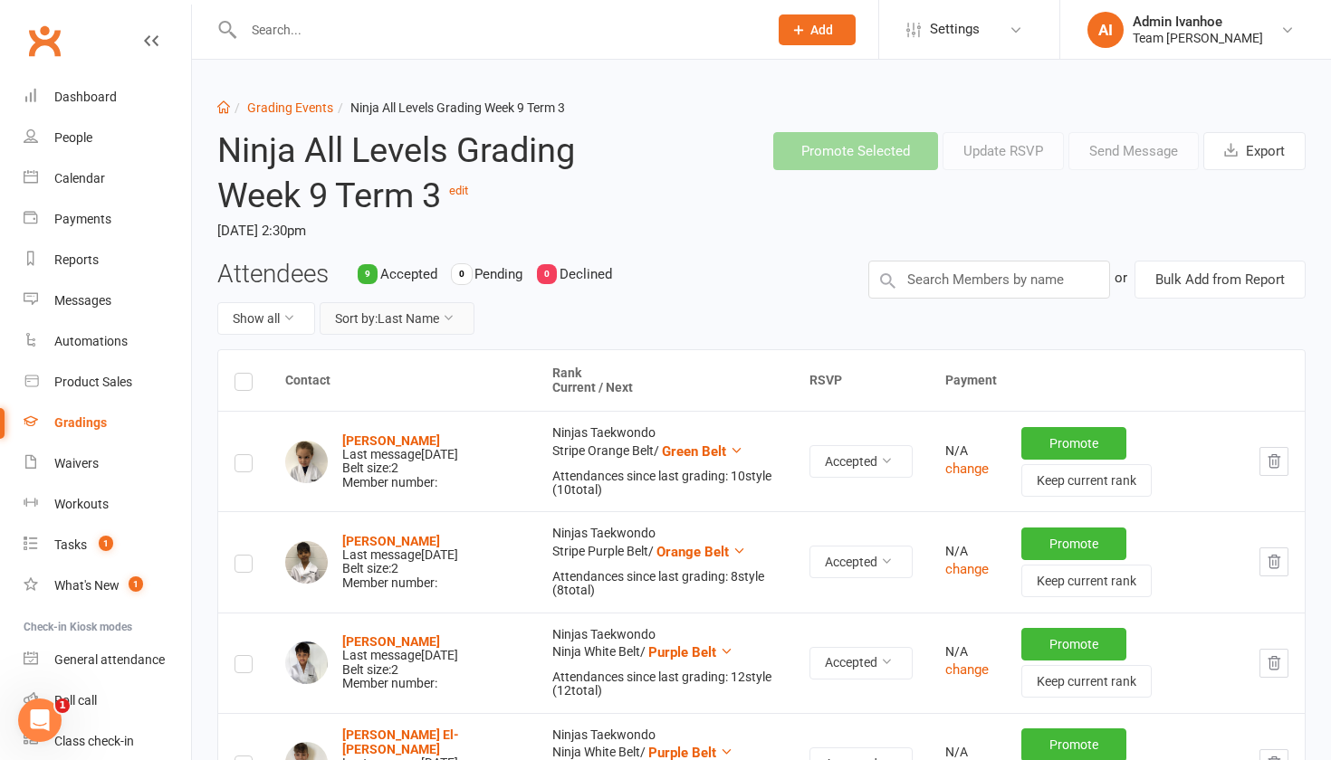
click at [474, 316] on button "Sort by: Last Name" at bounding box center [397, 318] width 155 height 33
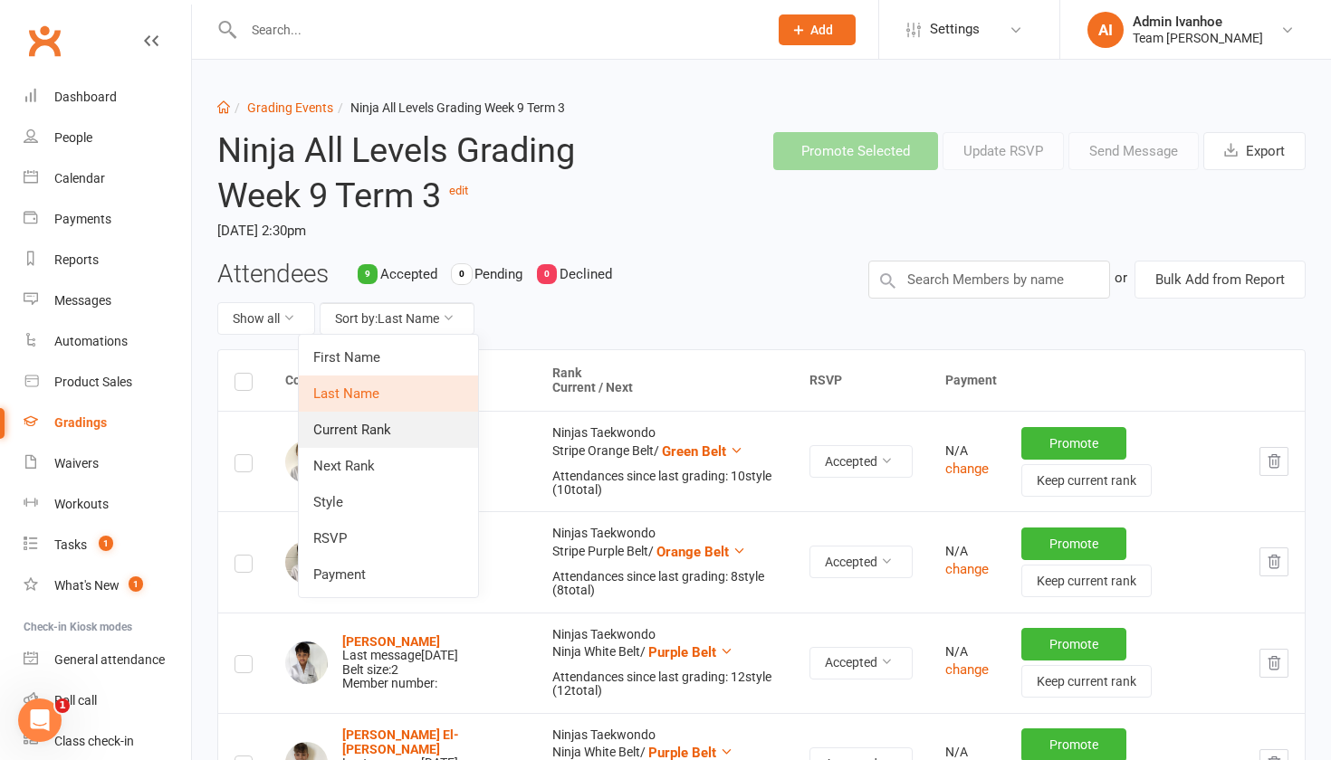
click at [399, 428] on link "Current Rank" at bounding box center [388, 430] width 179 height 36
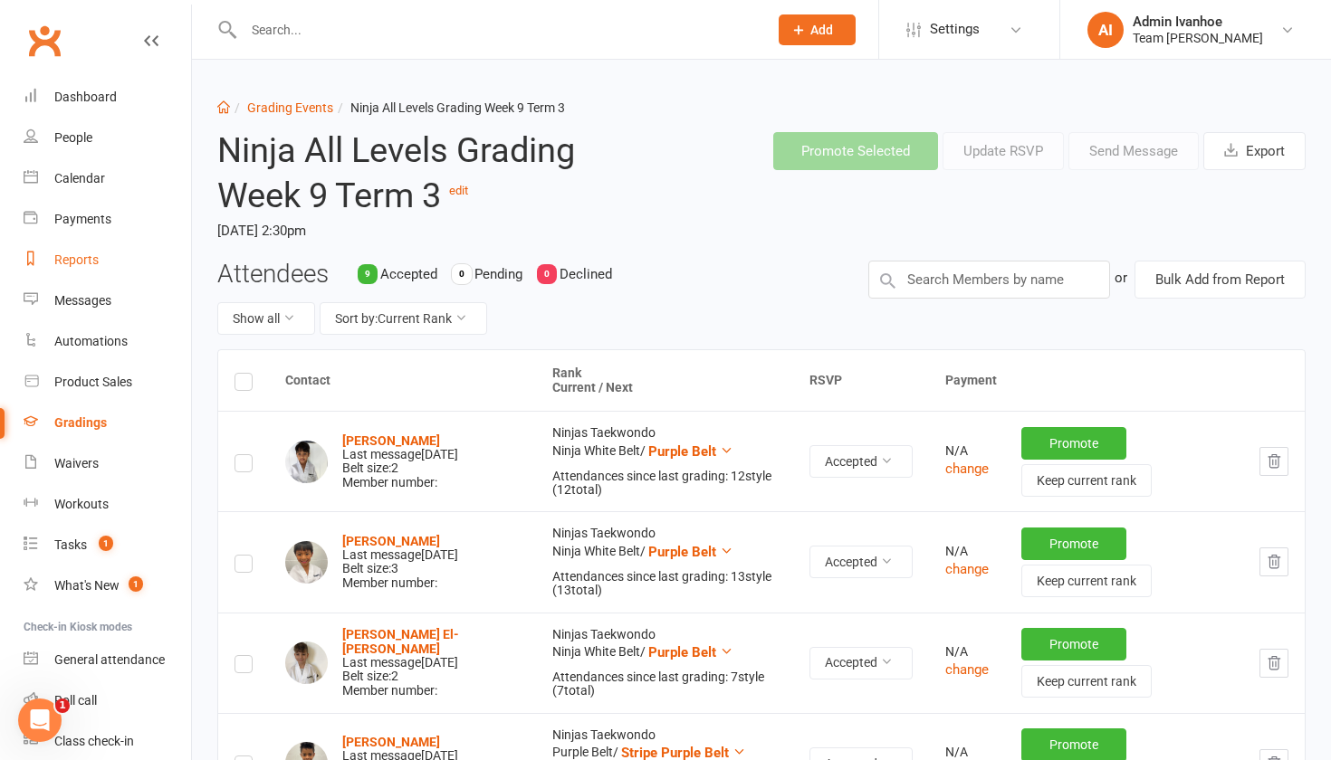
click at [91, 266] on div "Reports" at bounding box center [76, 260] width 44 height 14
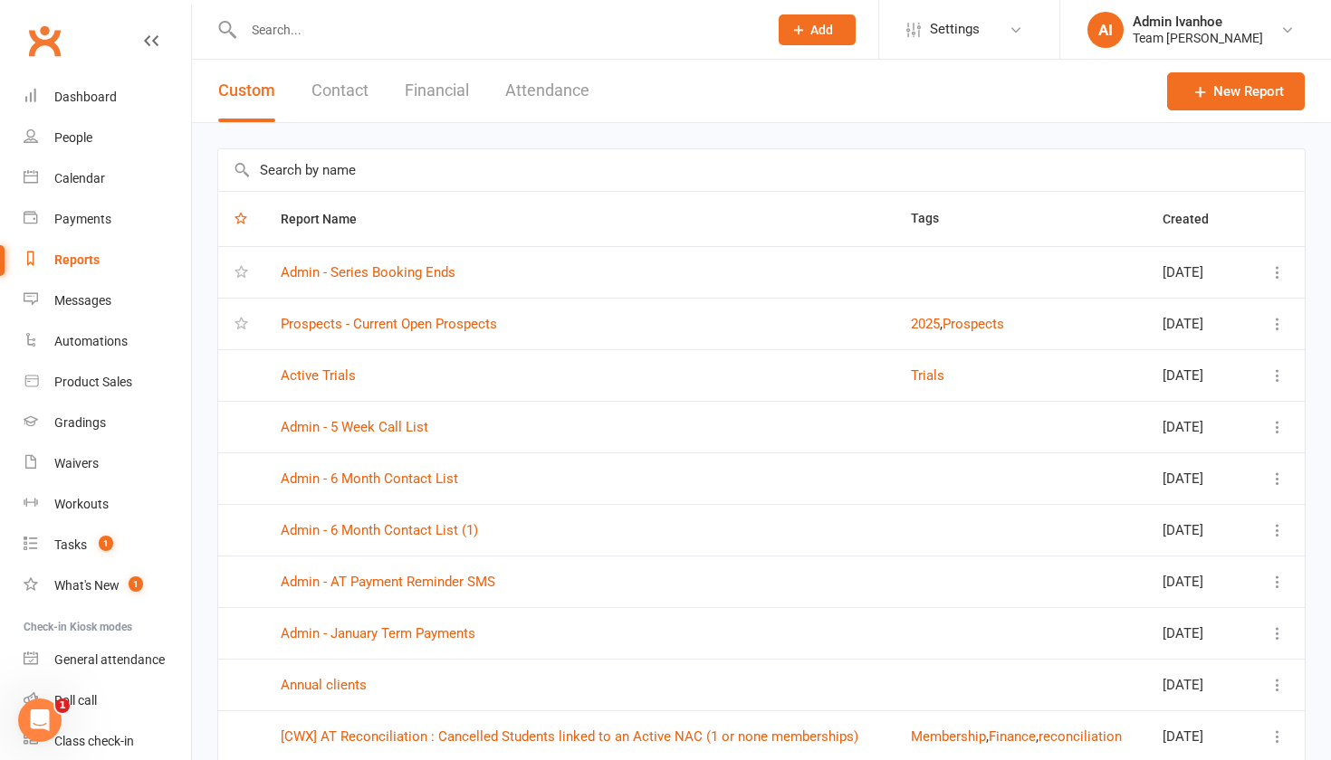
click at [299, 166] on input "text" at bounding box center [761, 170] width 1086 height 42
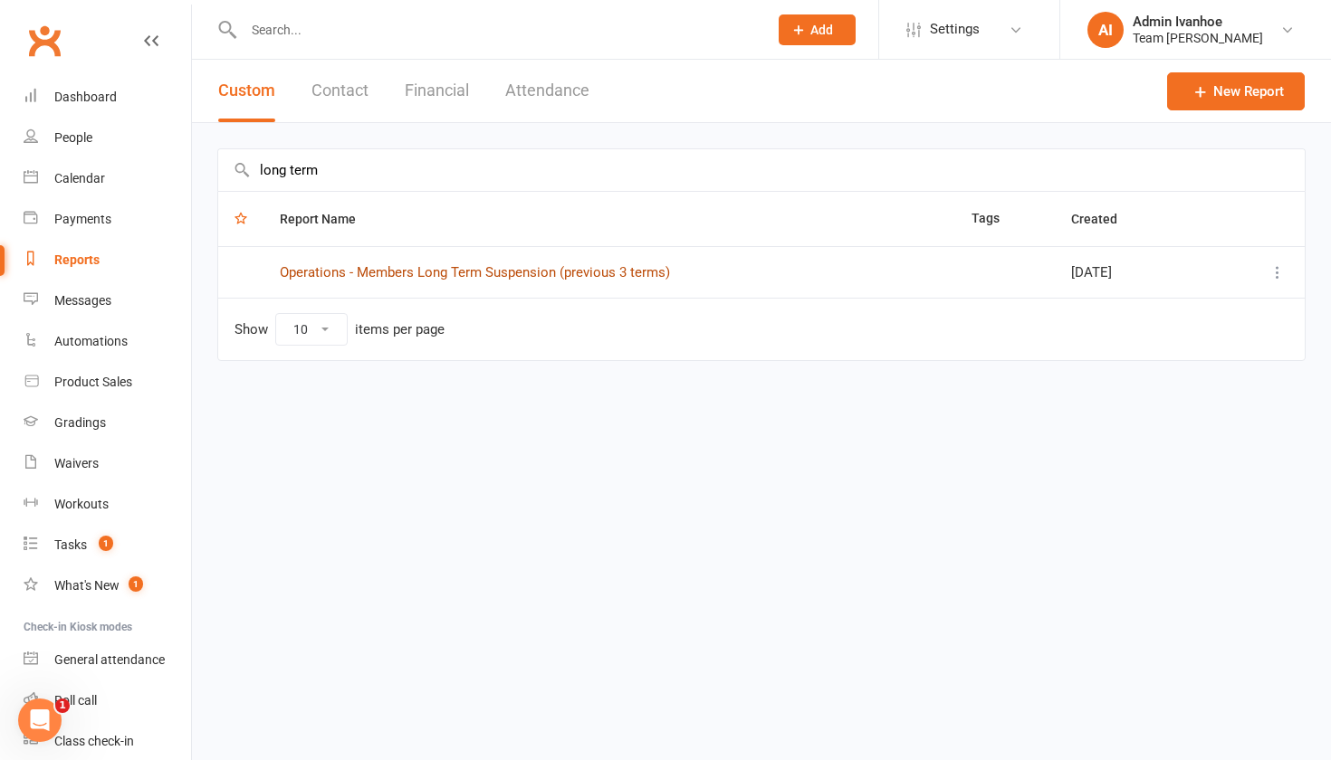
type input "long term"
click at [335, 275] on link "Operations - Members Long Term Suspension (previous 3 terms)" at bounding box center [475, 272] width 390 height 16
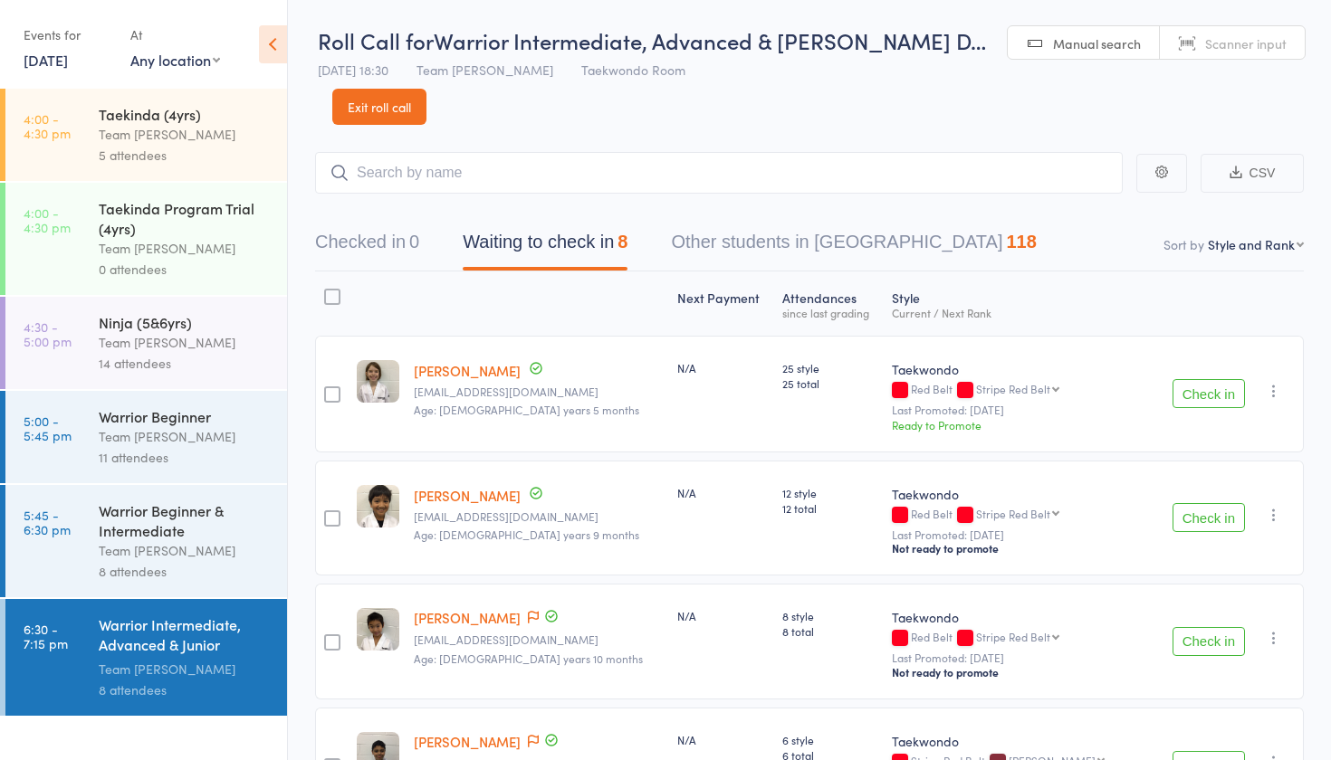
select select "10"
